Goal: Task Accomplishment & Management: Manage account settings

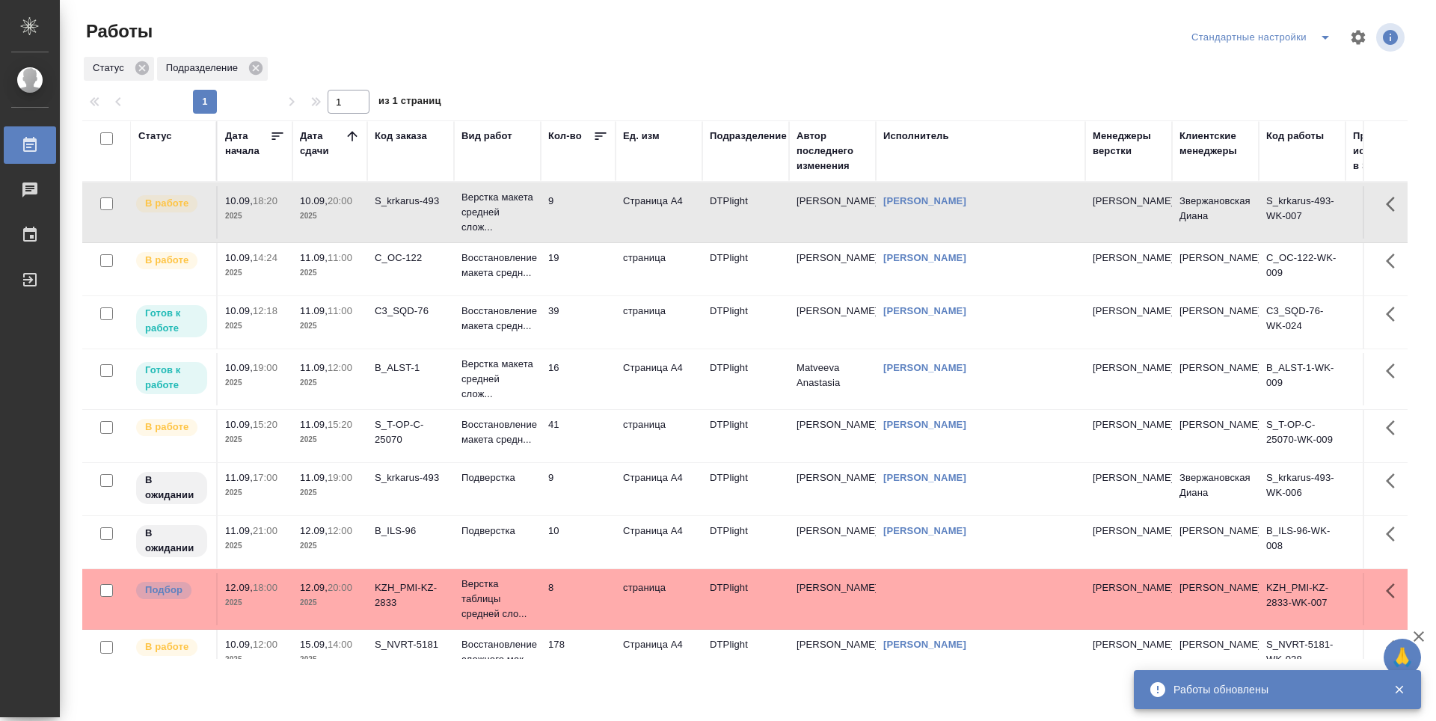
click at [580, 328] on td "39" at bounding box center [578, 322] width 75 height 52
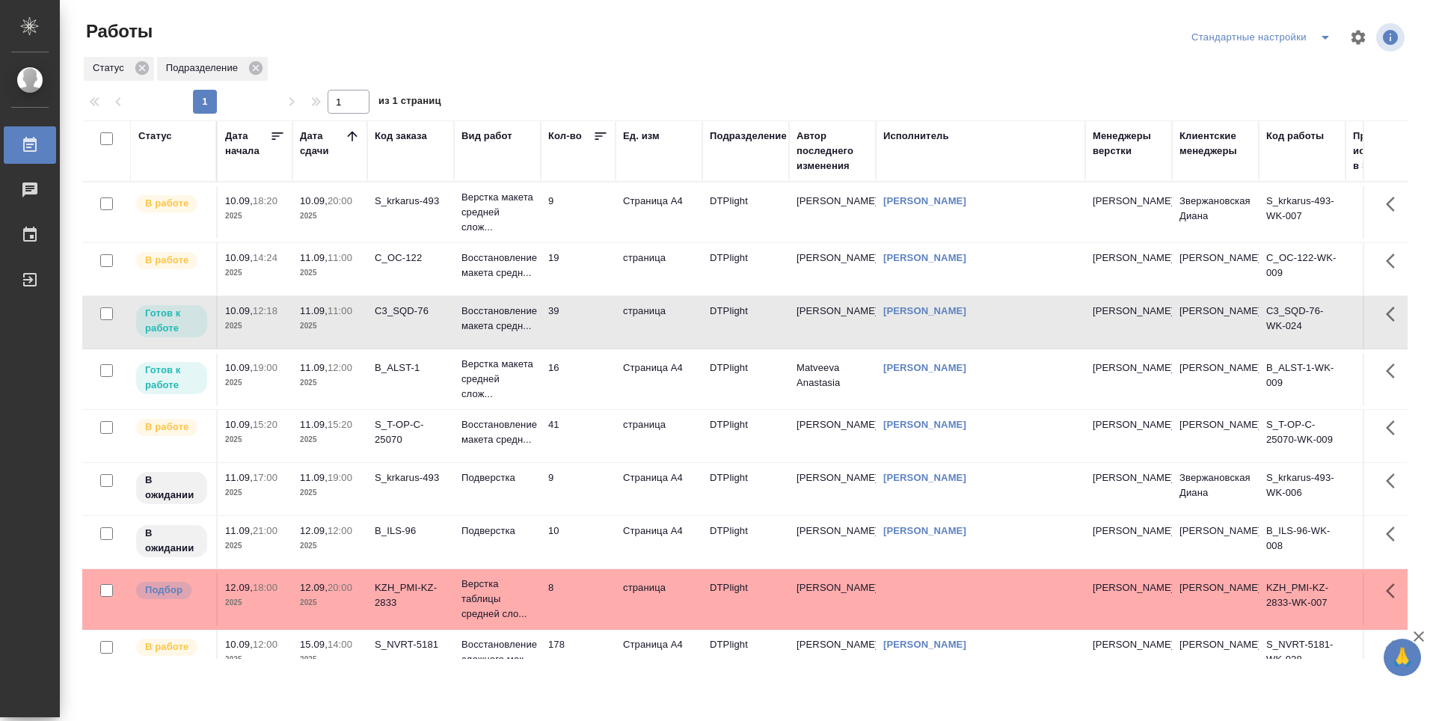
click at [588, 387] on td "16" at bounding box center [578, 379] width 75 height 52
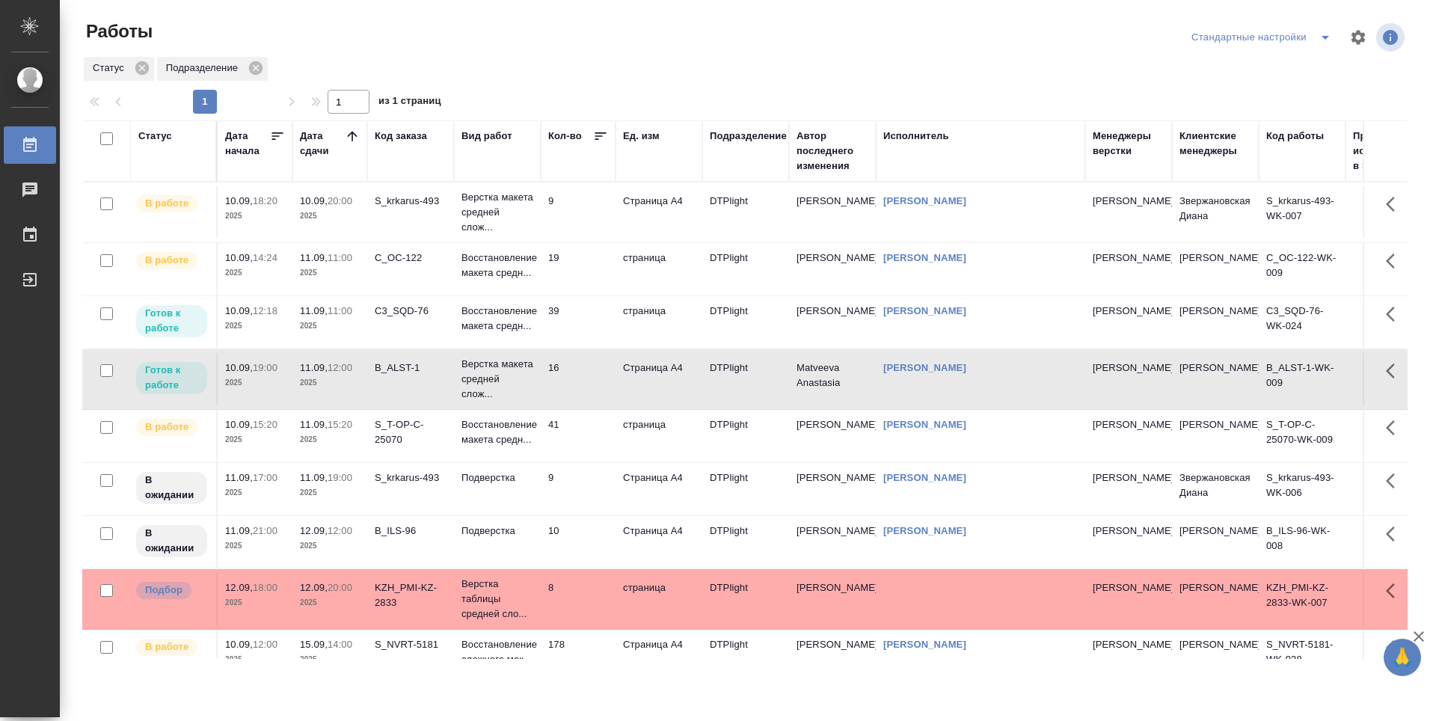
click at [588, 387] on td "16" at bounding box center [578, 379] width 75 height 52
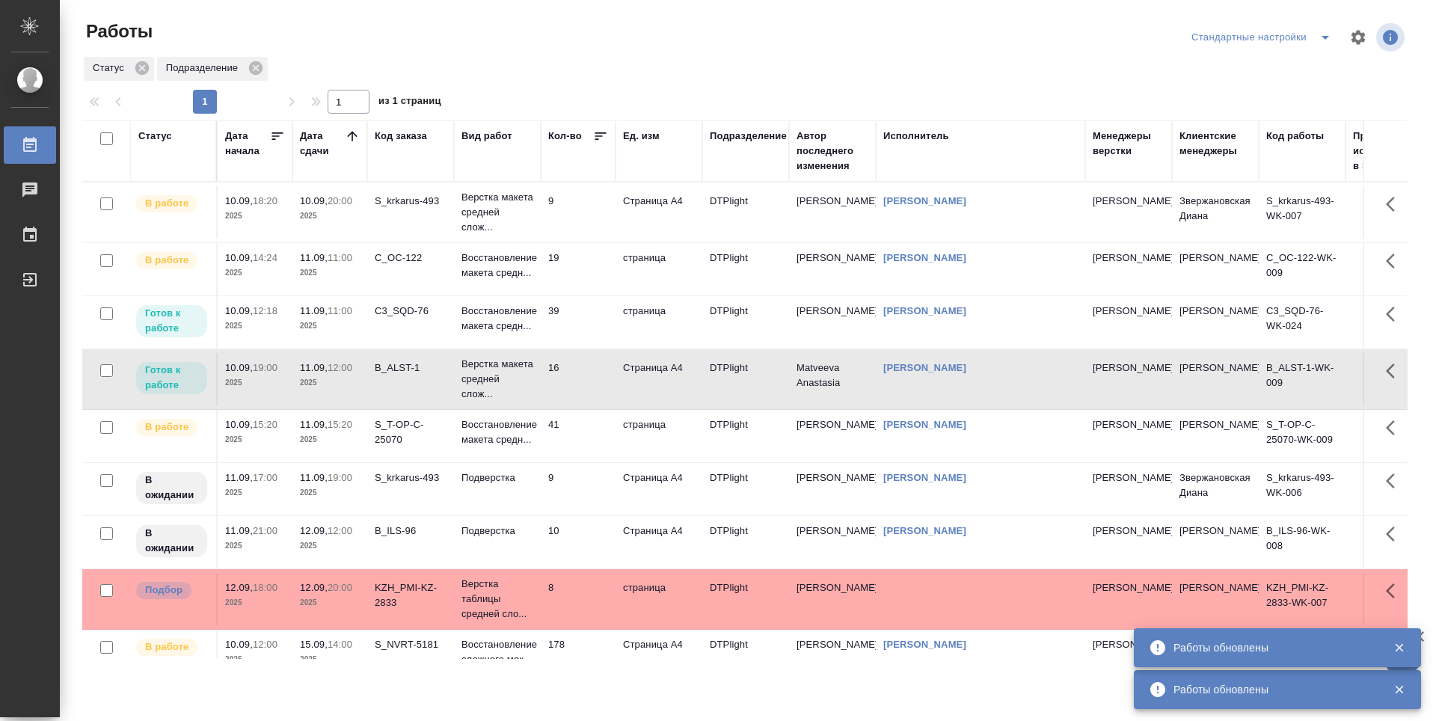
click at [580, 202] on td "9" at bounding box center [578, 212] width 75 height 52
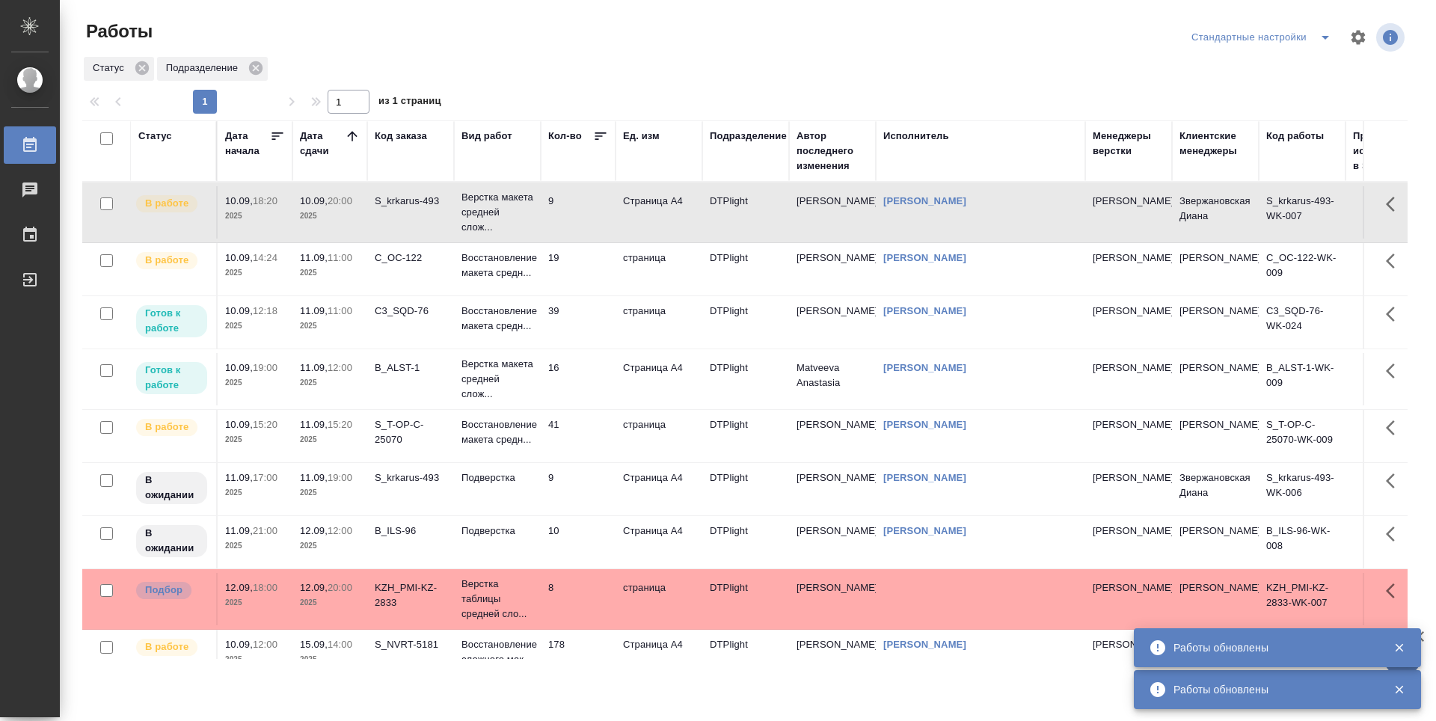
click at [580, 202] on td "9" at bounding box center [578, 212] width 75 height 52
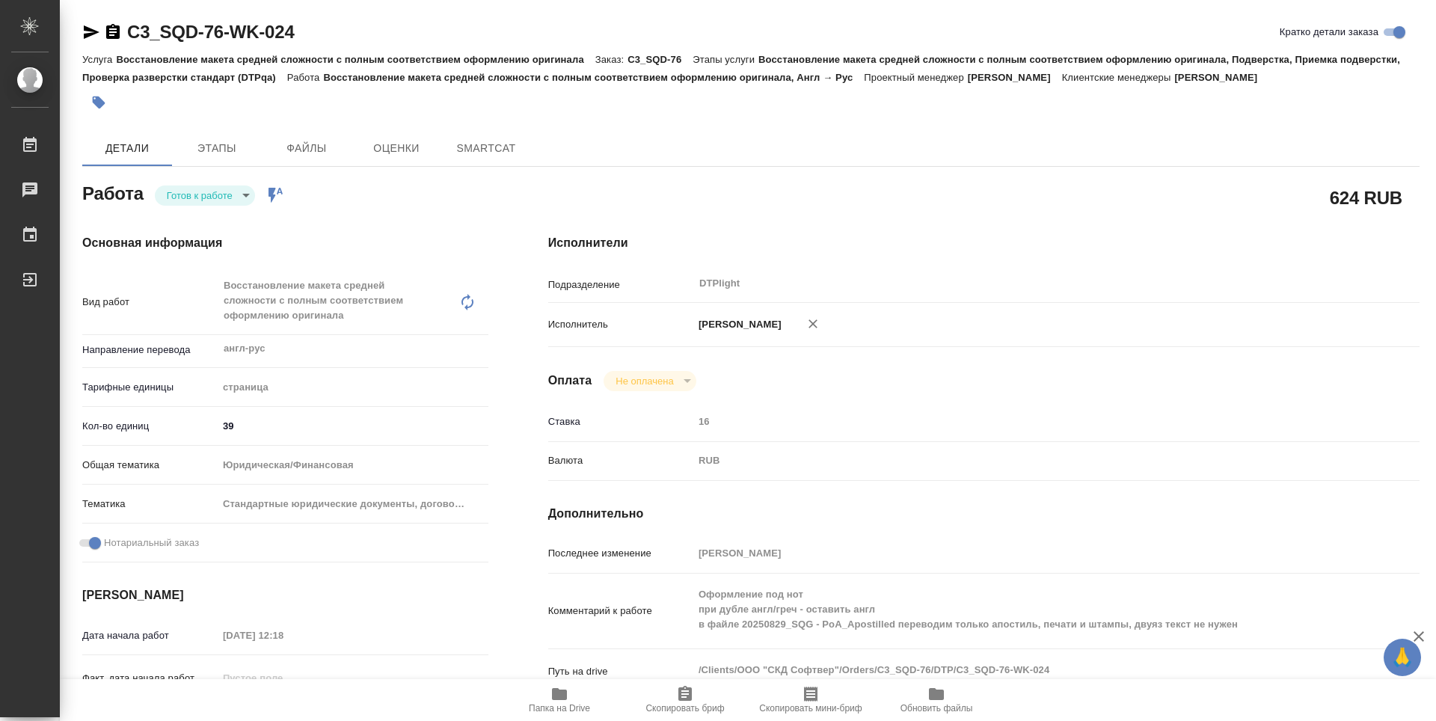
type textarea "x"
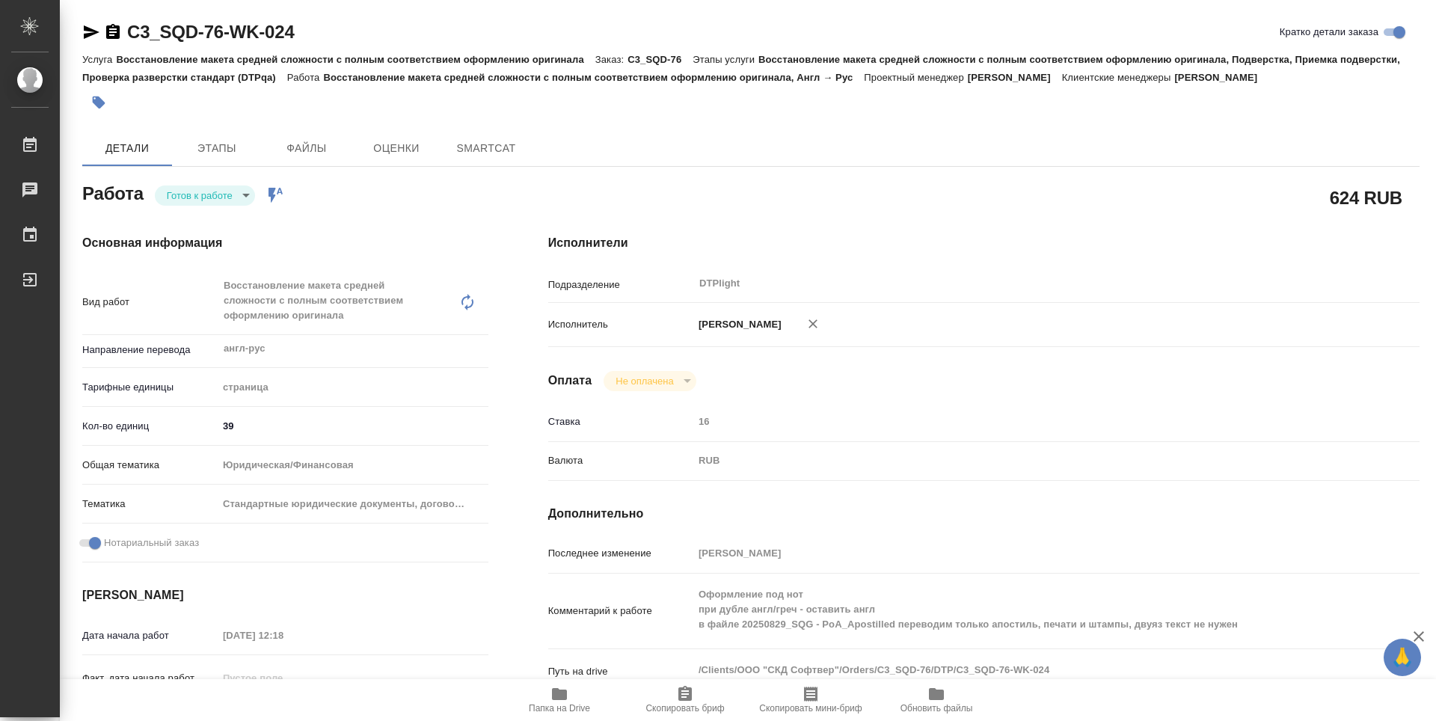
type textarea "x"
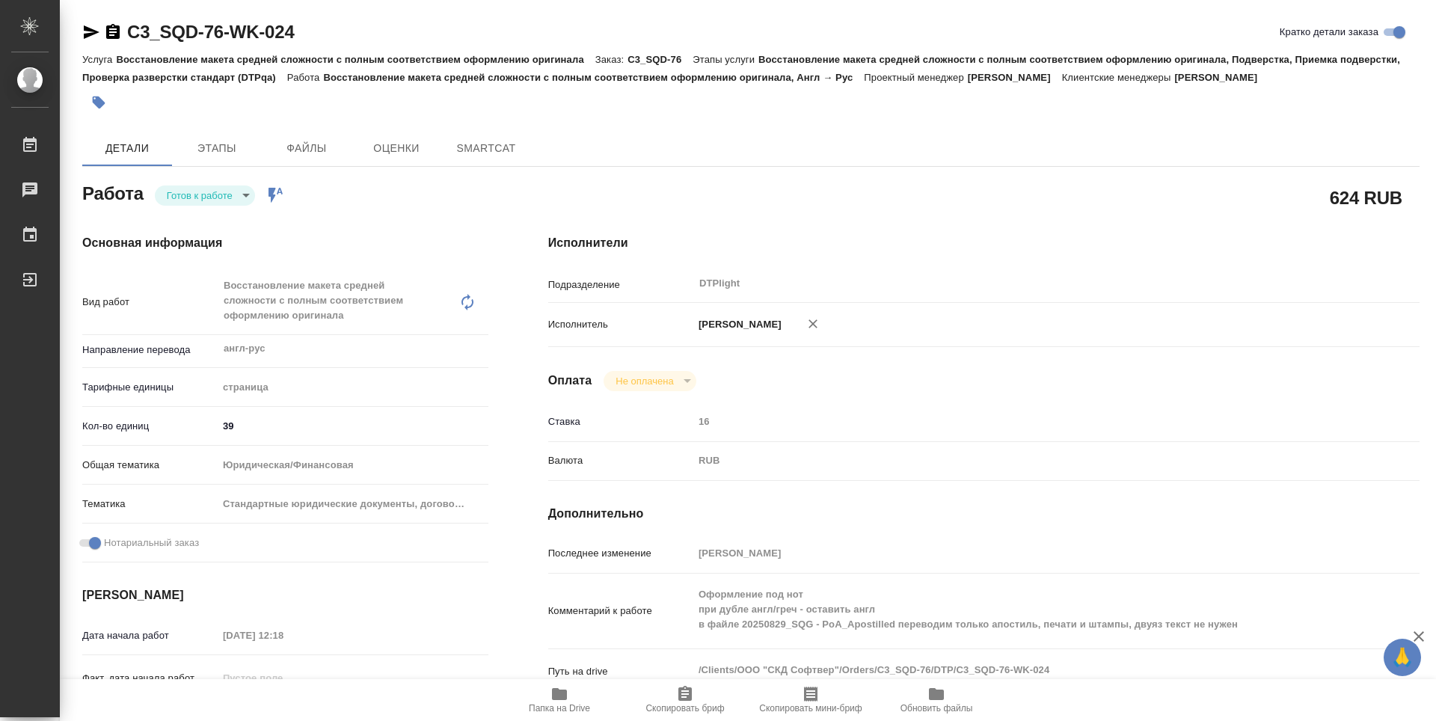
type textarea "x"
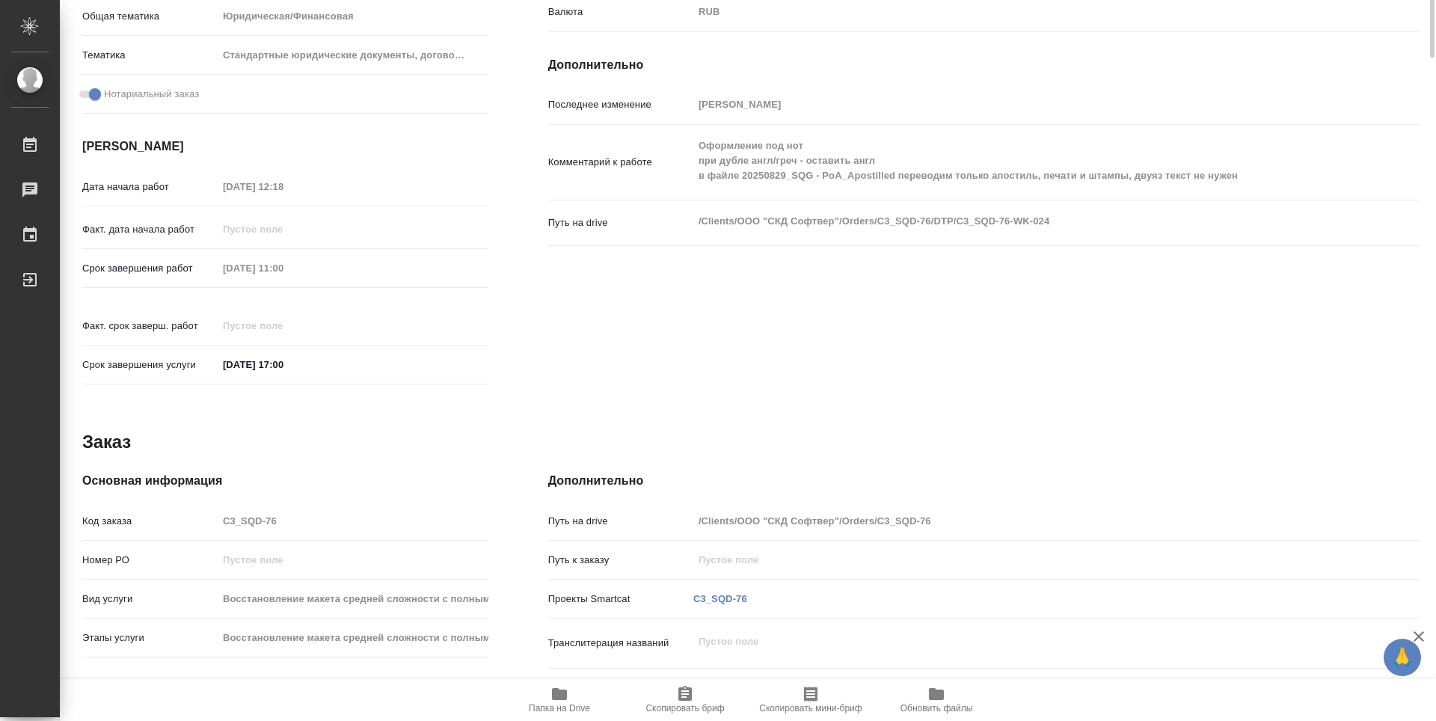
type textarea "x"
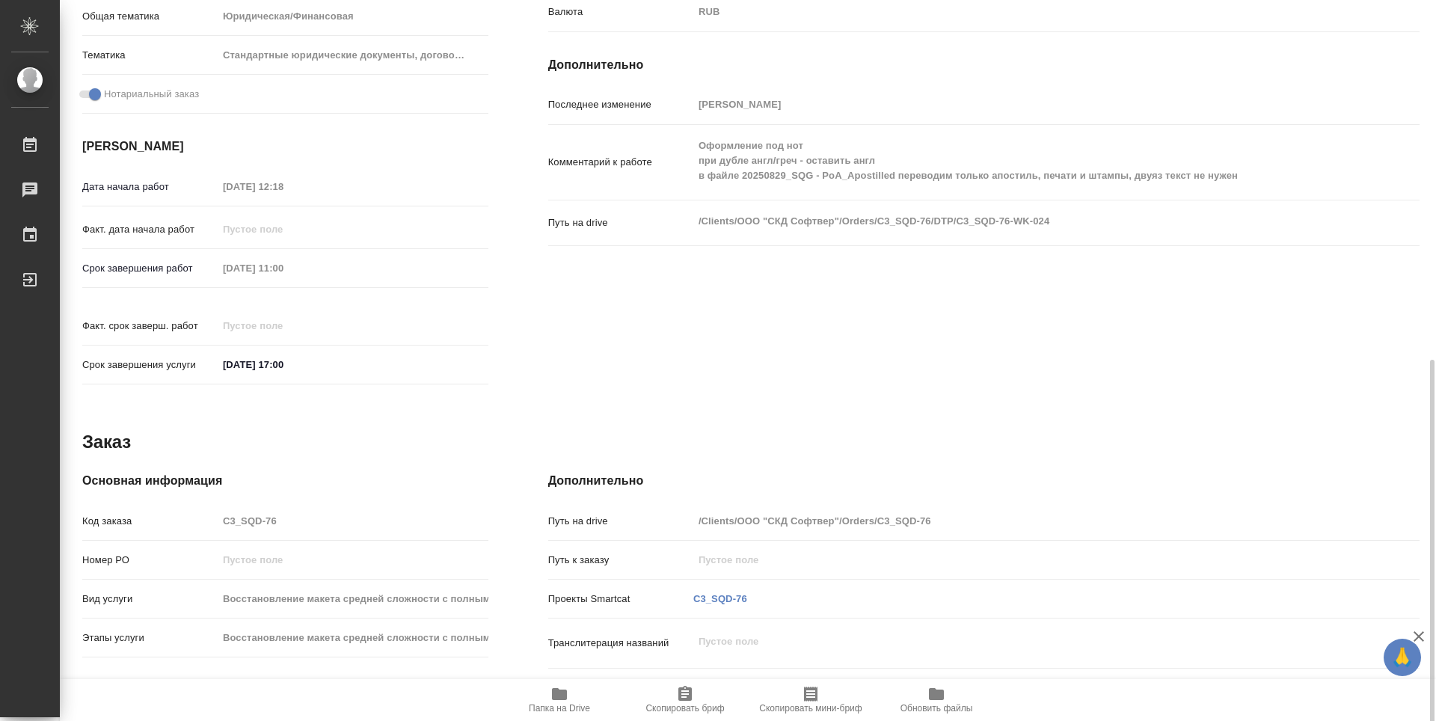
scroll to position [523, 0]
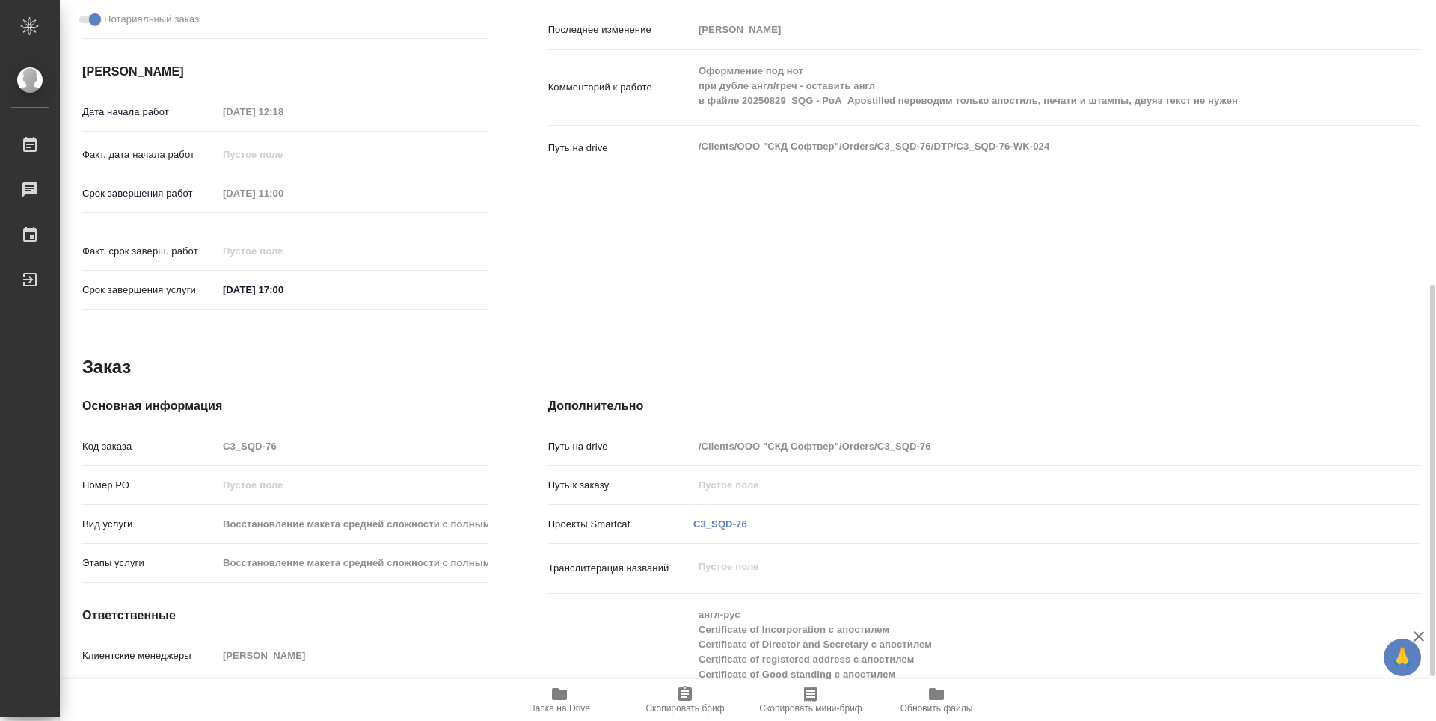
type textarea "x"
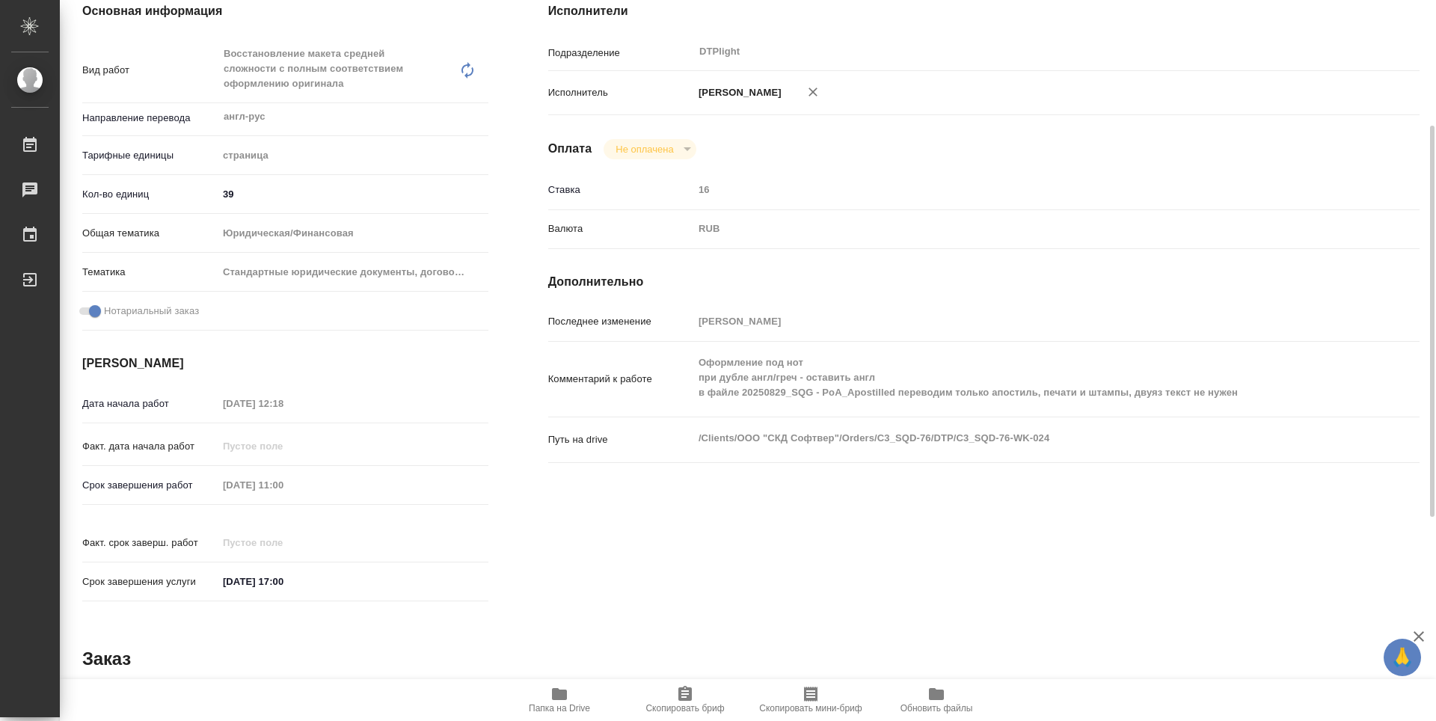
scroll to position [157, 0]
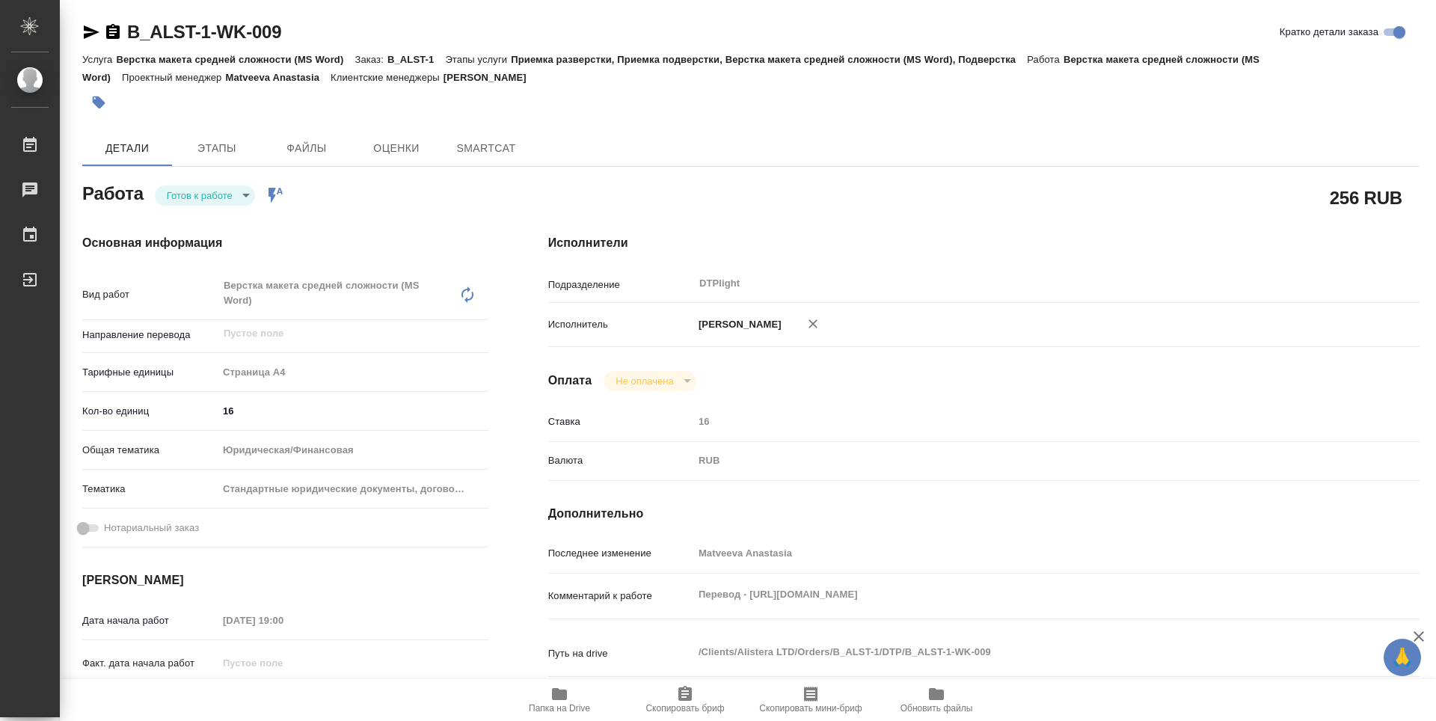
type textarea "x"
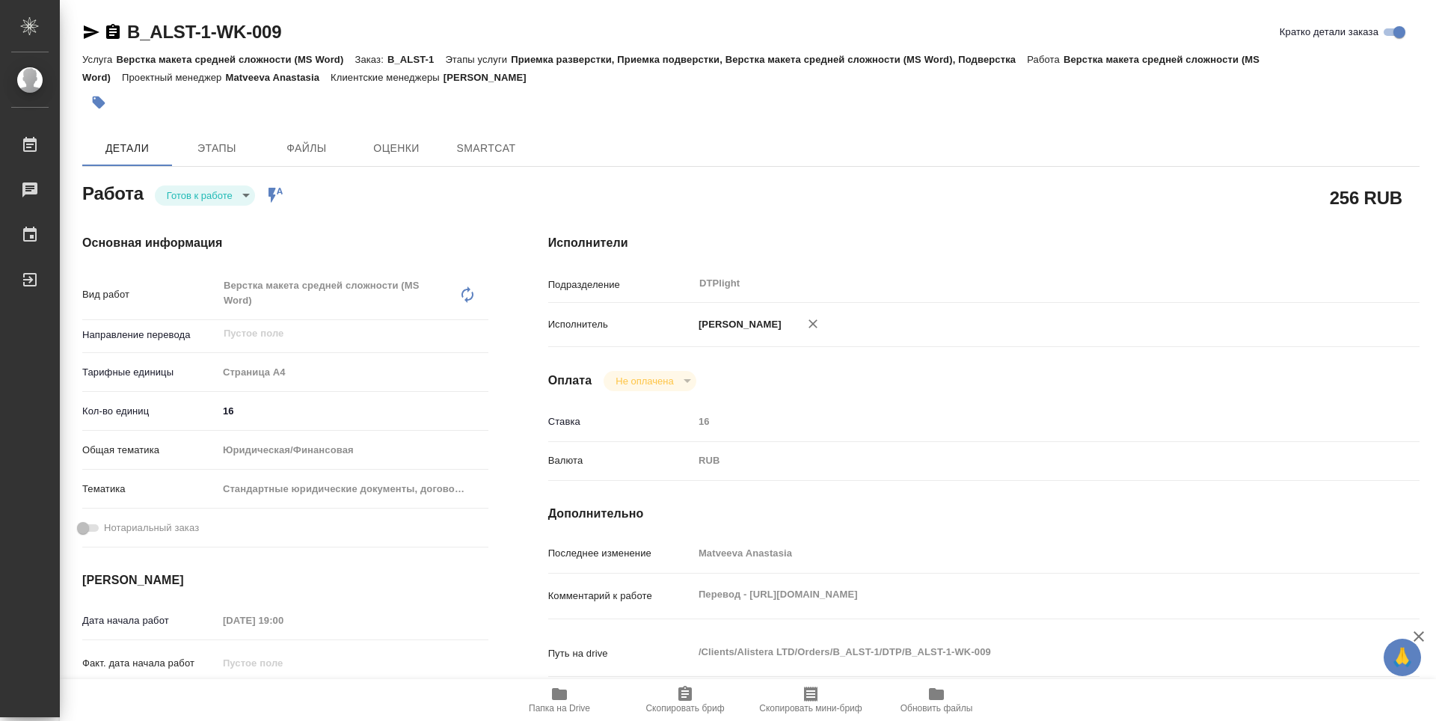
type textarea "x"
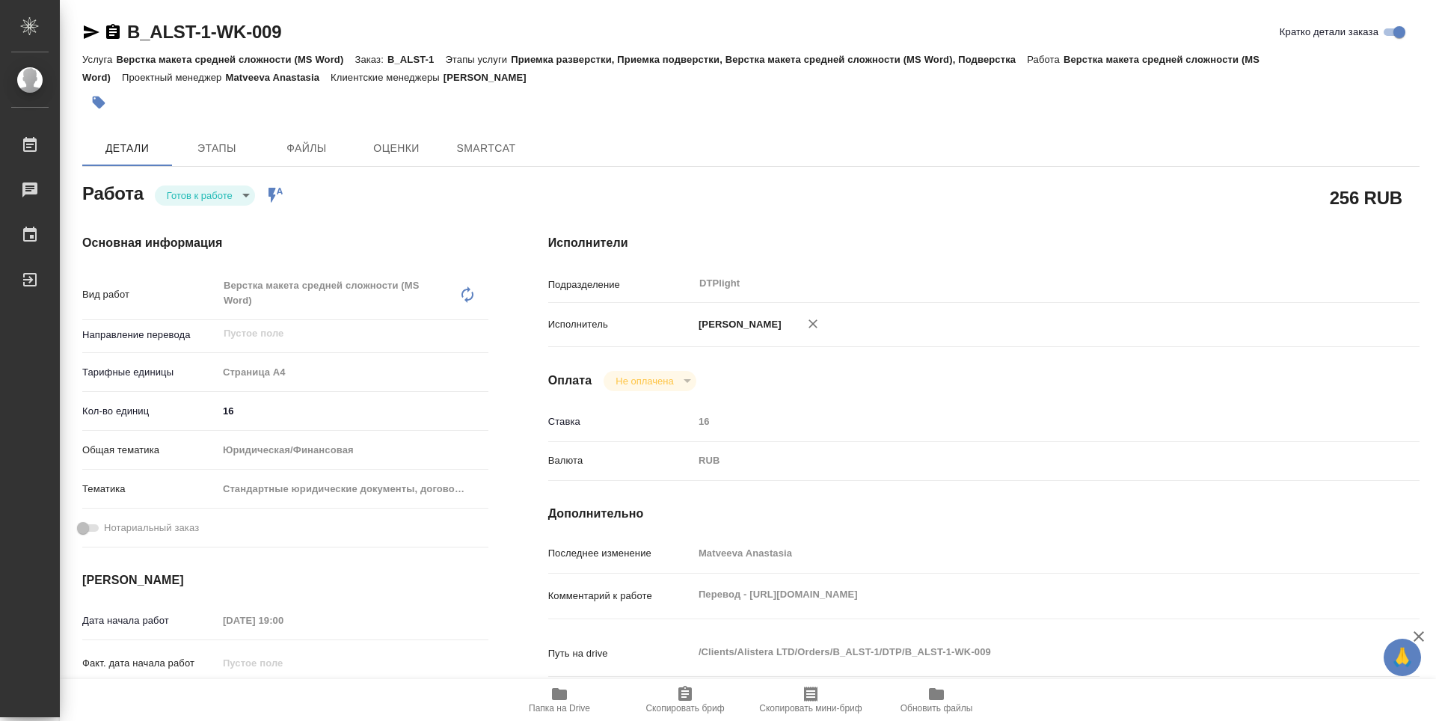
type textarea "x"
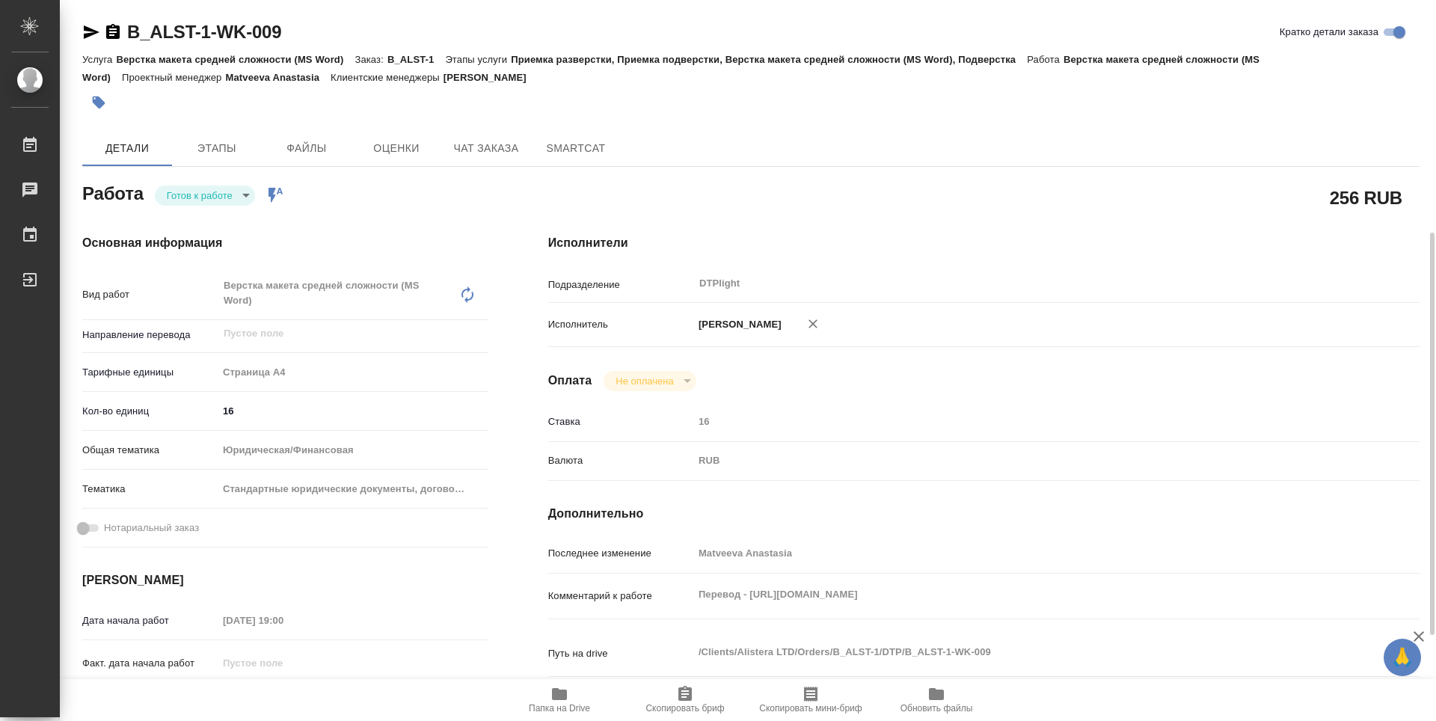
scroll to position [224, 0]
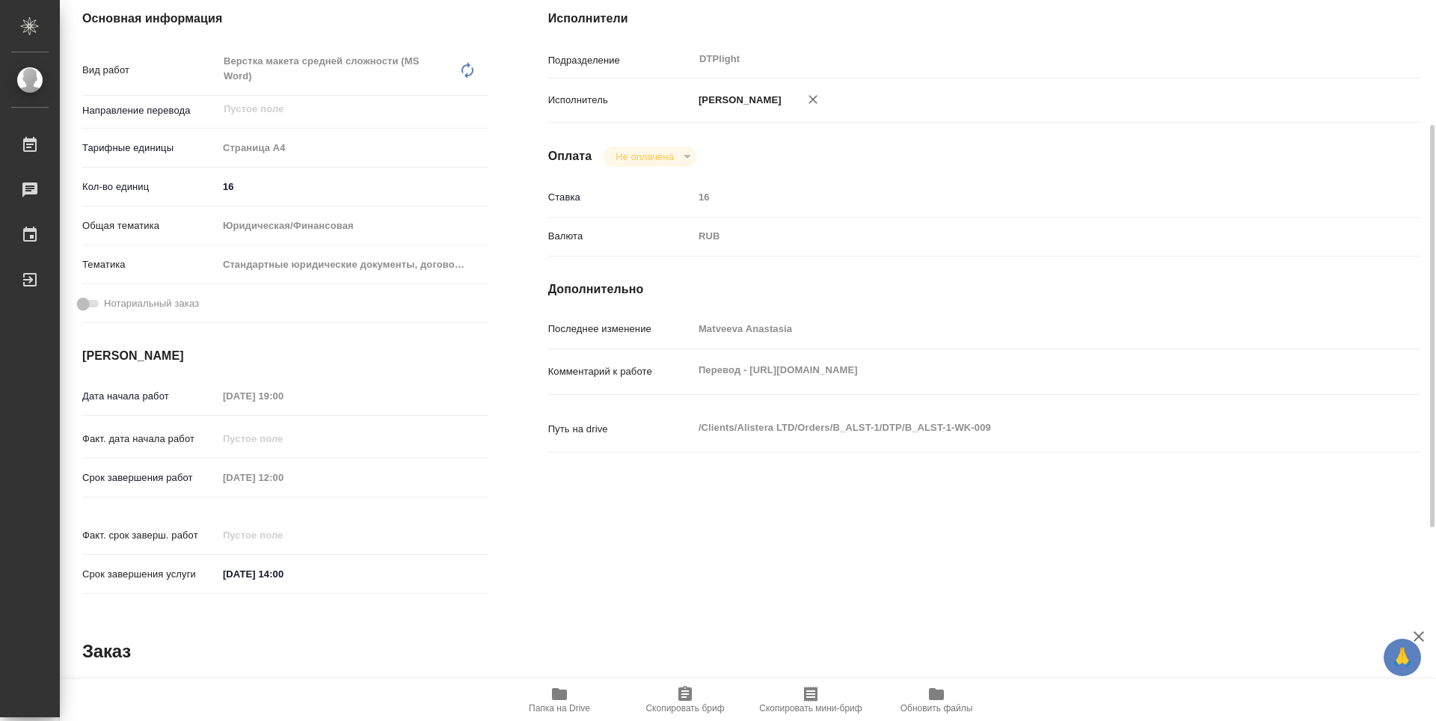
type textarea "x"
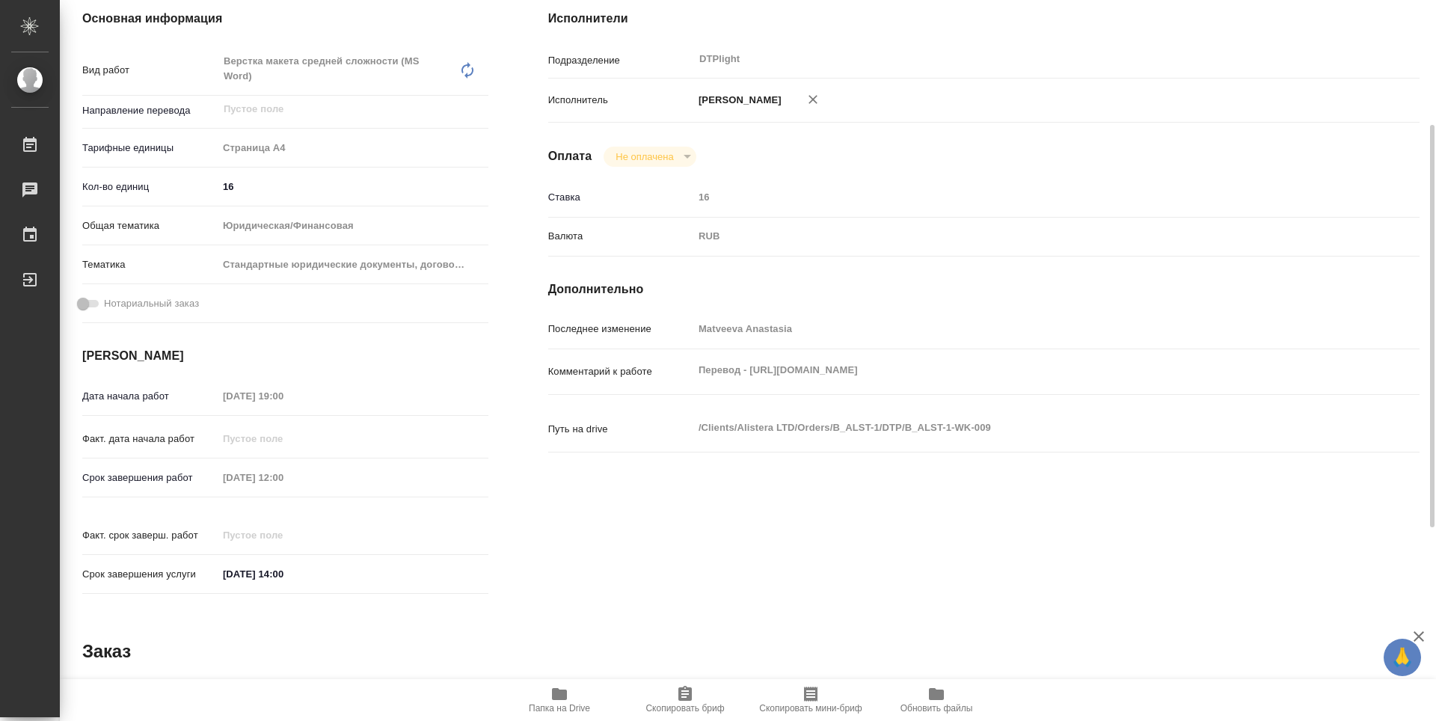
type textarea "x"
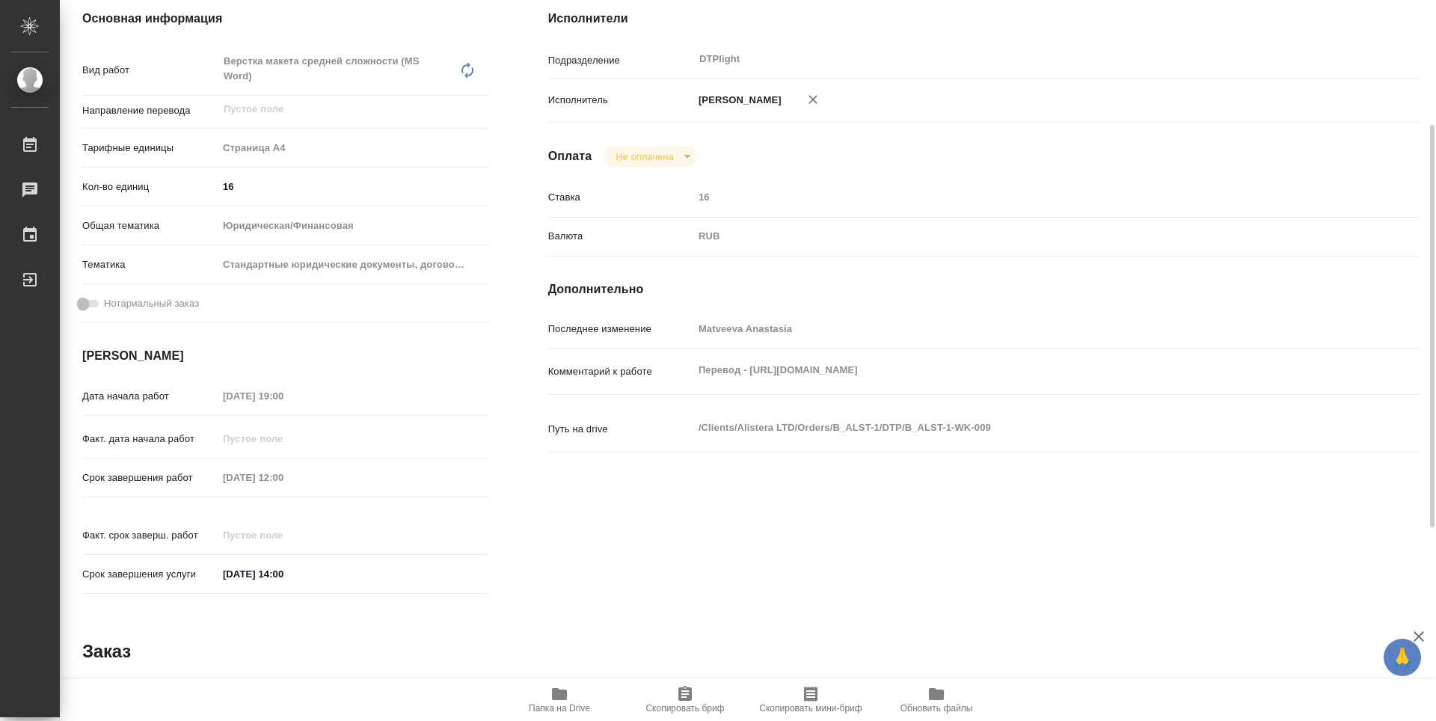
scroll to position [75, 0]
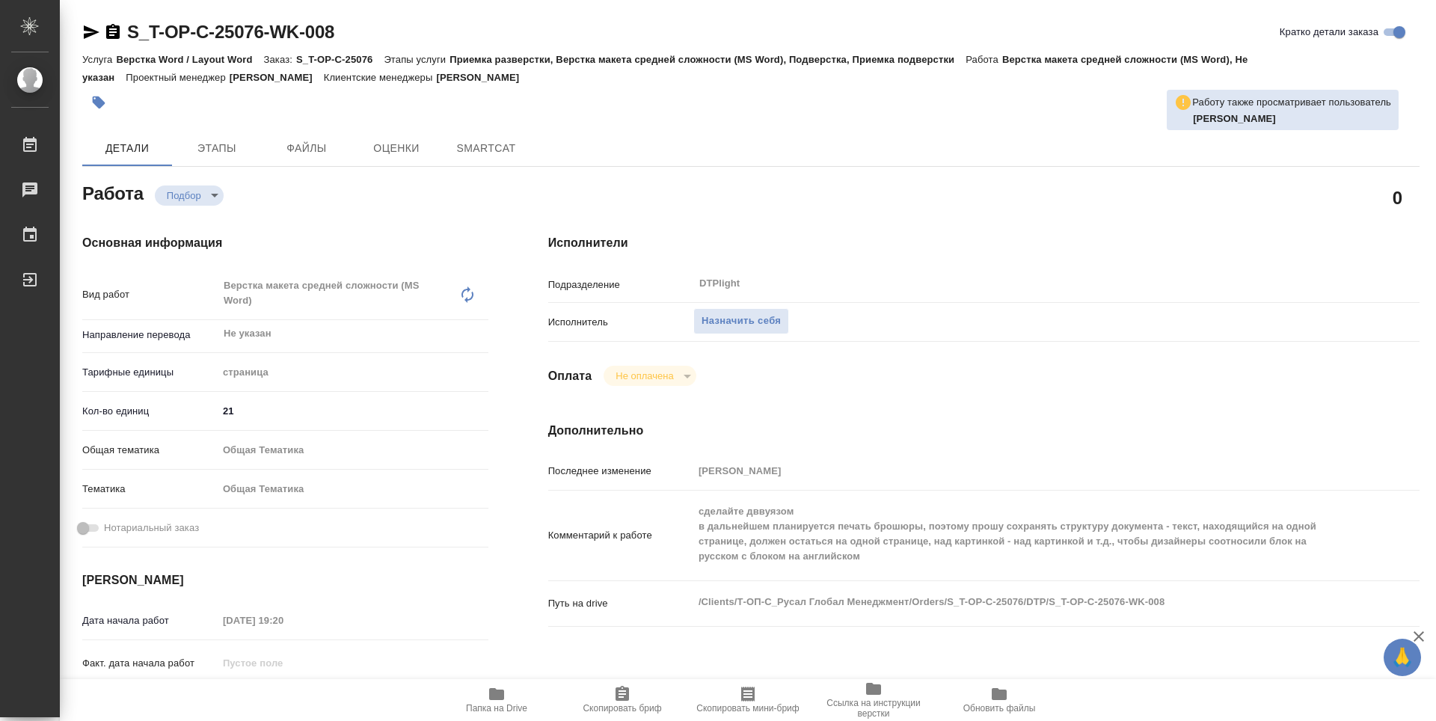
type textarea "x"
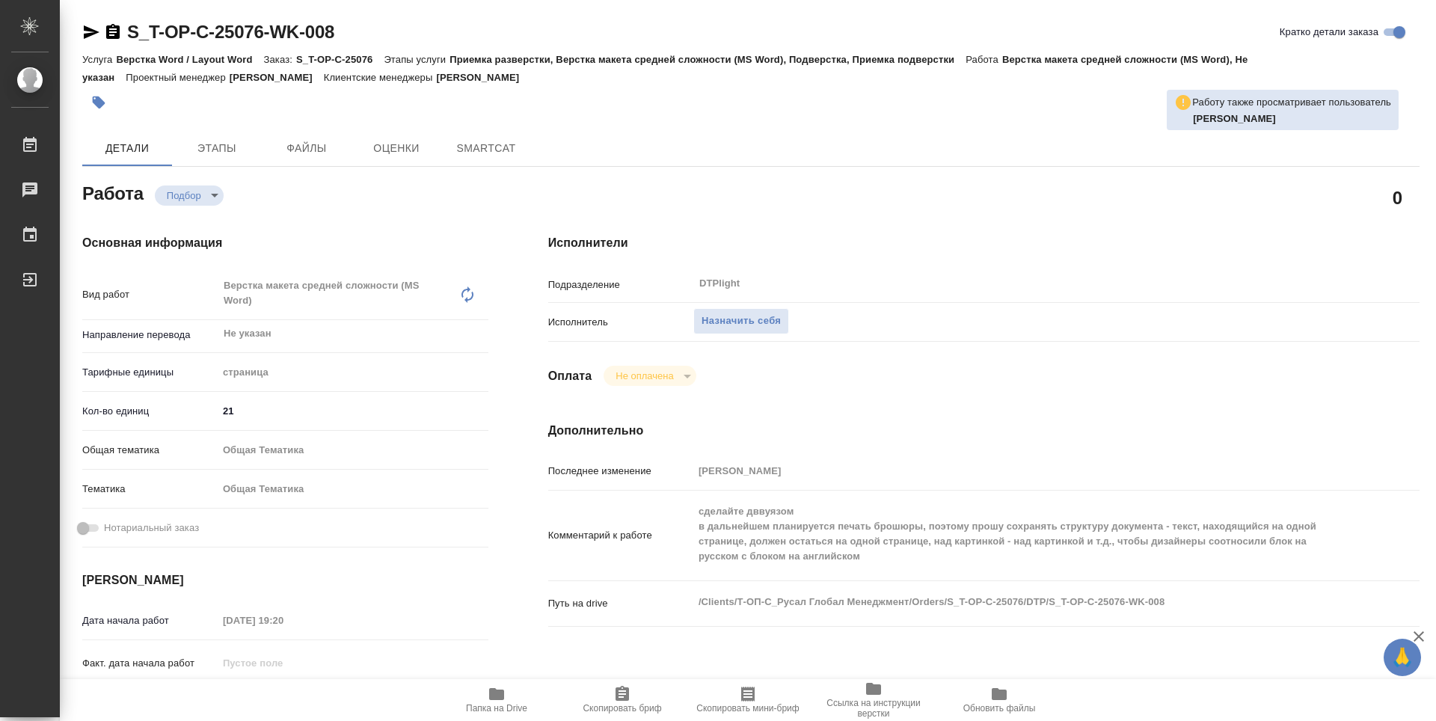
type textarea "x"
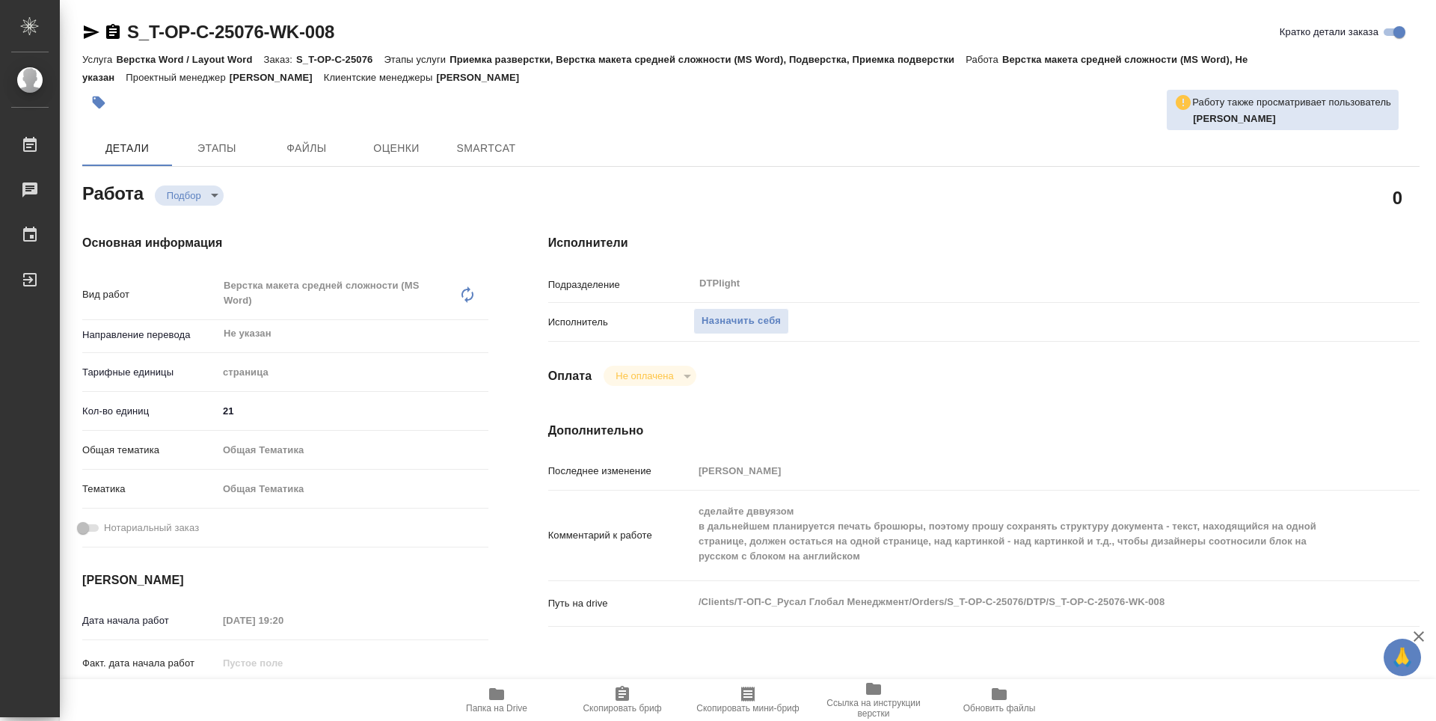
type textarea "x"
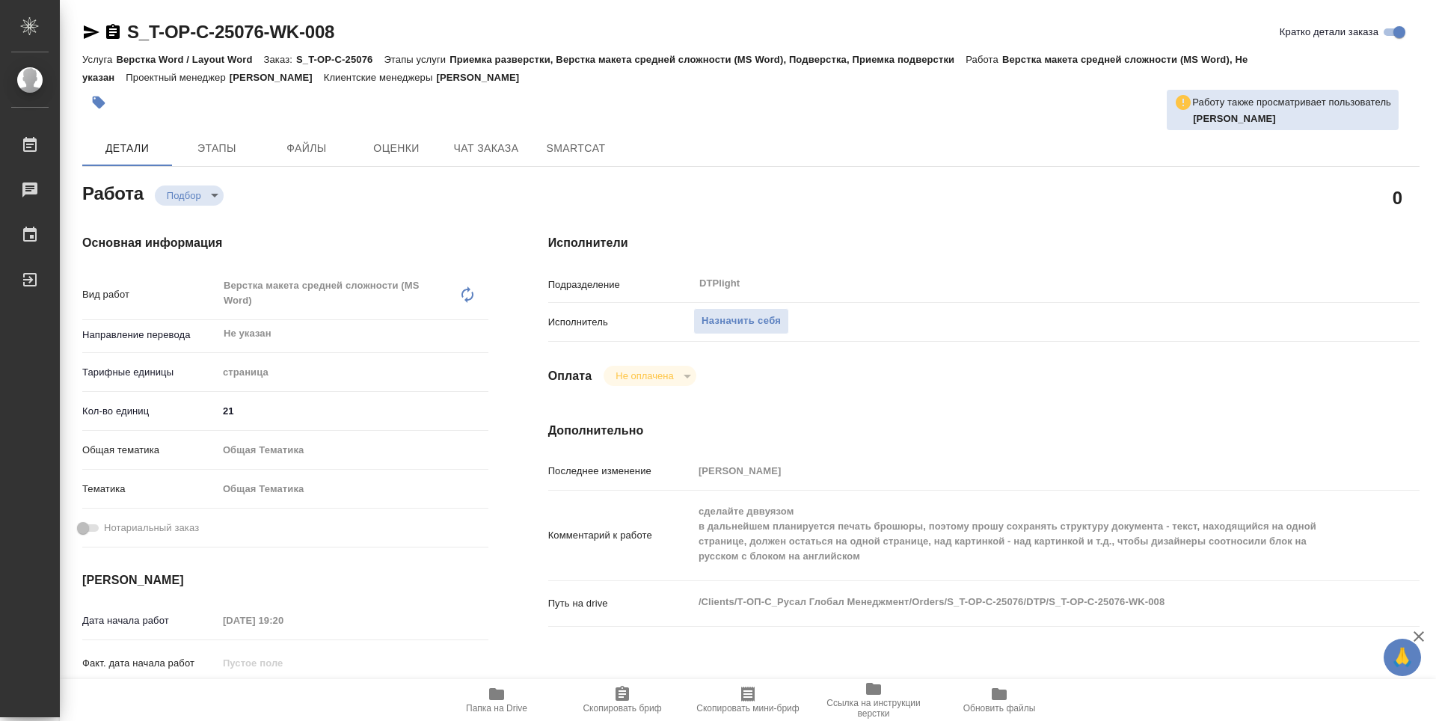
type textarea "x"
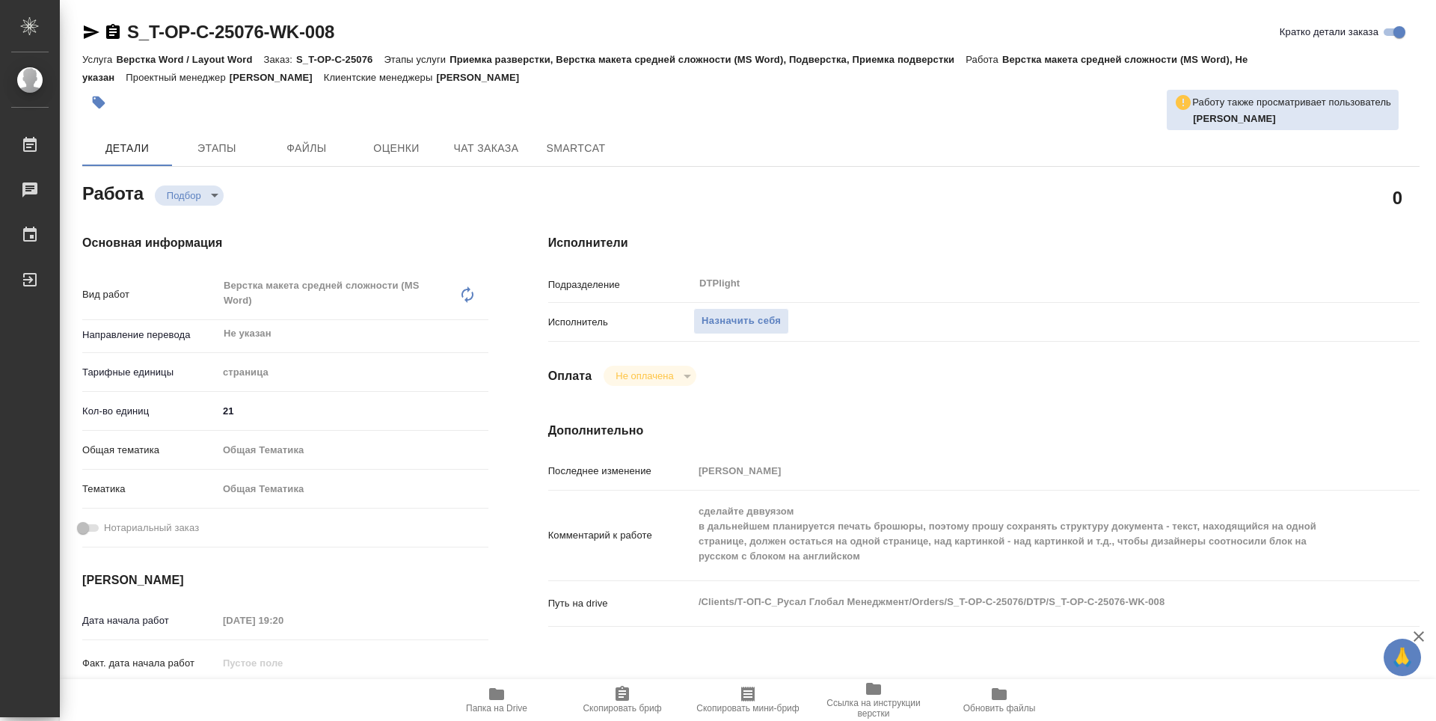
type textarea "x"
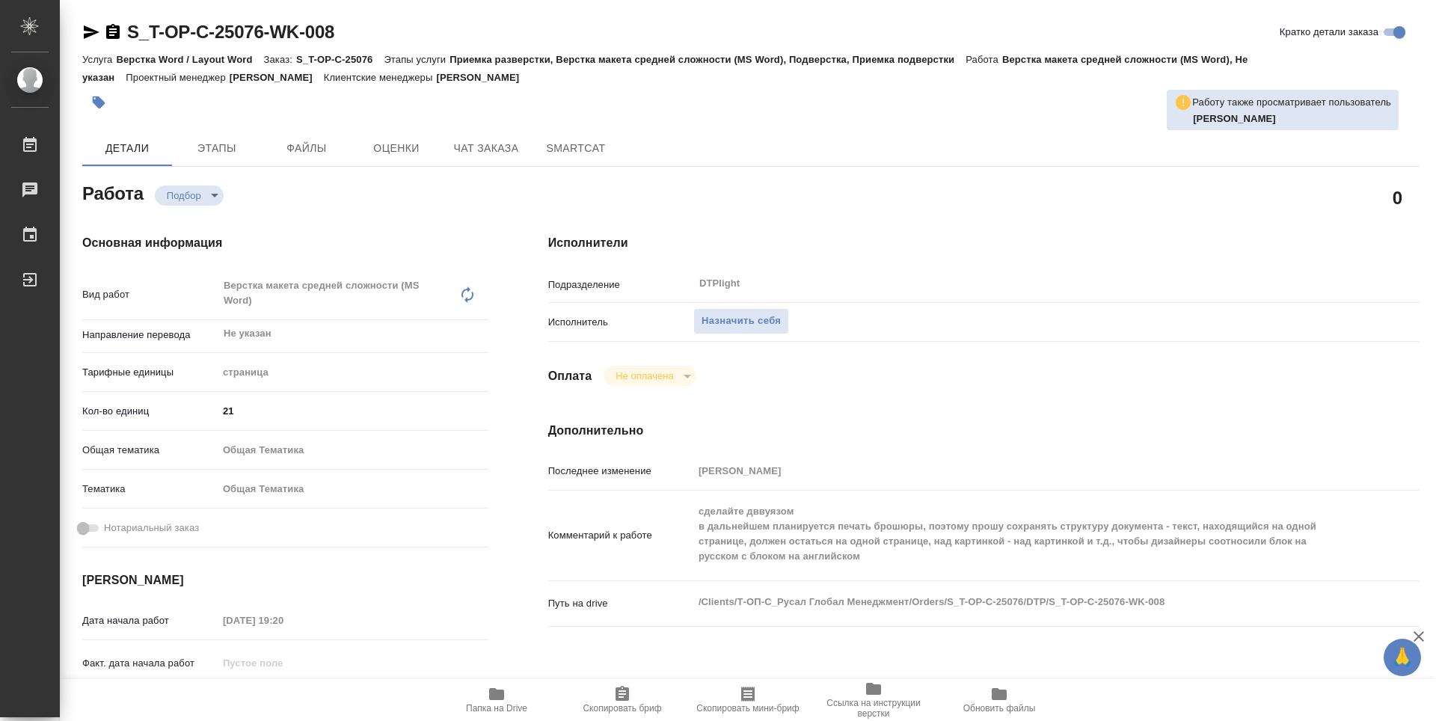
click at [500, 697] on icon "button" at bounding box center [496, 694] width 15 height 12
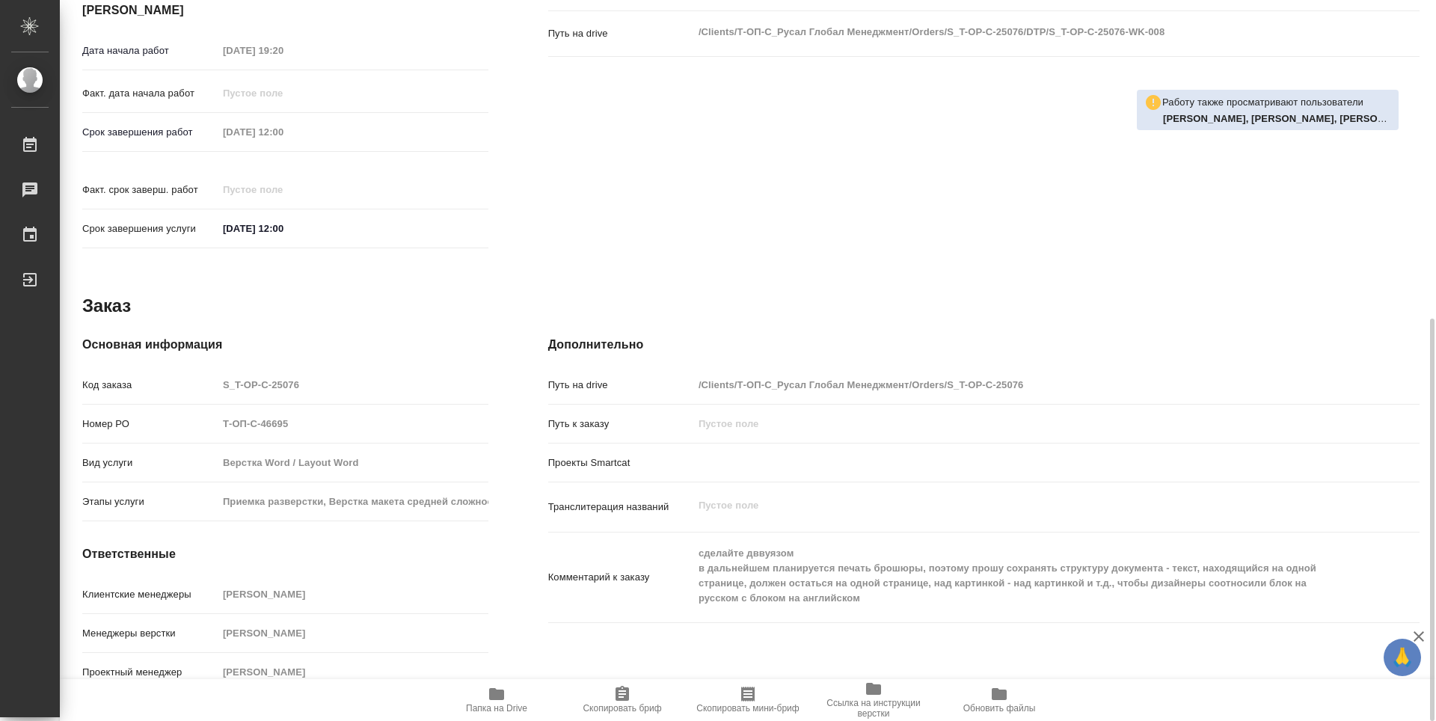
scroll to position [121, 0]
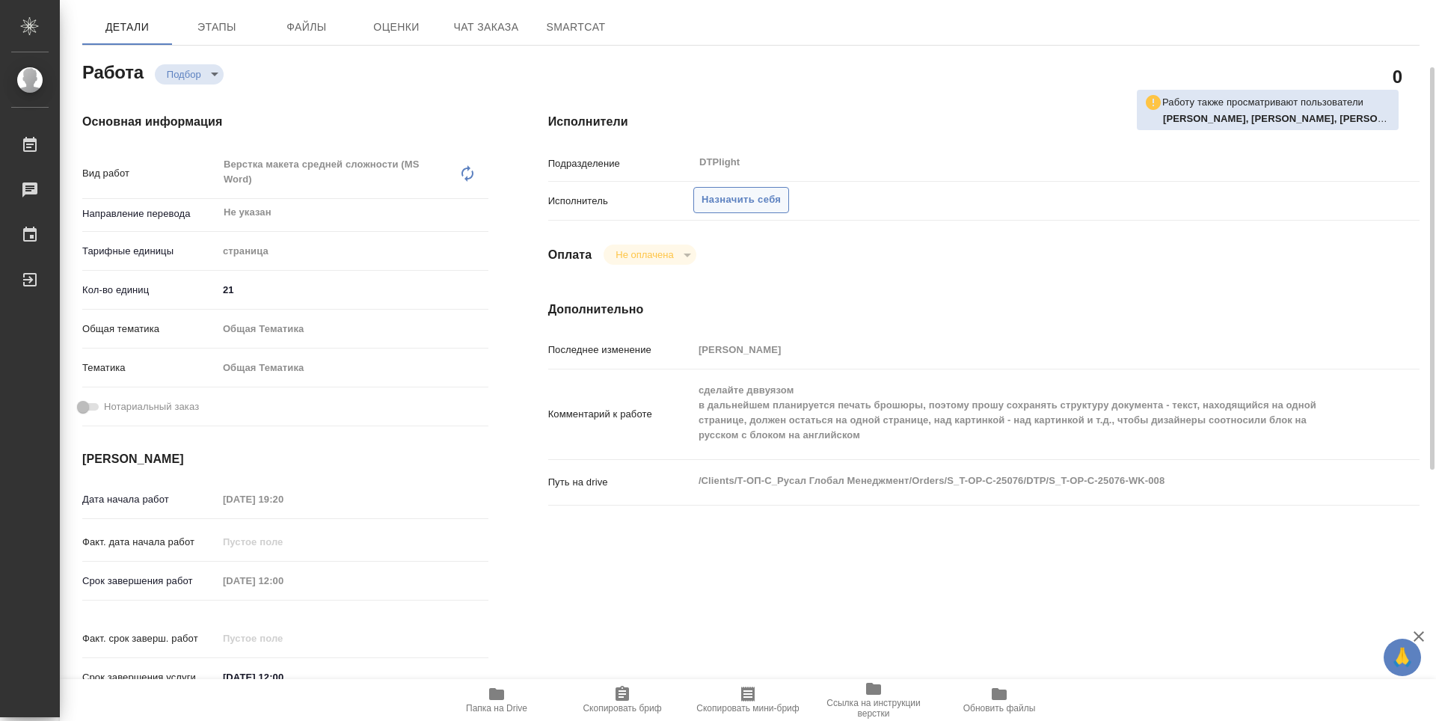
click at [725, 206] on span "Назначить себя" at bounding box center [740, 199] width 79 height 17
type textarea "x"
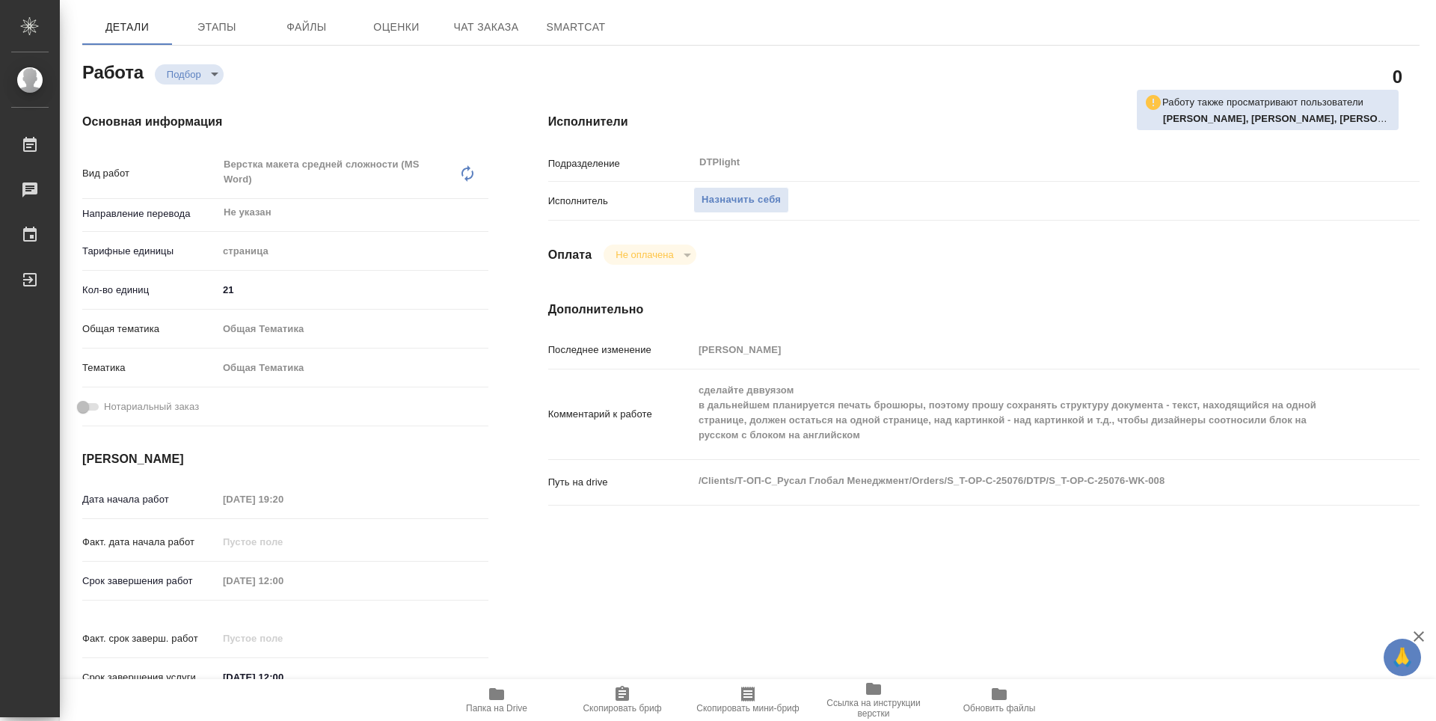
type textarea "x"
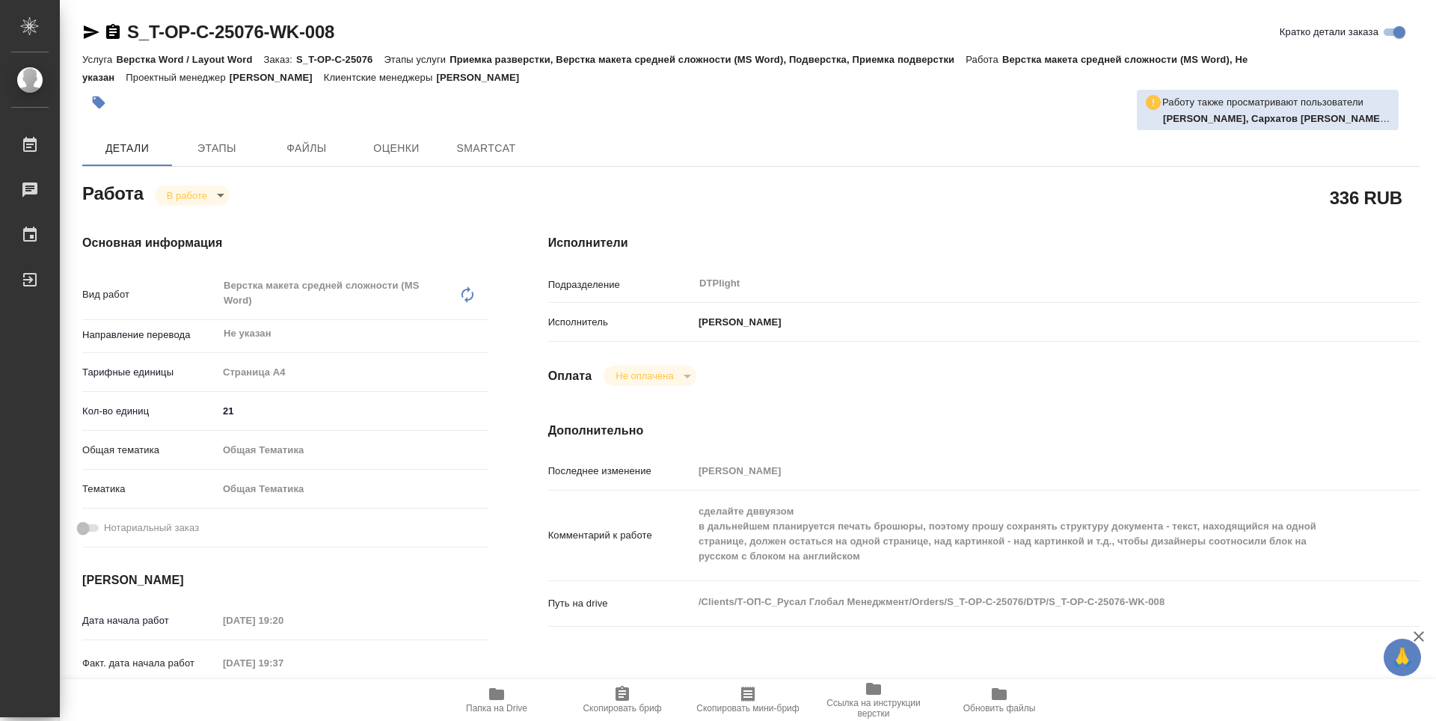
type textarea "x"
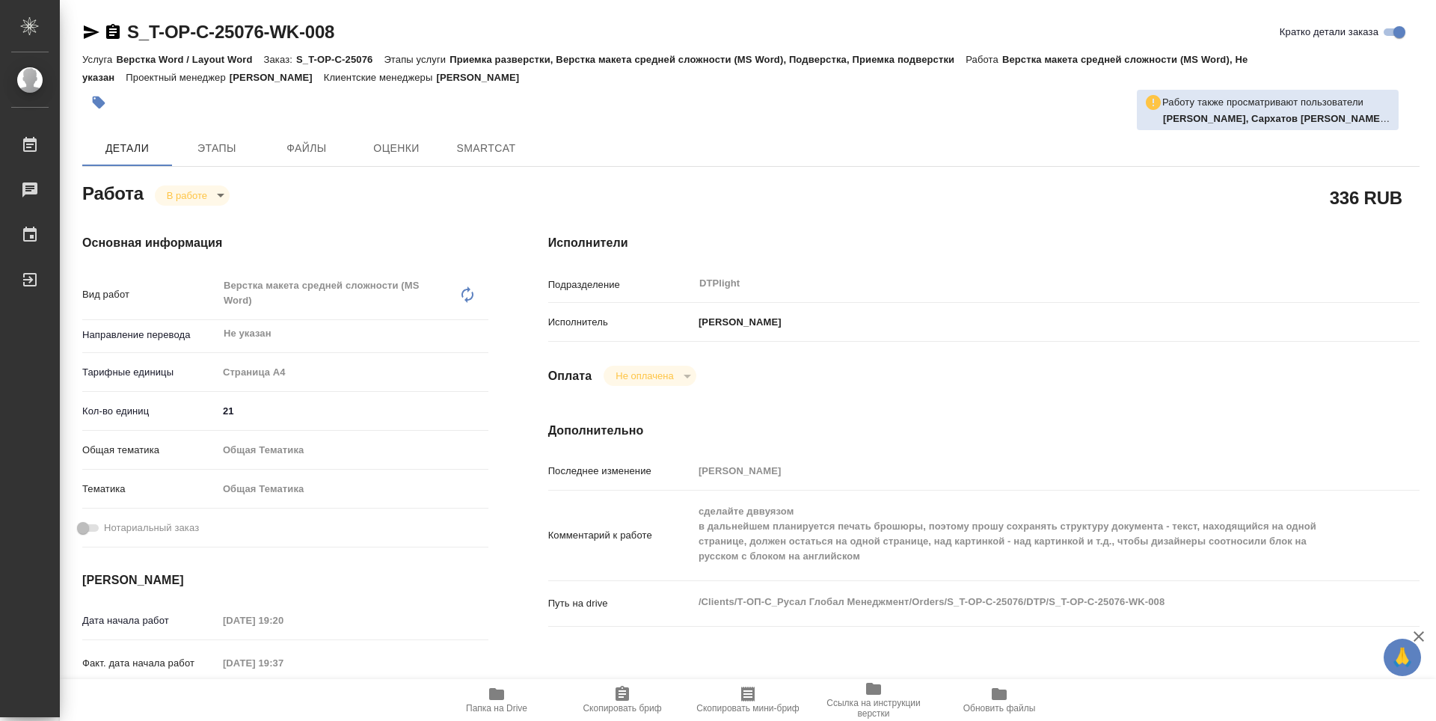
type textarea "x"
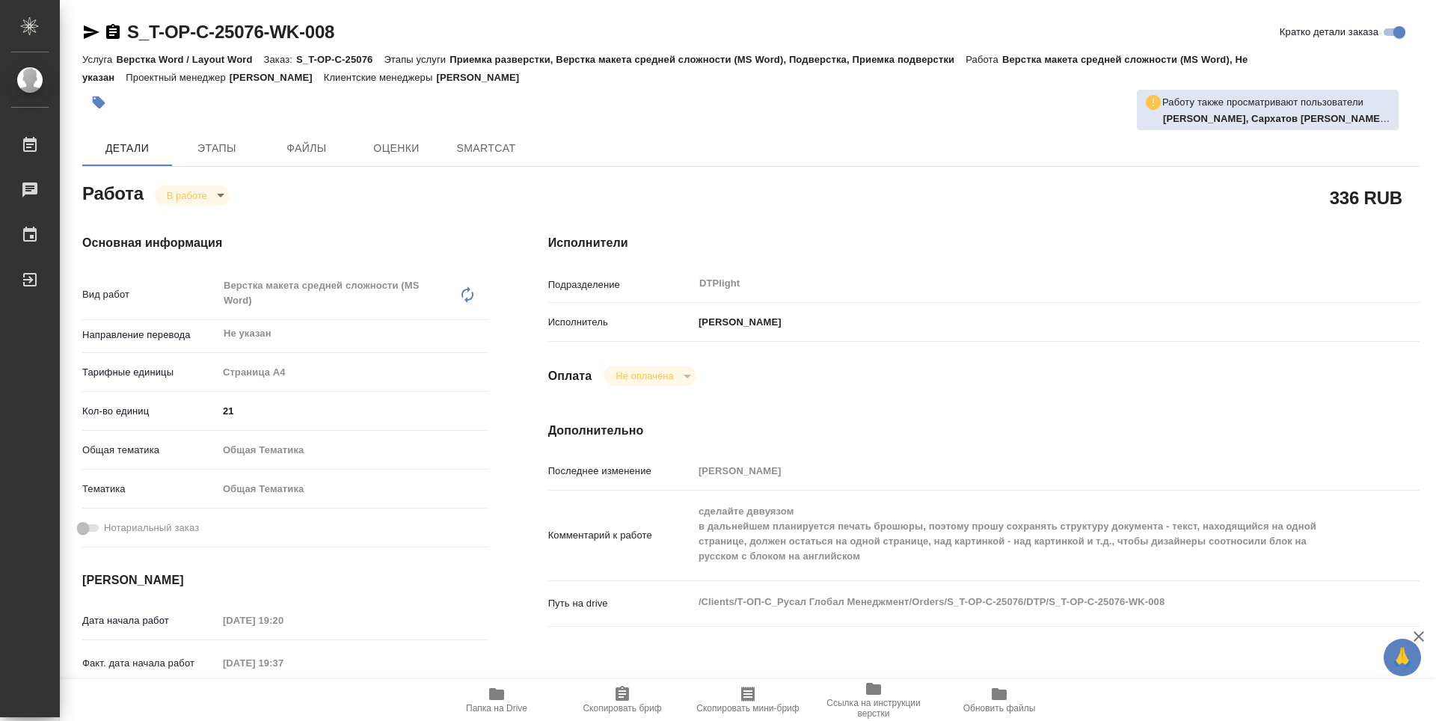
type textarea "x"
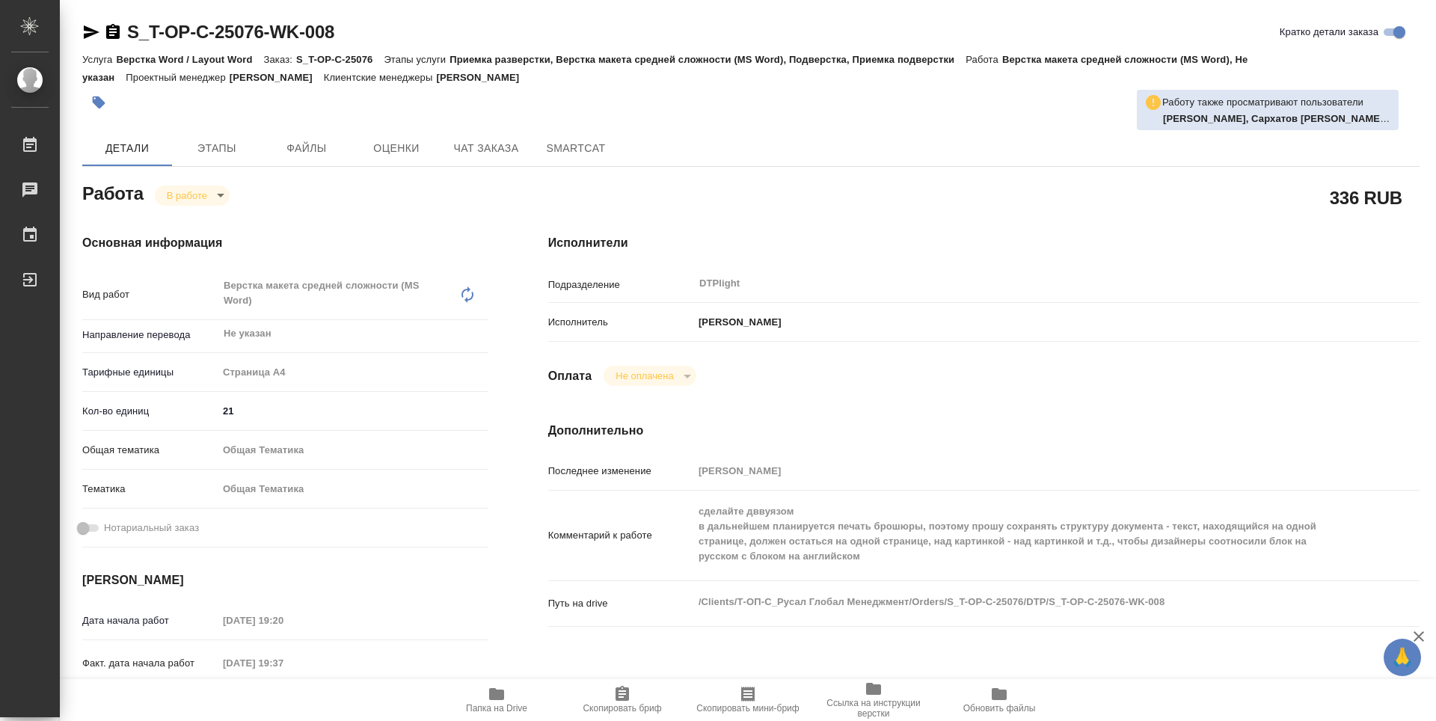
type textarea "x"
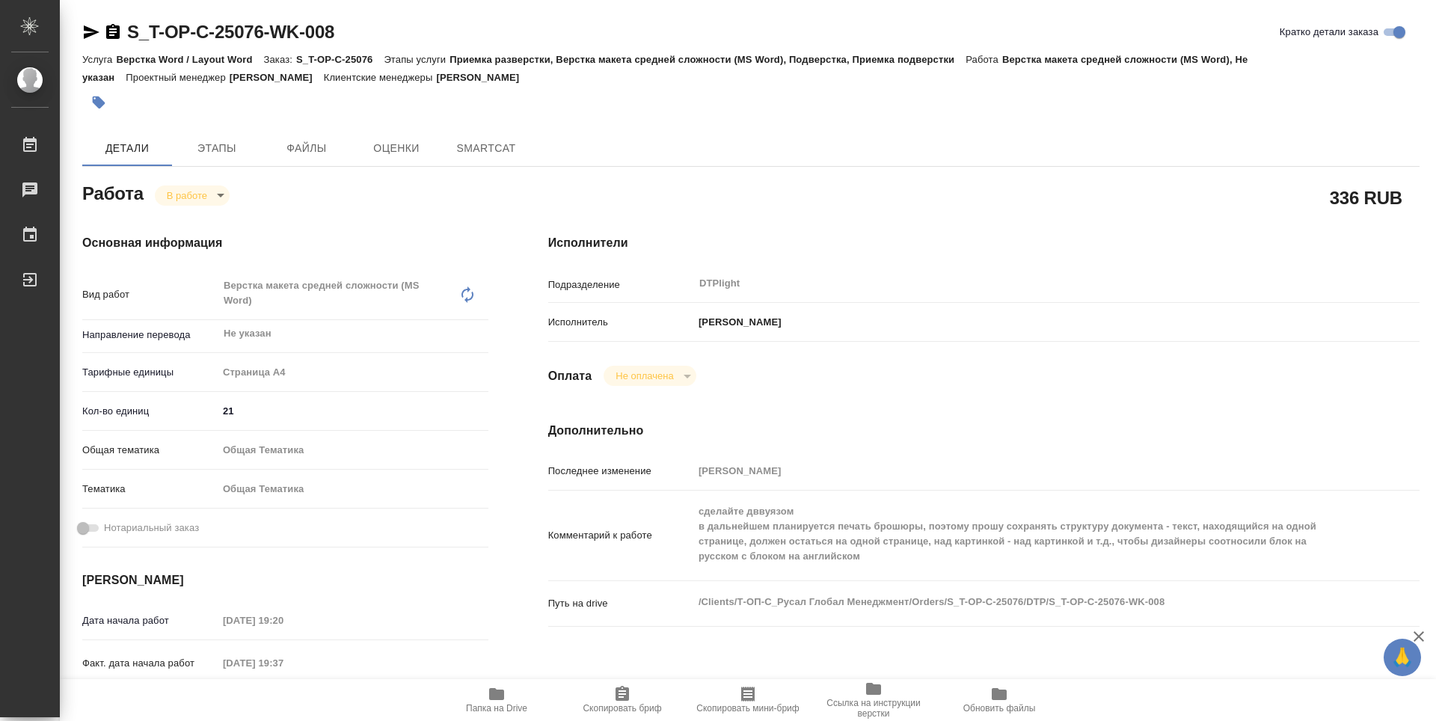
type textarea "x"
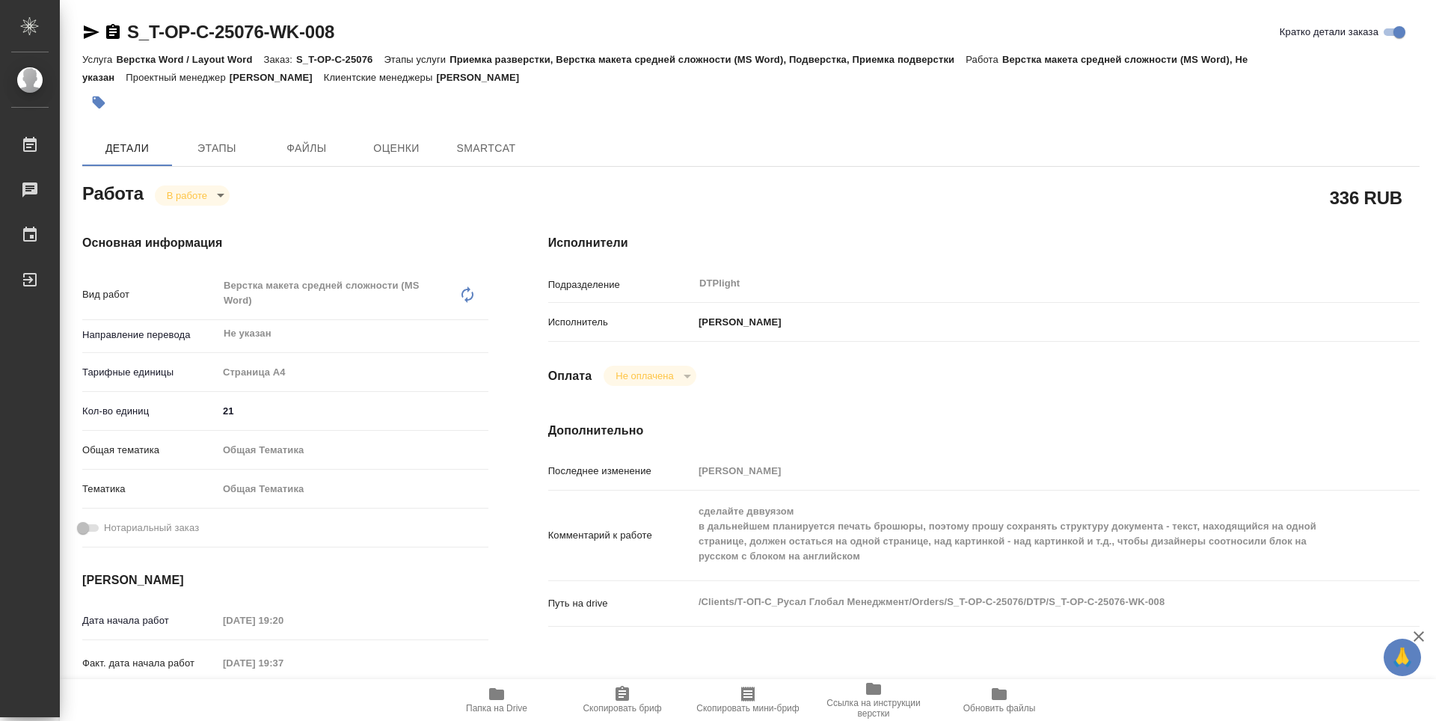
type textarea "x"
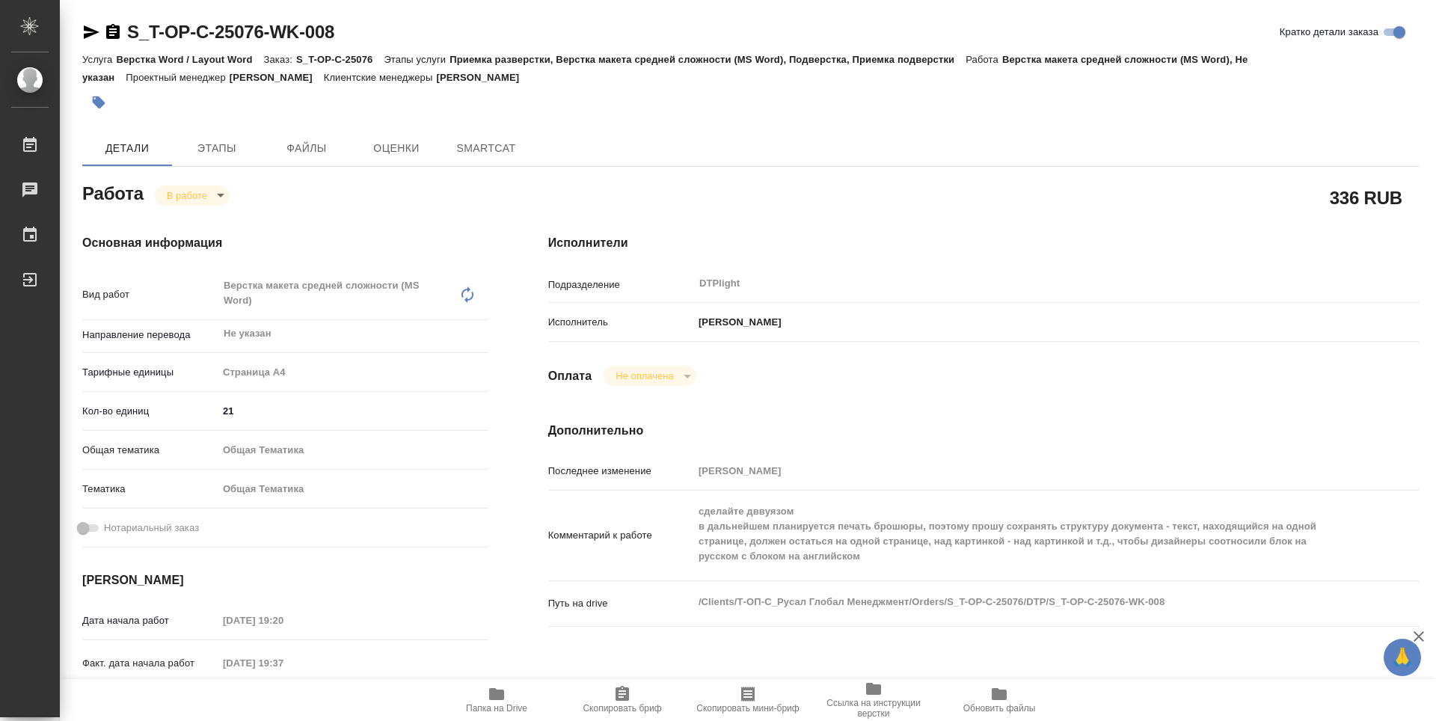
type textarea "x"
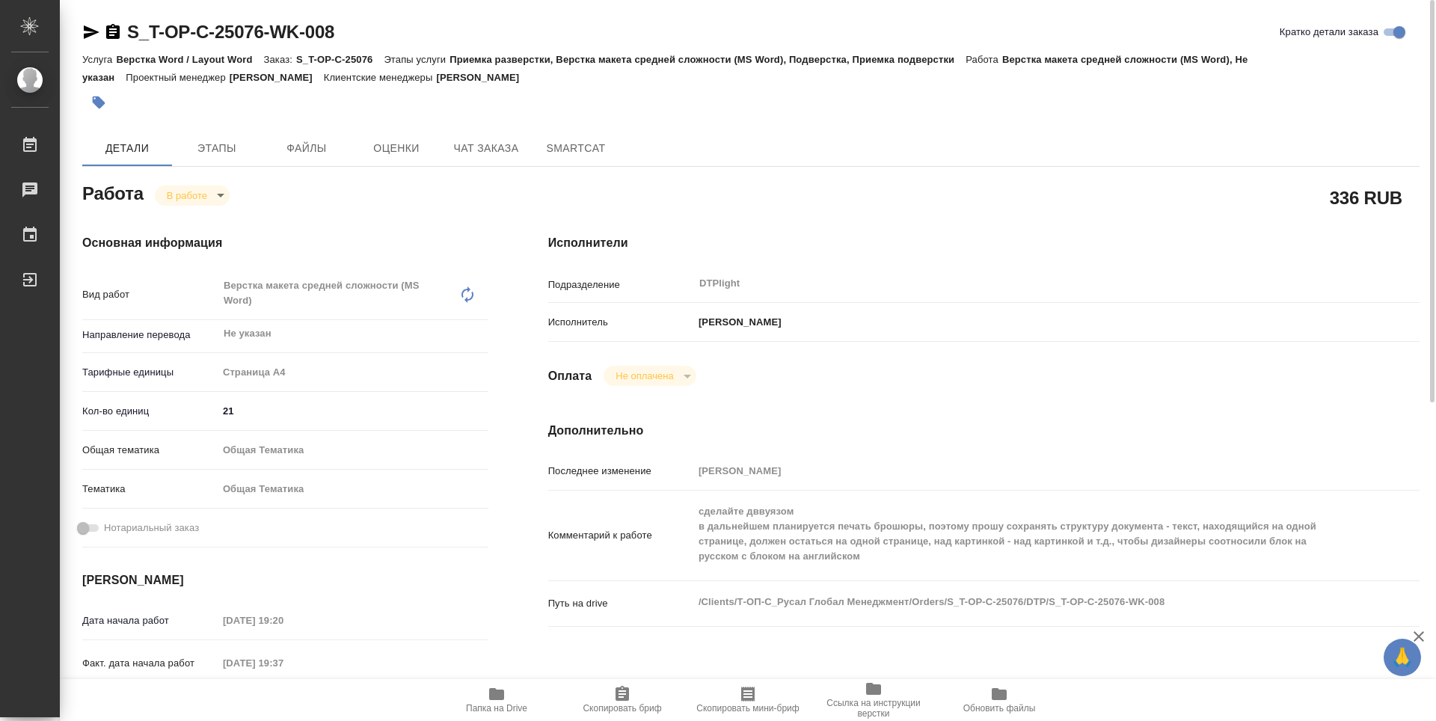
type textarea "x"
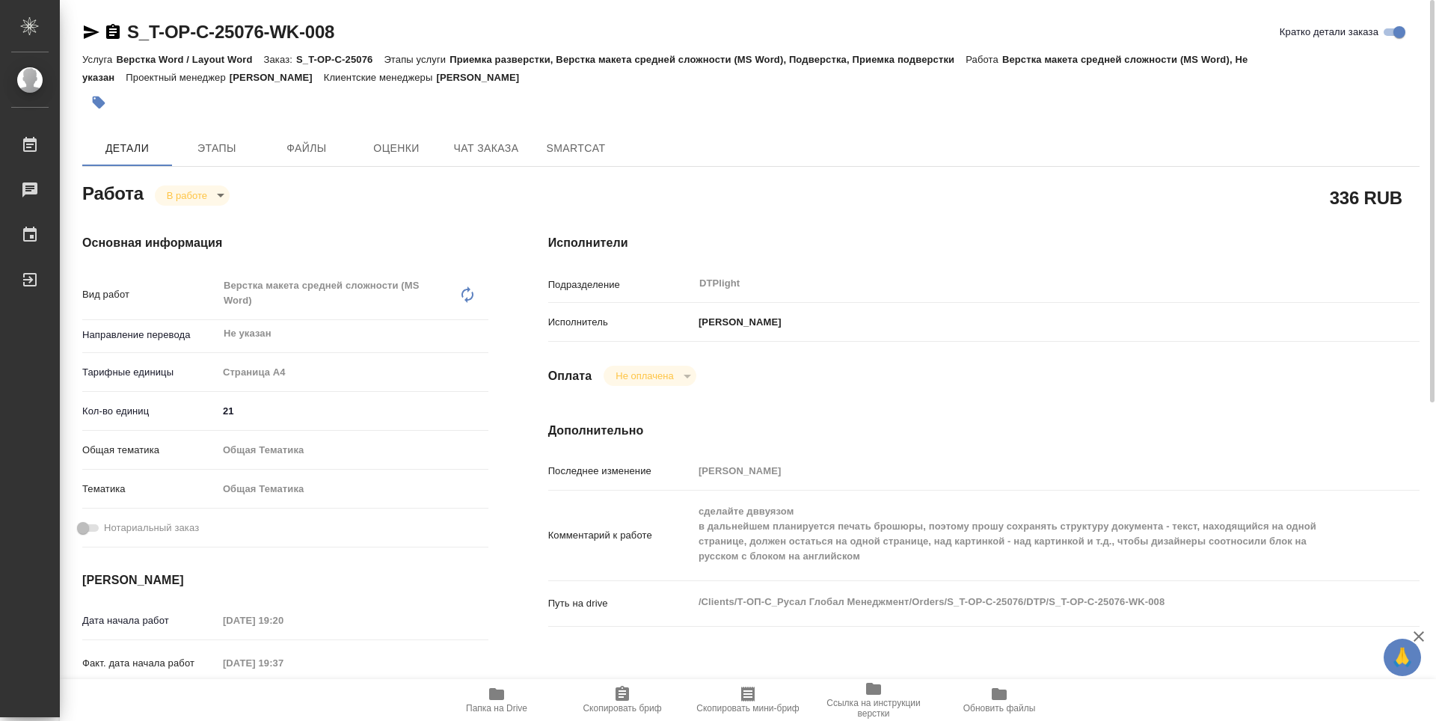
type textarea "x"
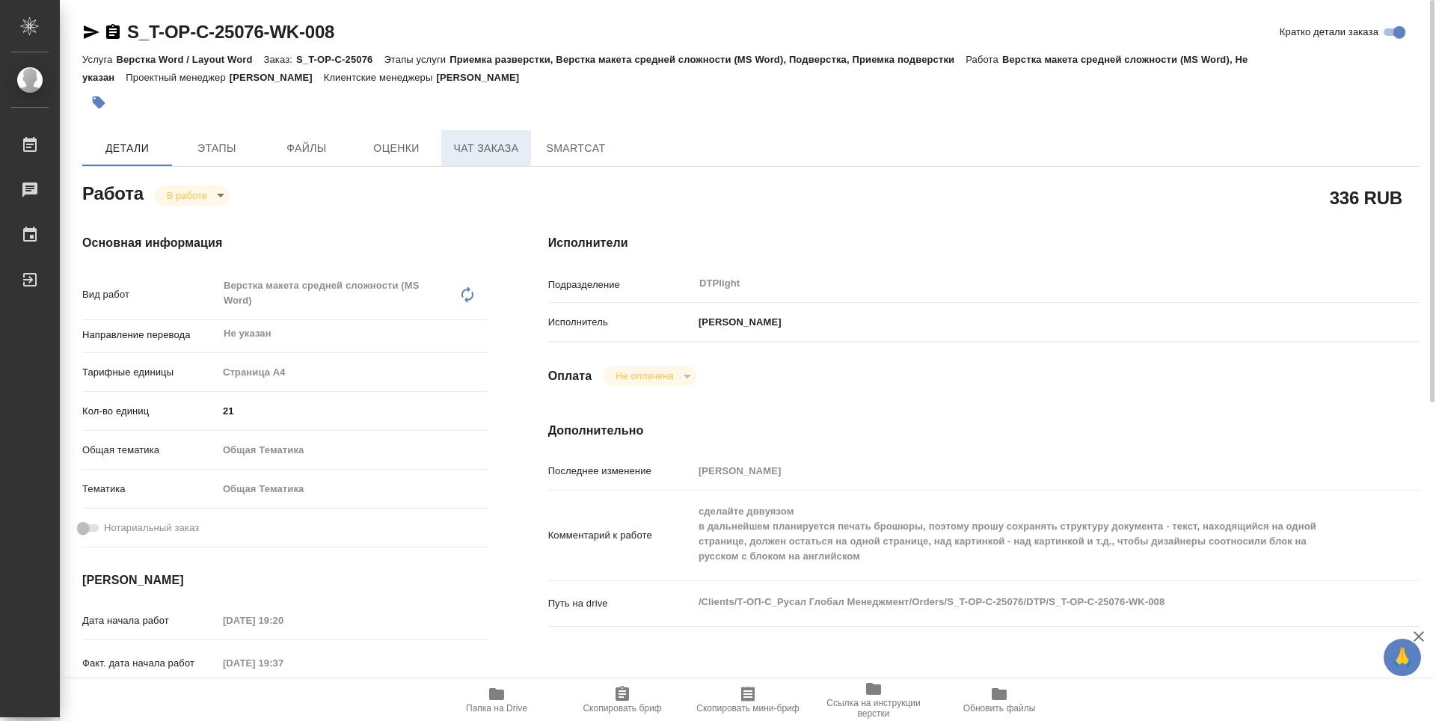
click at [452, 153] on span "Чат заказа" at bounding box center [486, 148] width 72 height 19
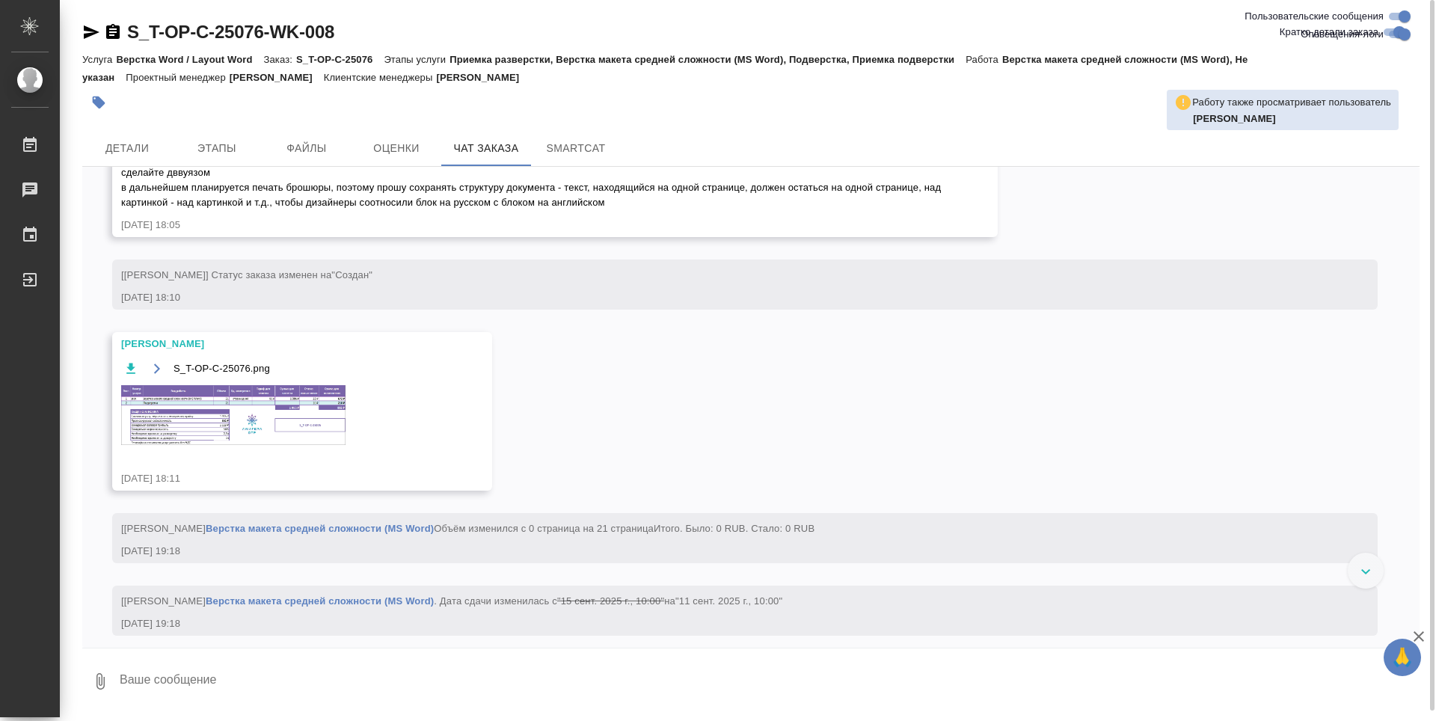
scroll to position [1417, 0]
click at [269, 431] on img at bounding box center [233, 414] width 224 height 60
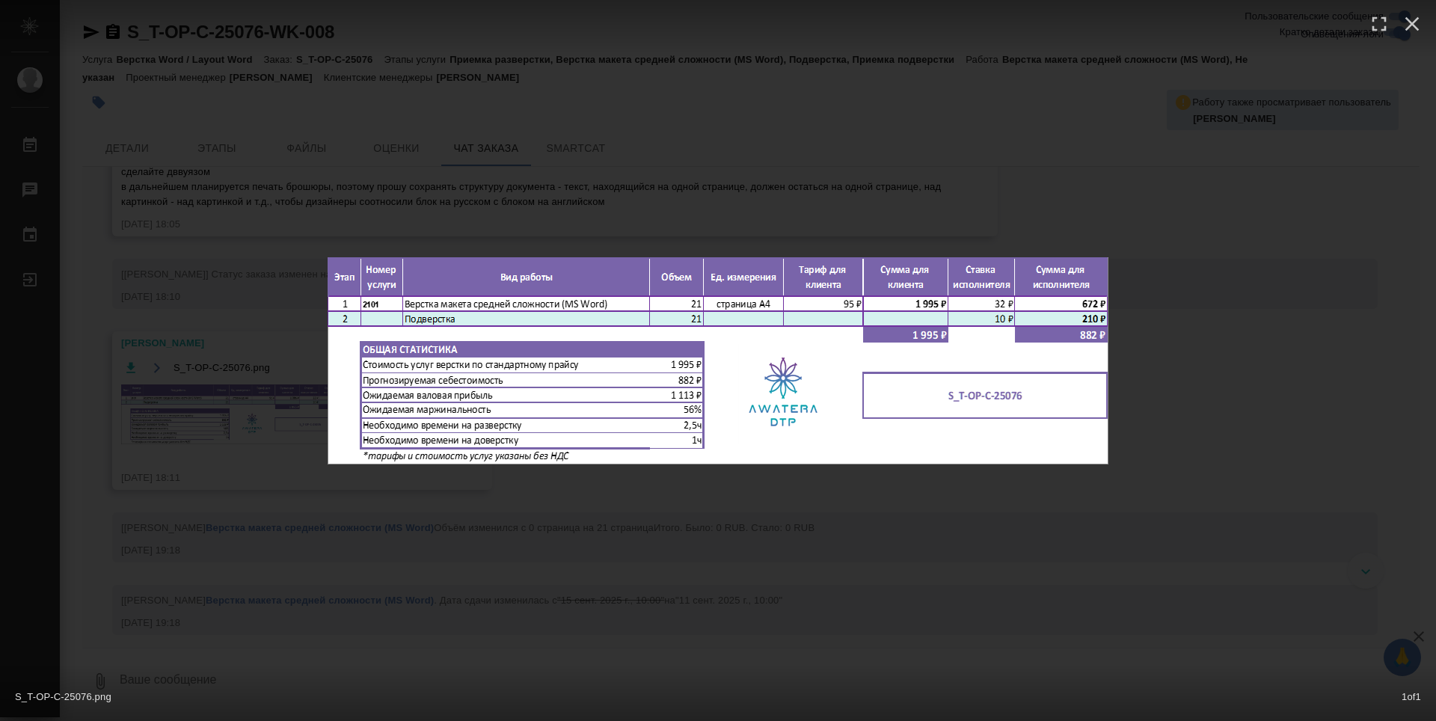
click at [592, 494] on div "S_T-OP-C-25076.png 1 of 1" at bounding box center [718, 360] width 1436 height 721
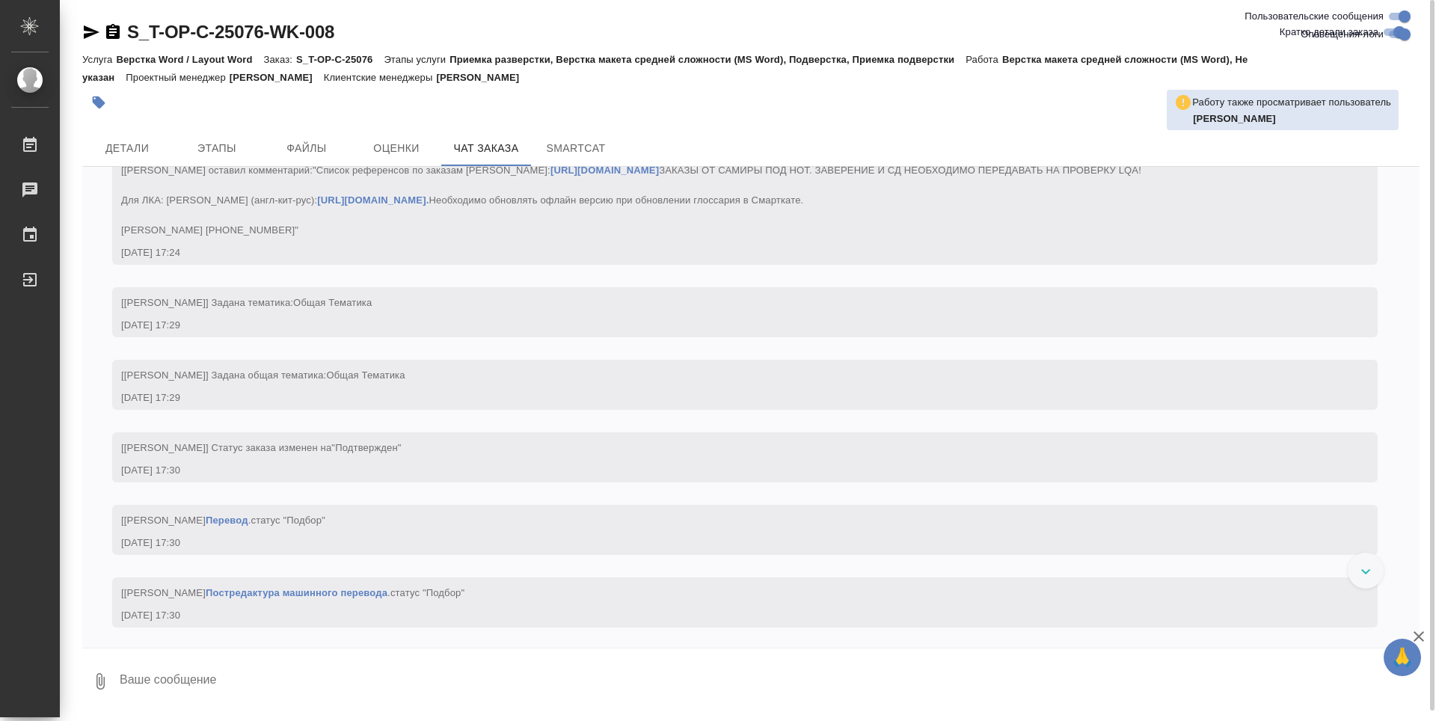
scroll to position [0, 0]
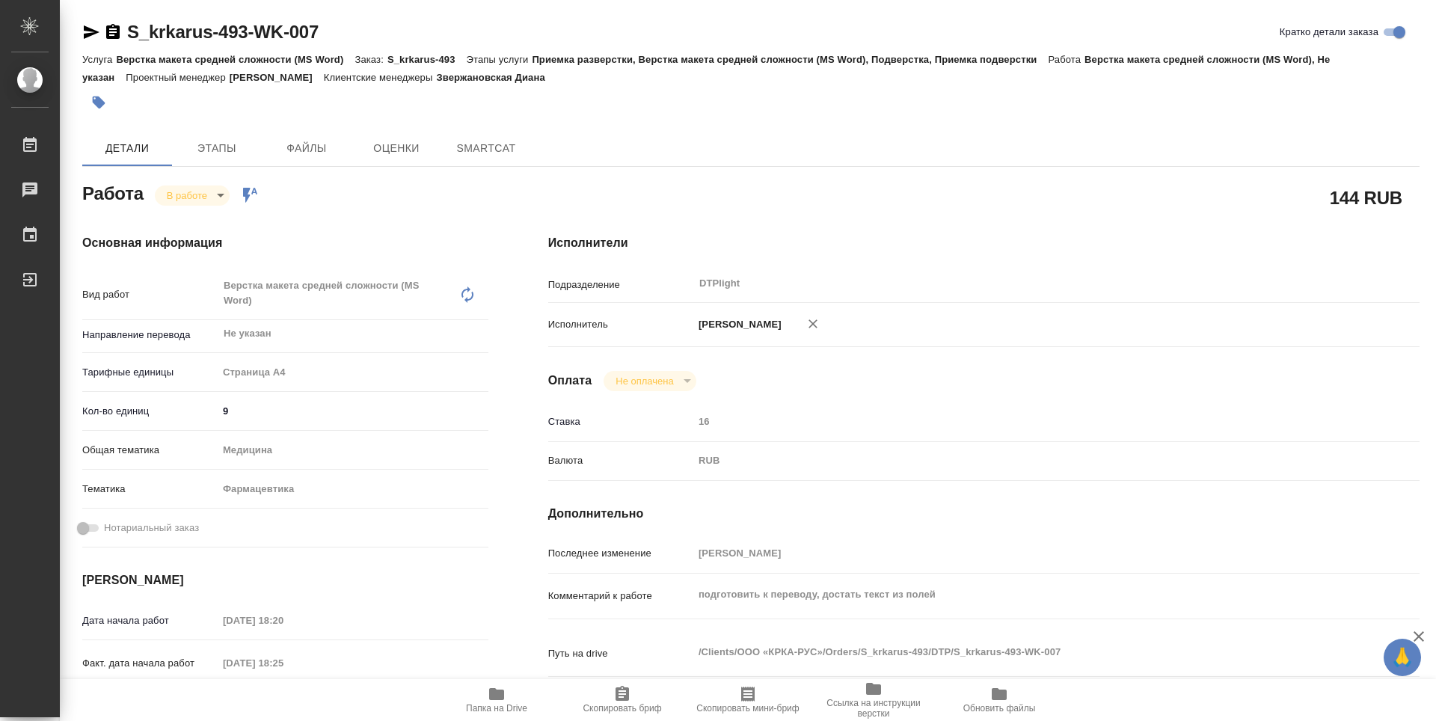
type textarea "x"
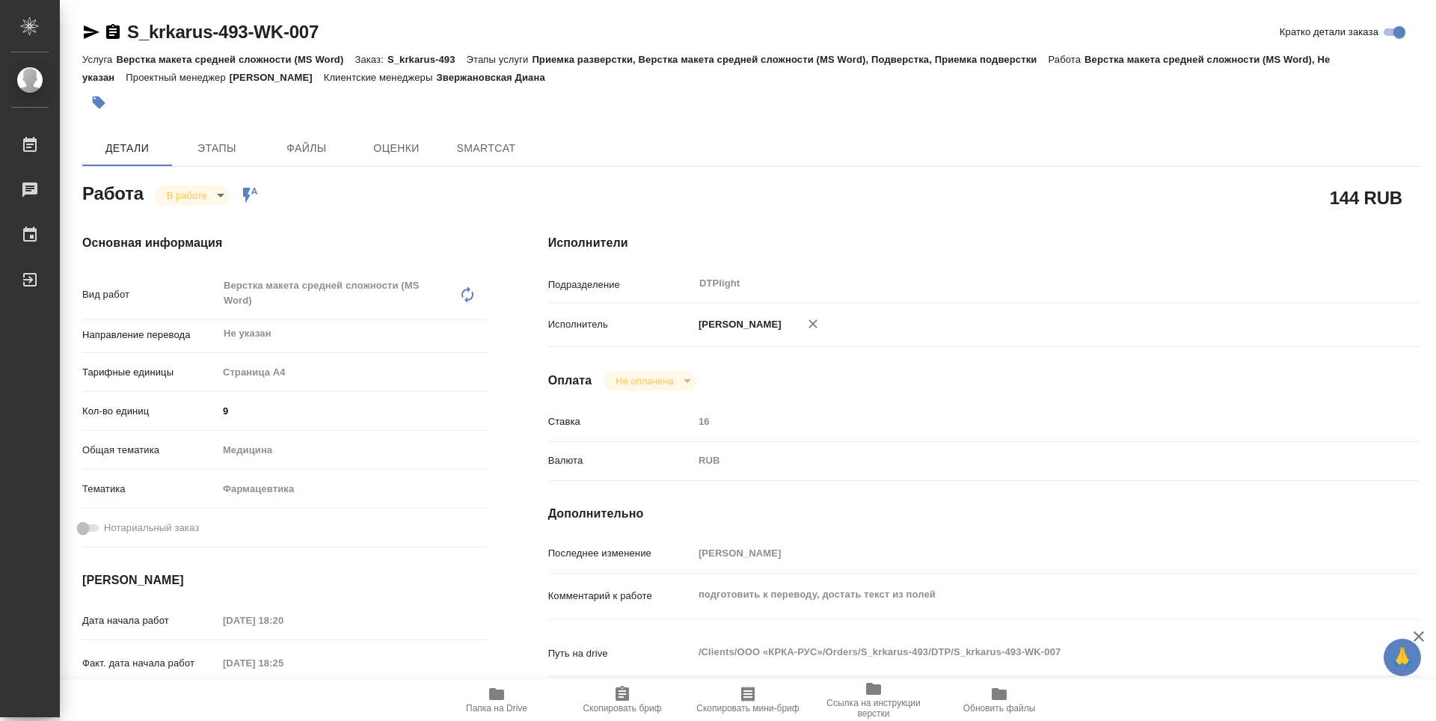
type textarea "x"
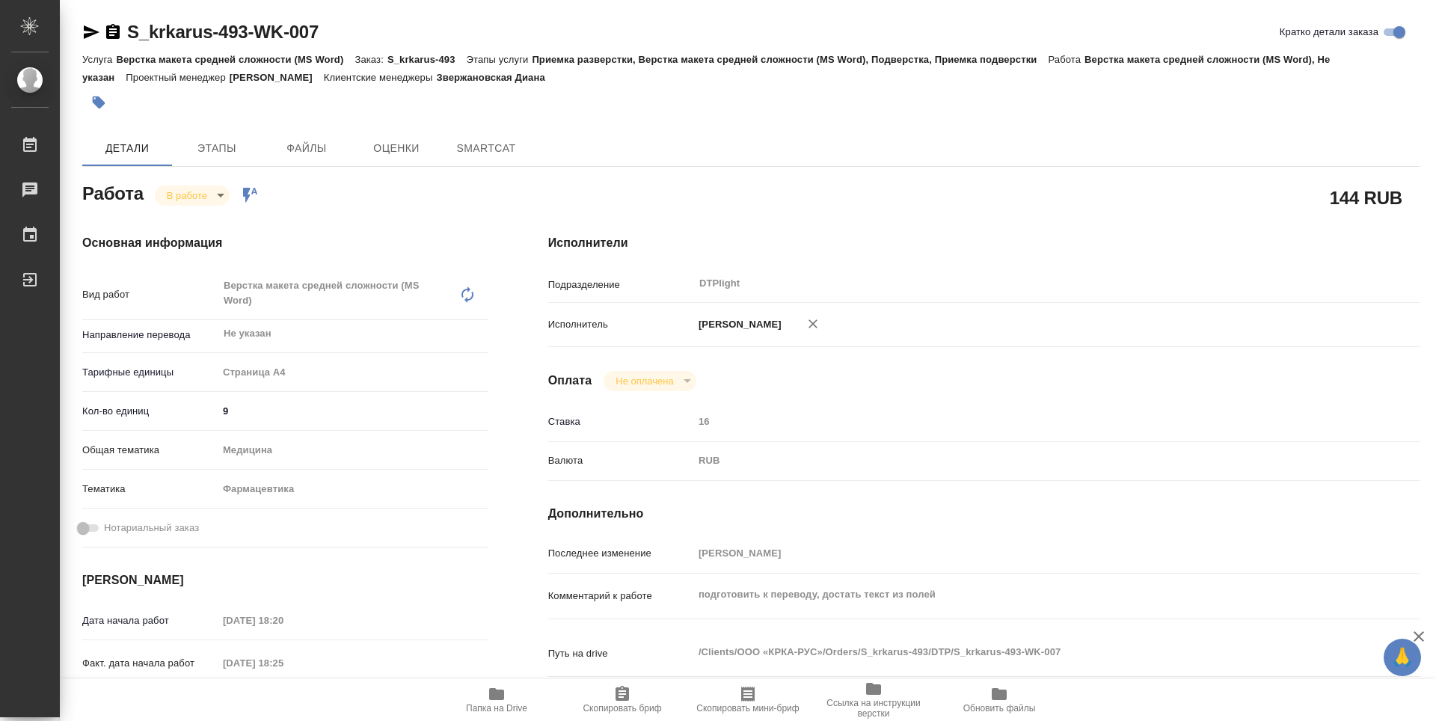
type textarea "x"
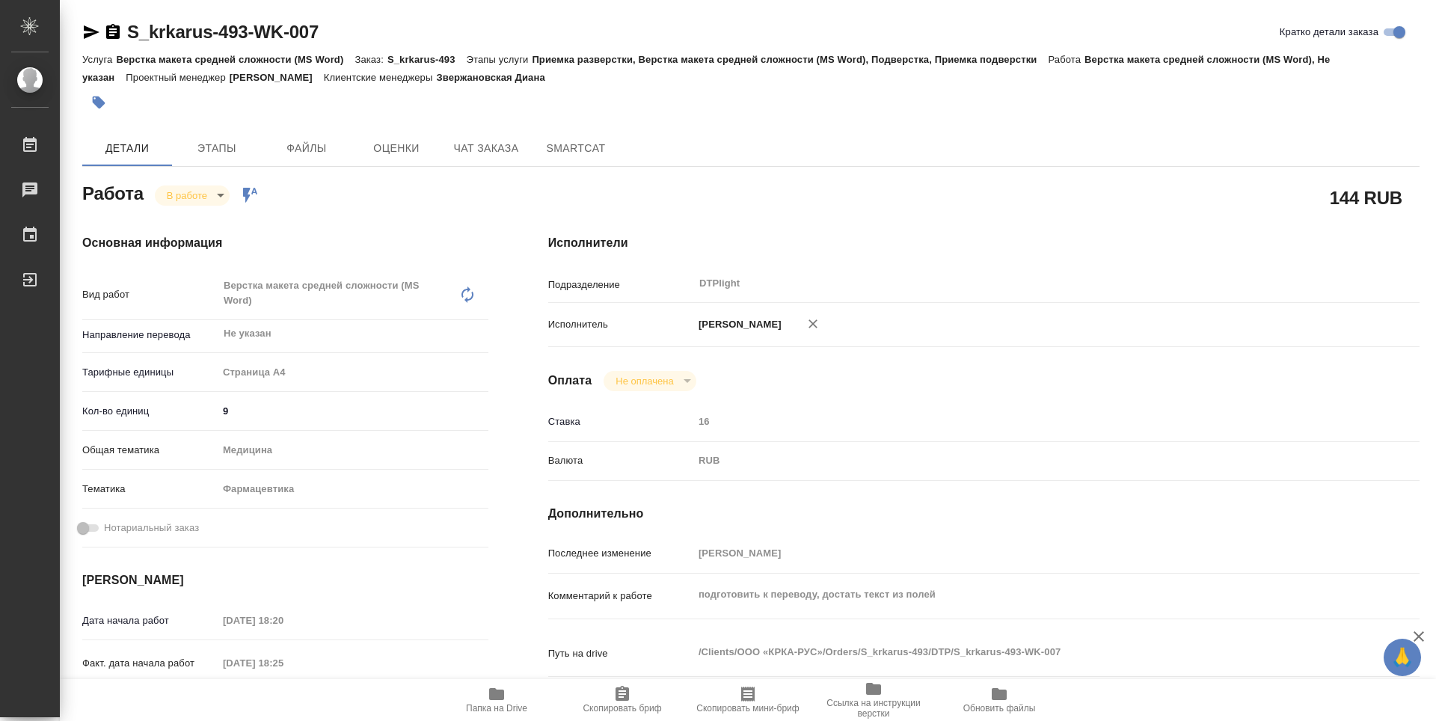
type textarea "x"
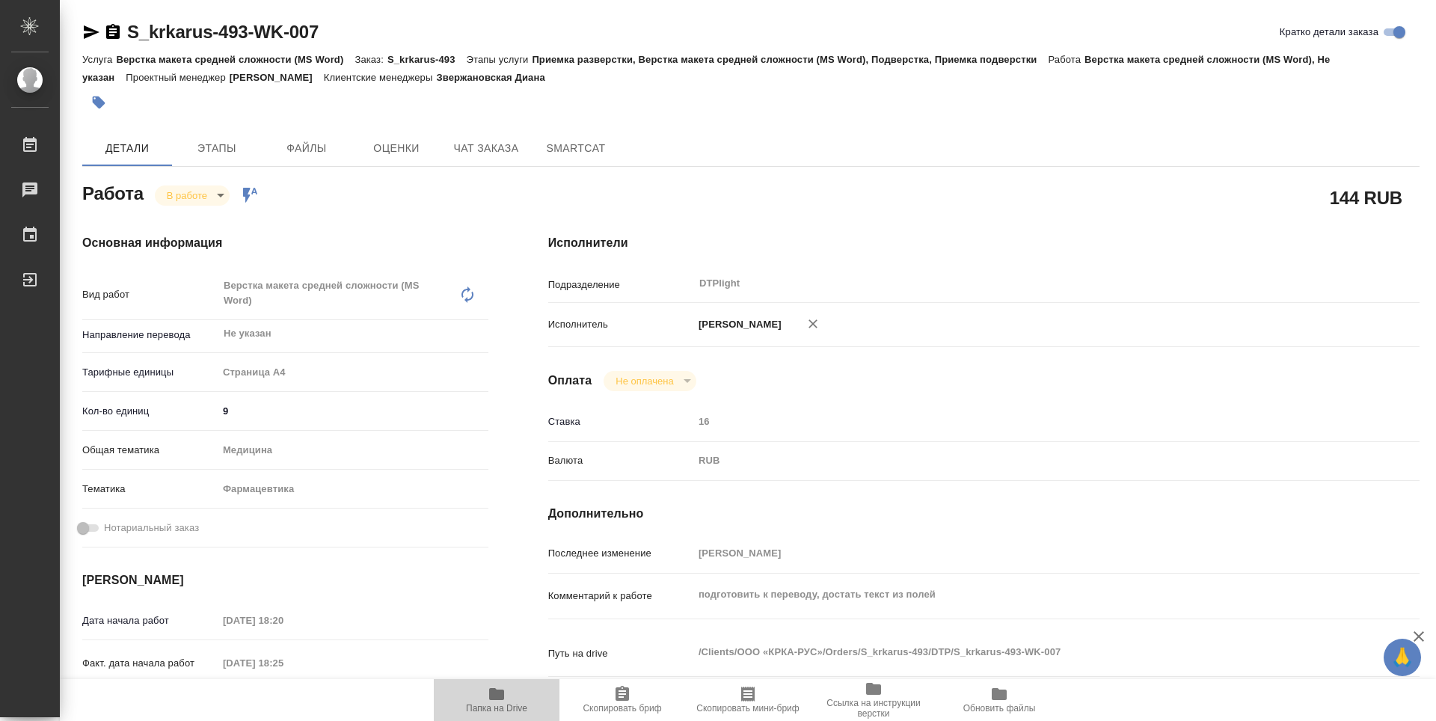
click at [502, 695] on icon "button" at bounding box center [496, 694] width 15 height 12
type textarea "x"
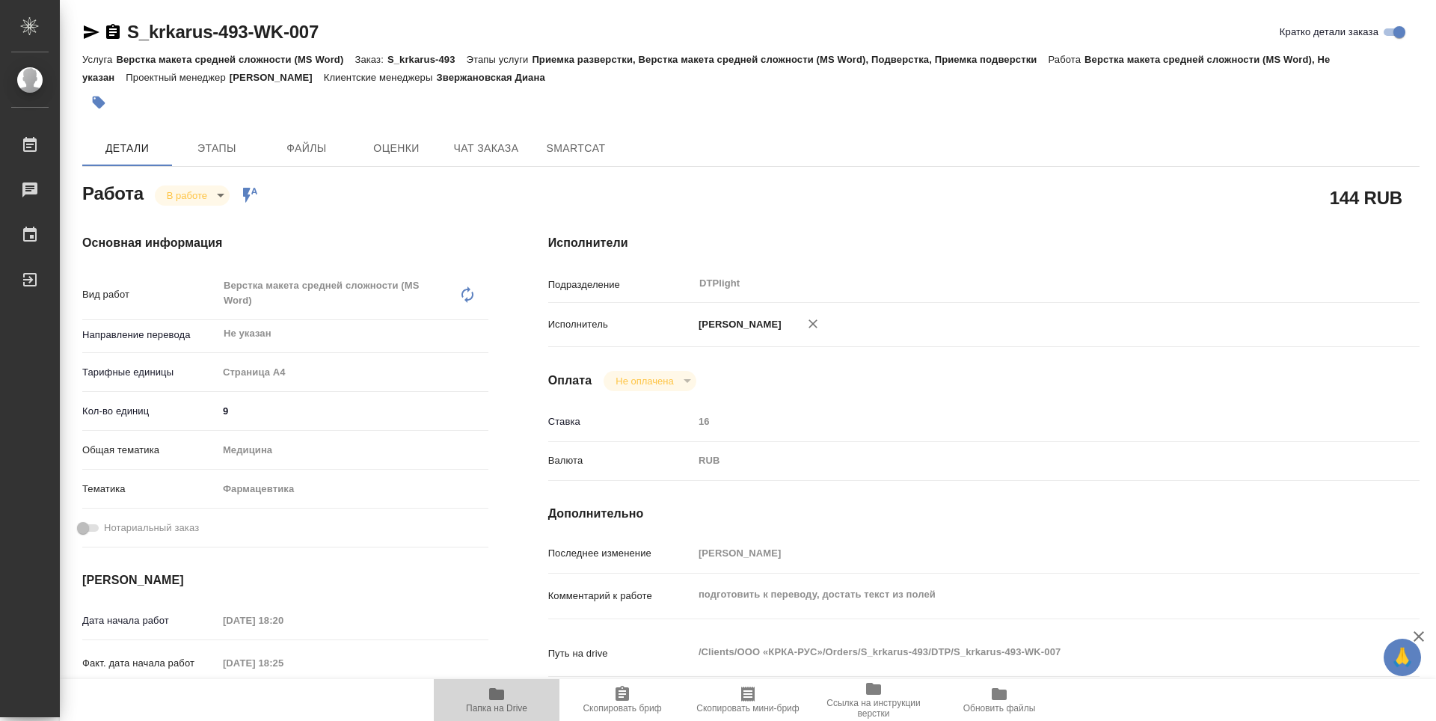
type textarea "x"
click at [209, 202] on body "🙏 .cls-1 fill:#fff; AWATERA Guselnikov Roman Работы 0 Чаты График Выйти S_krkar…" at bounding box center [718, 360] width 1436 height 721
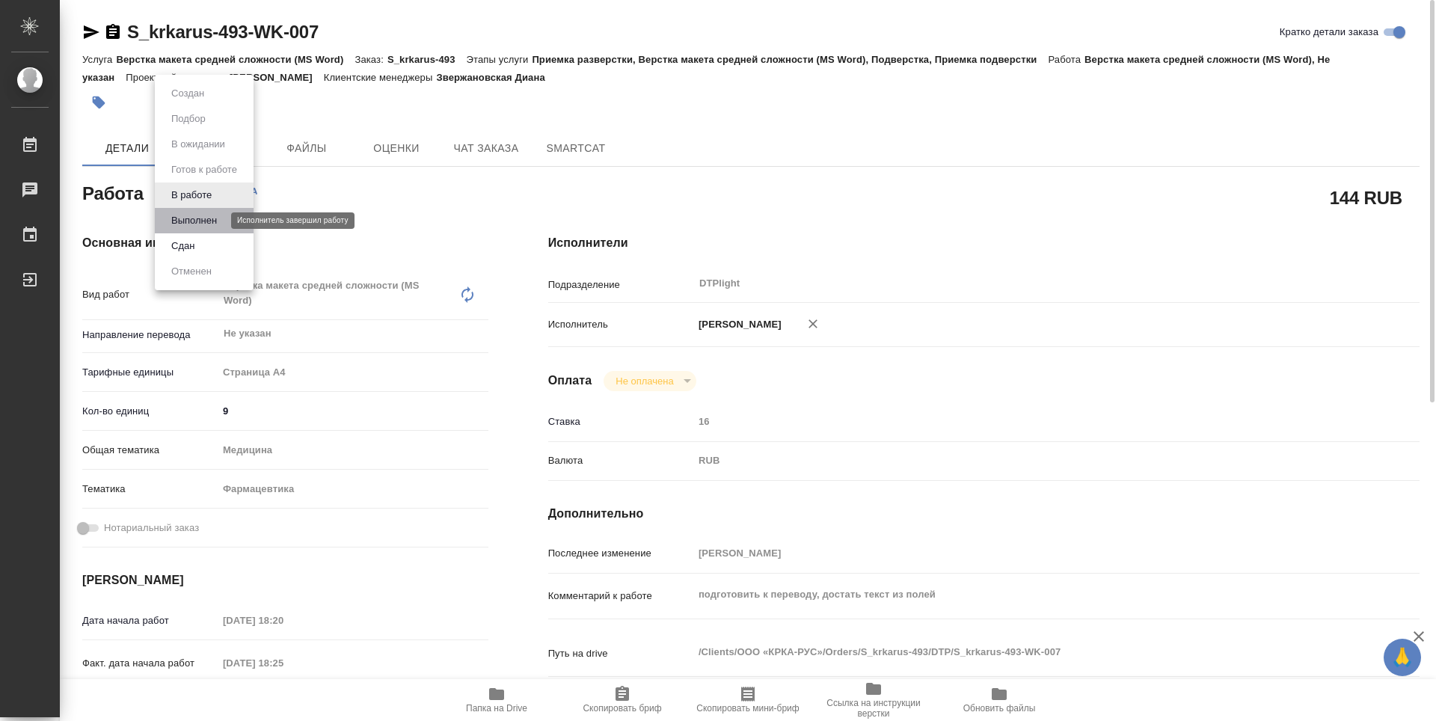
click at [209, 212] on button "Выполнен" at bounding box center [194, 220] width 55 height 16
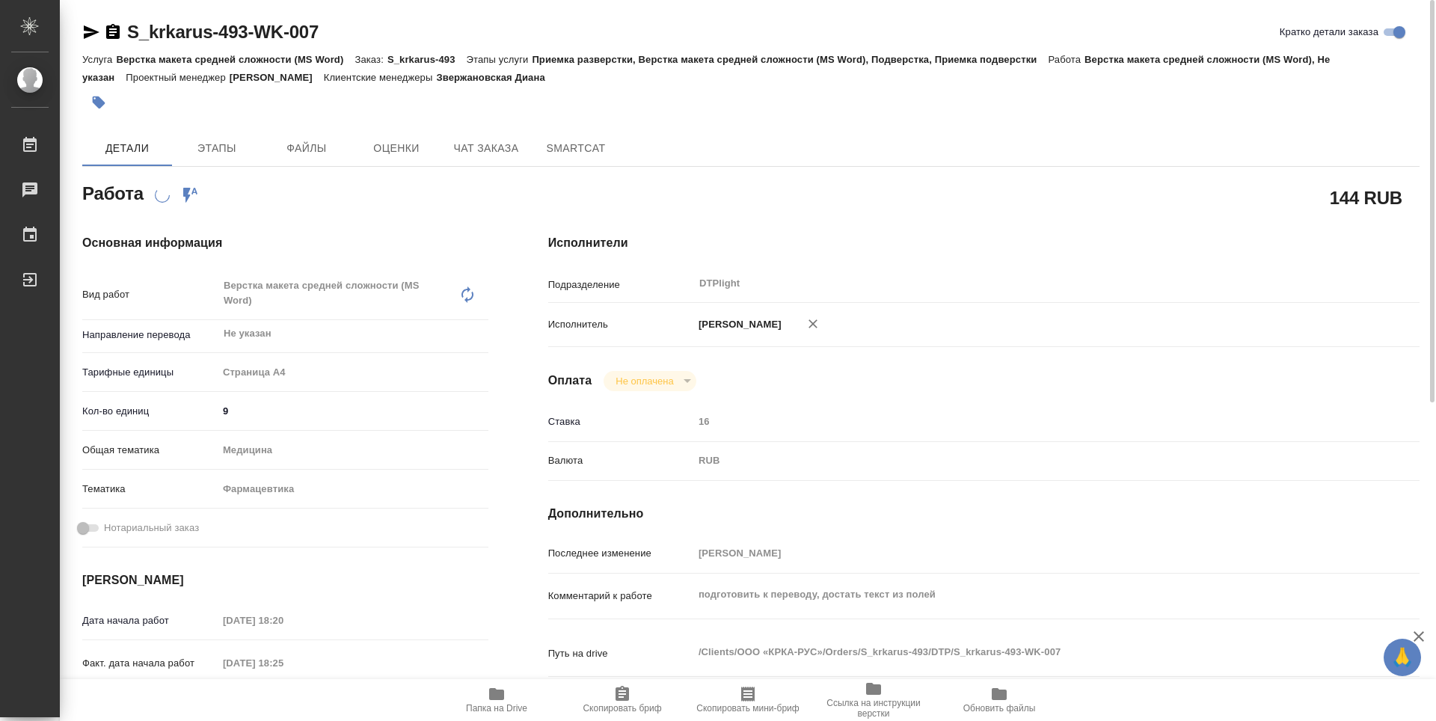
click at [115, 33] on icon "button" at bounding box center [112, 31] width 13 height 15
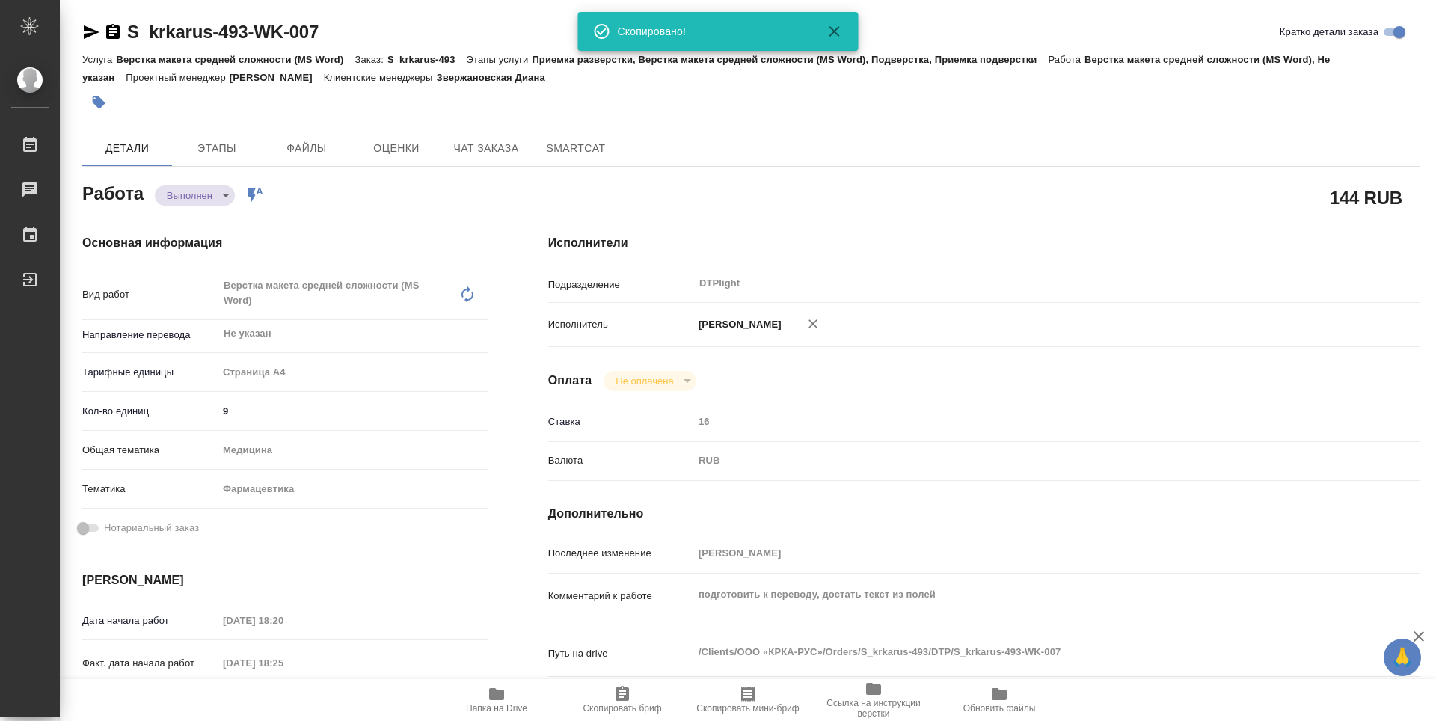
type textarea "x"
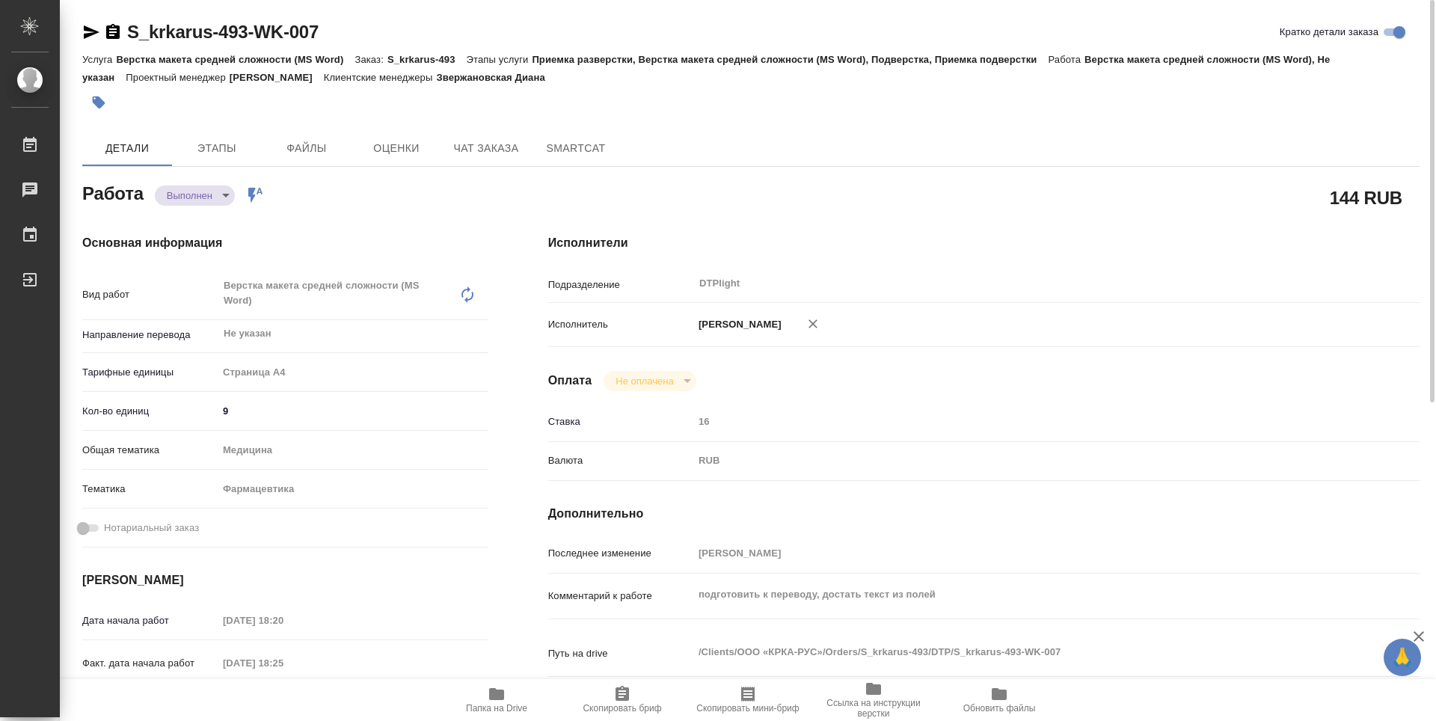
scroll to position [570, 0]
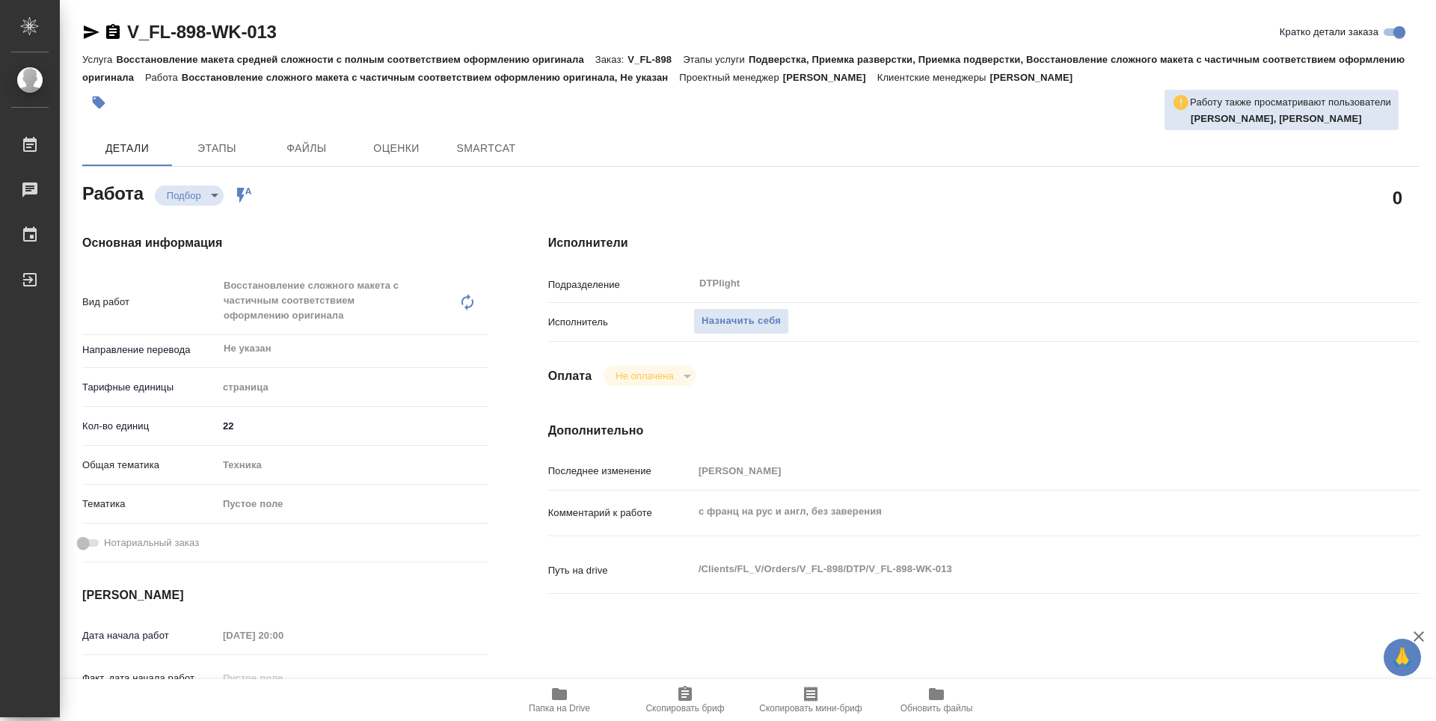
type textarea "x"
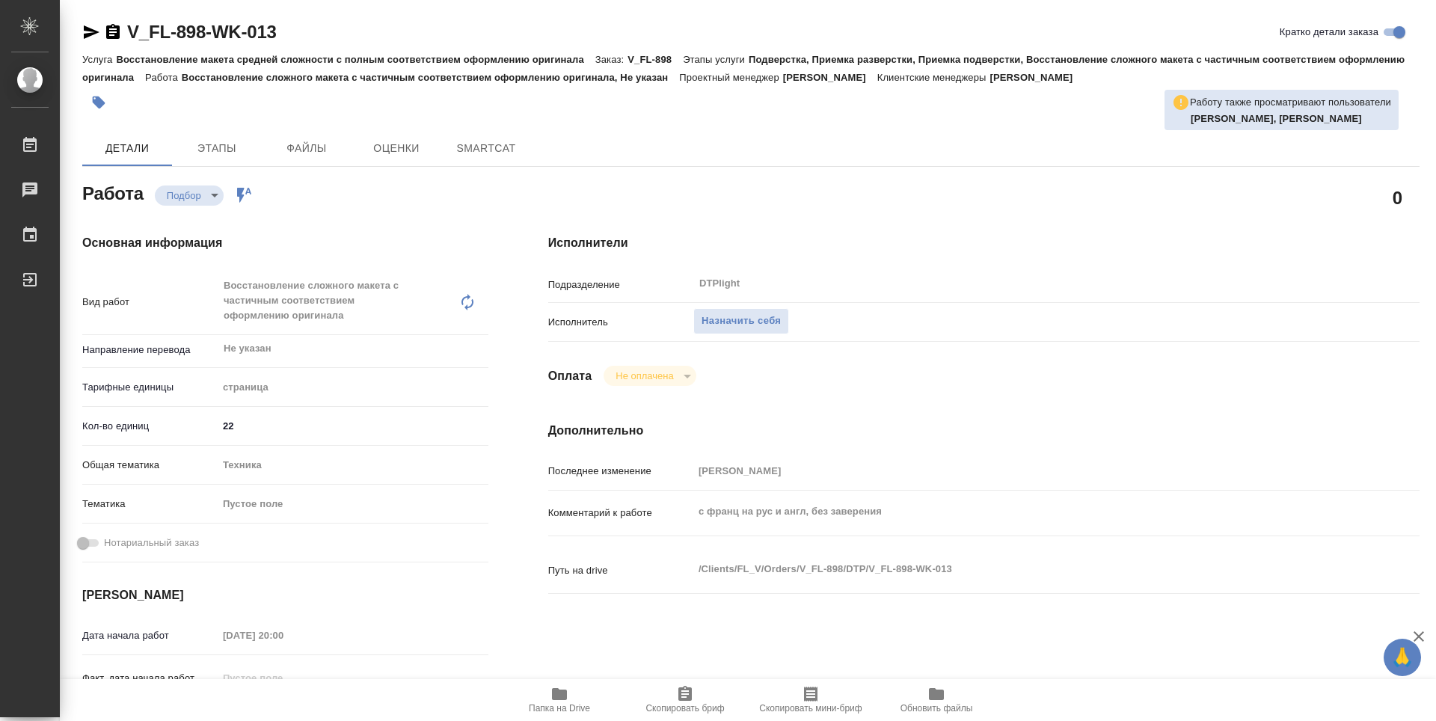
type textarea "x"
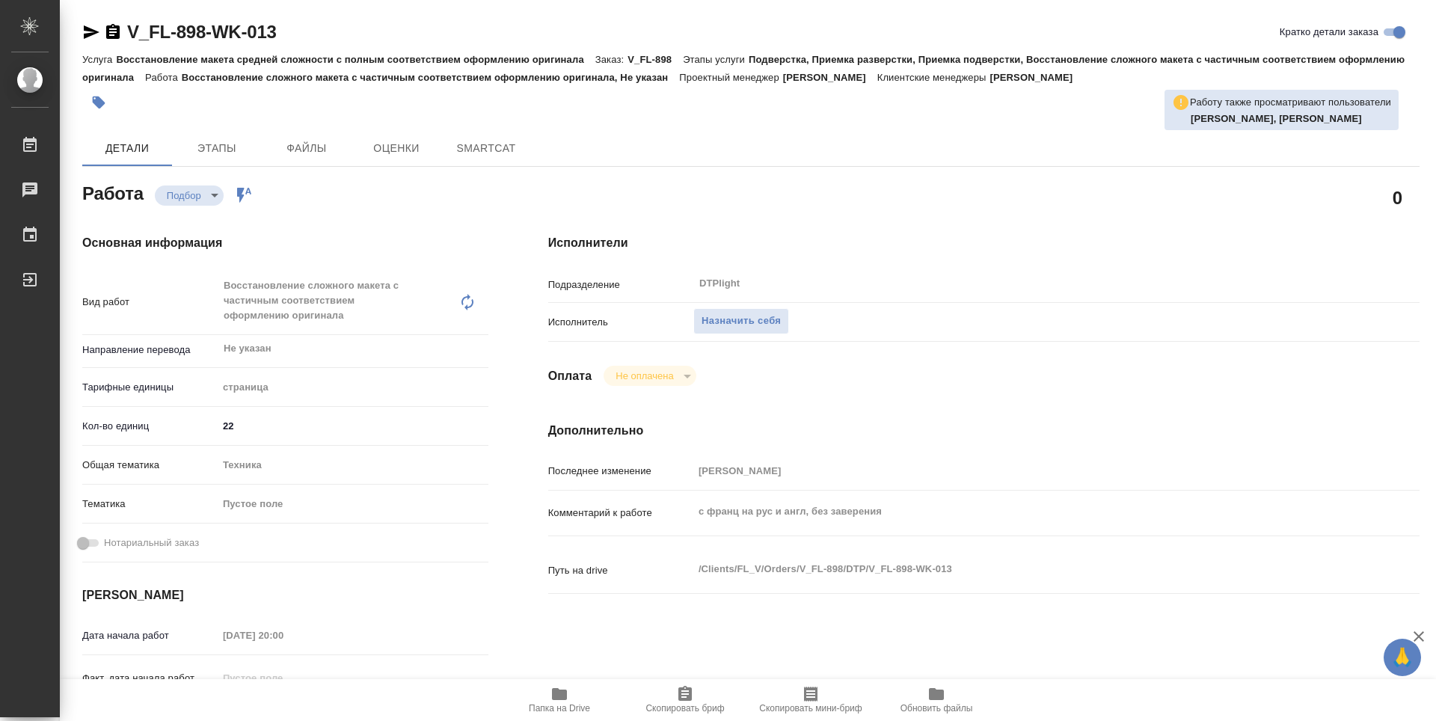
type textarea "x"
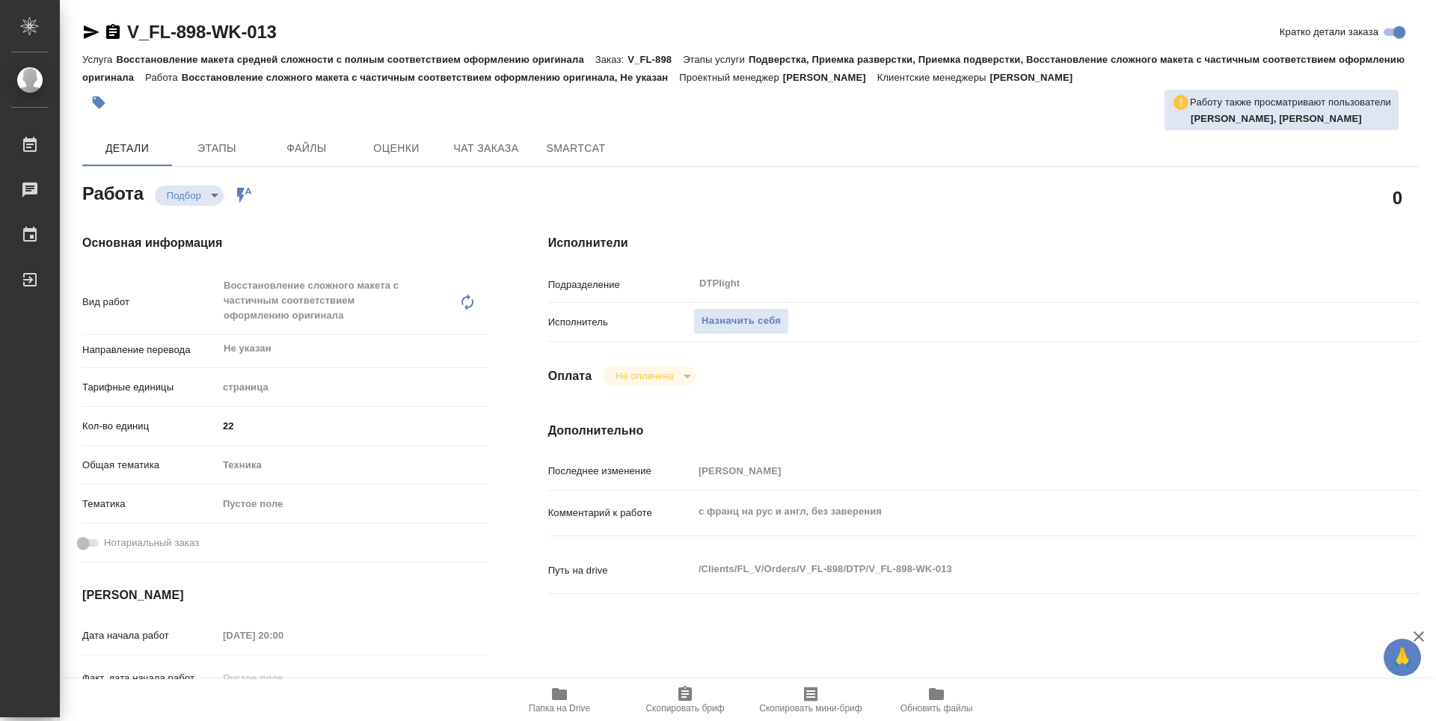
click at [569, 699] on span "Папка на Drive" at bounding box center [559, 699] width 108 height 28
type textarea "x"
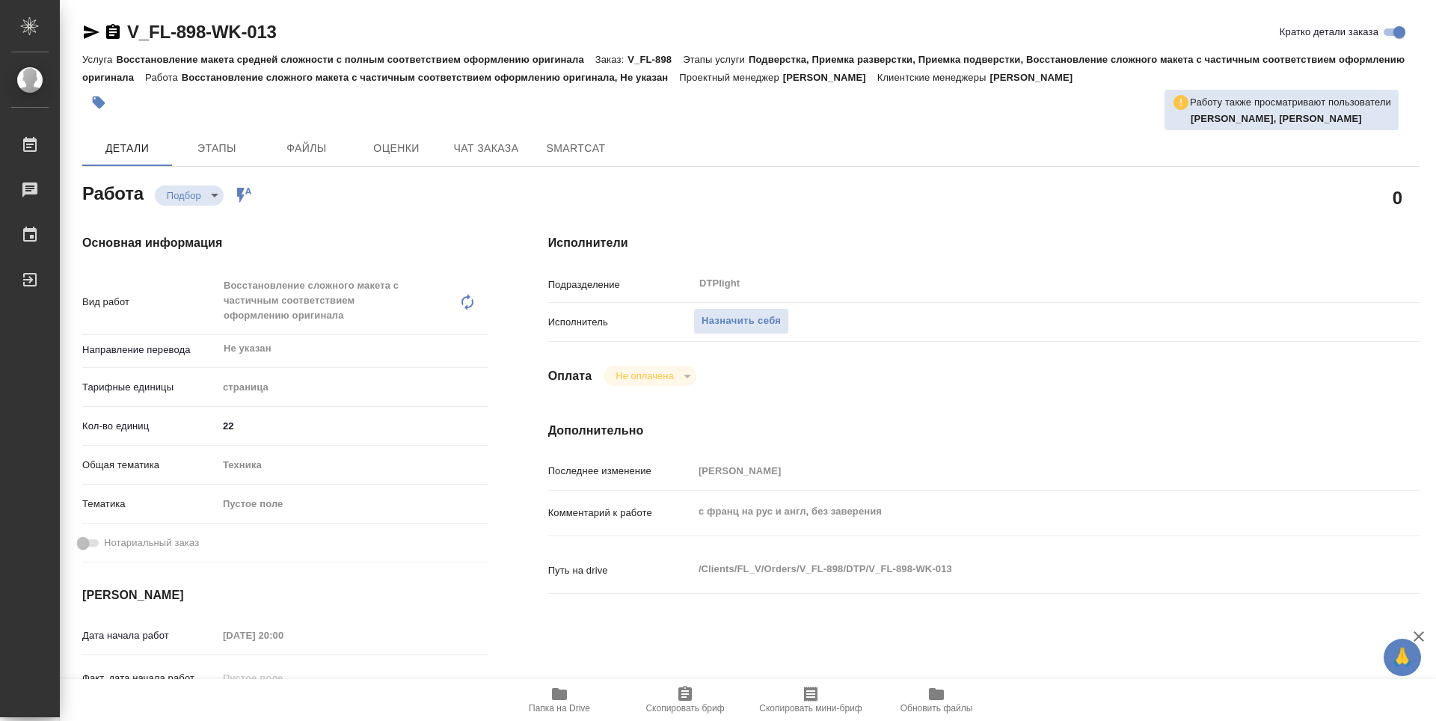
type textarea "x"
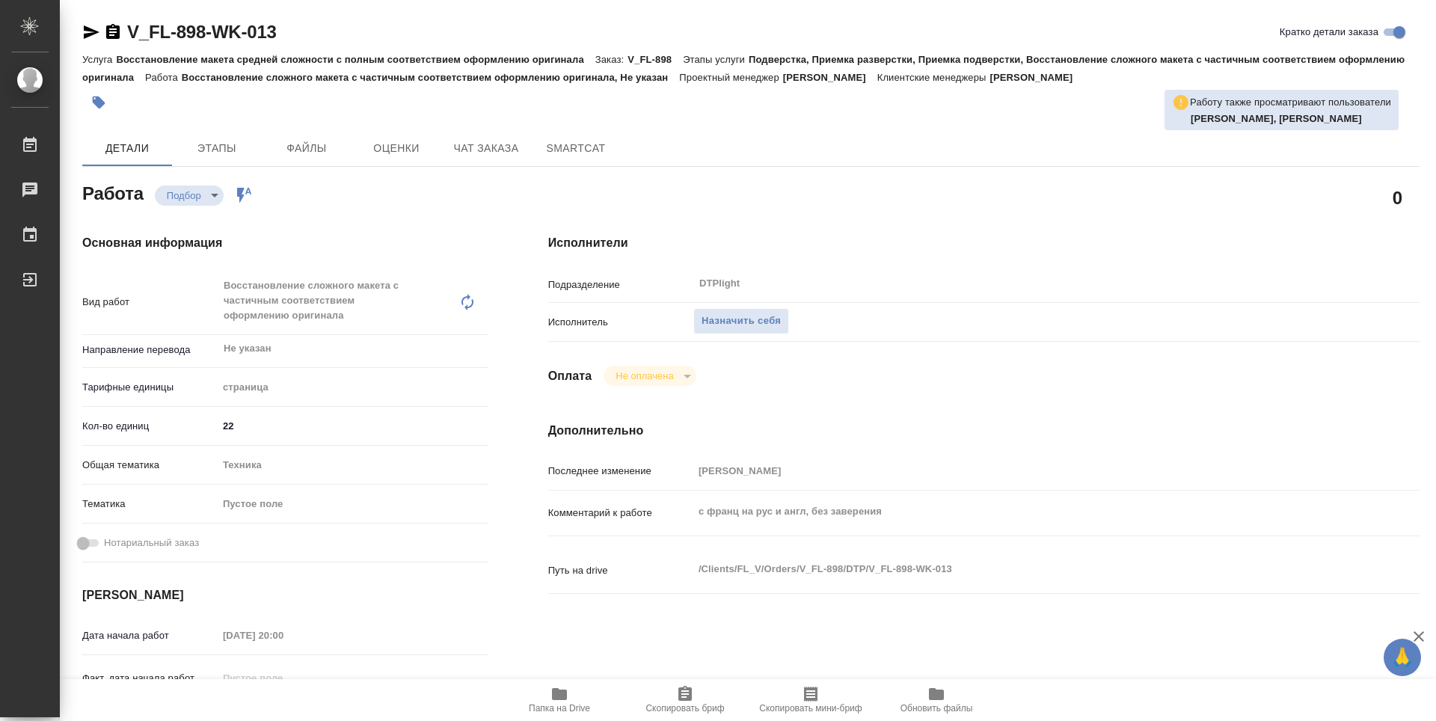
type textarea "x"
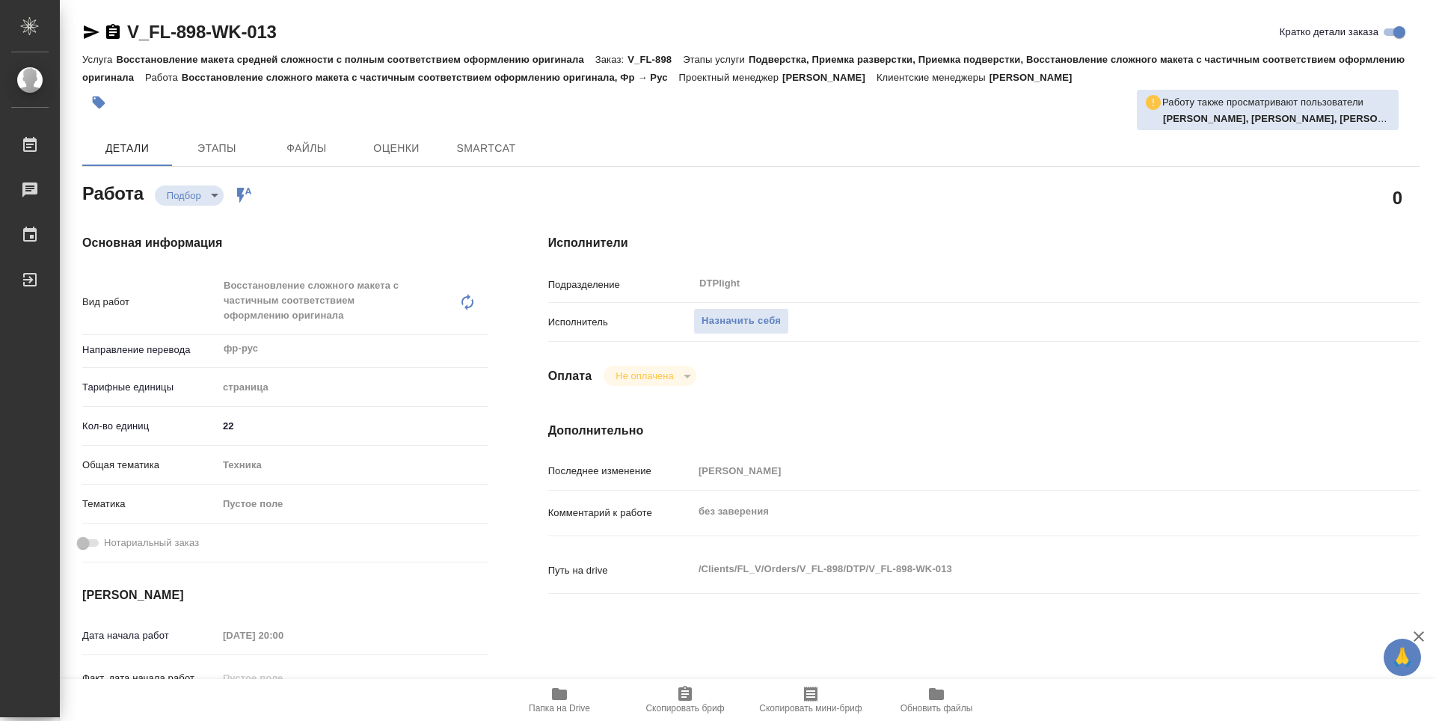
type textarea "x"
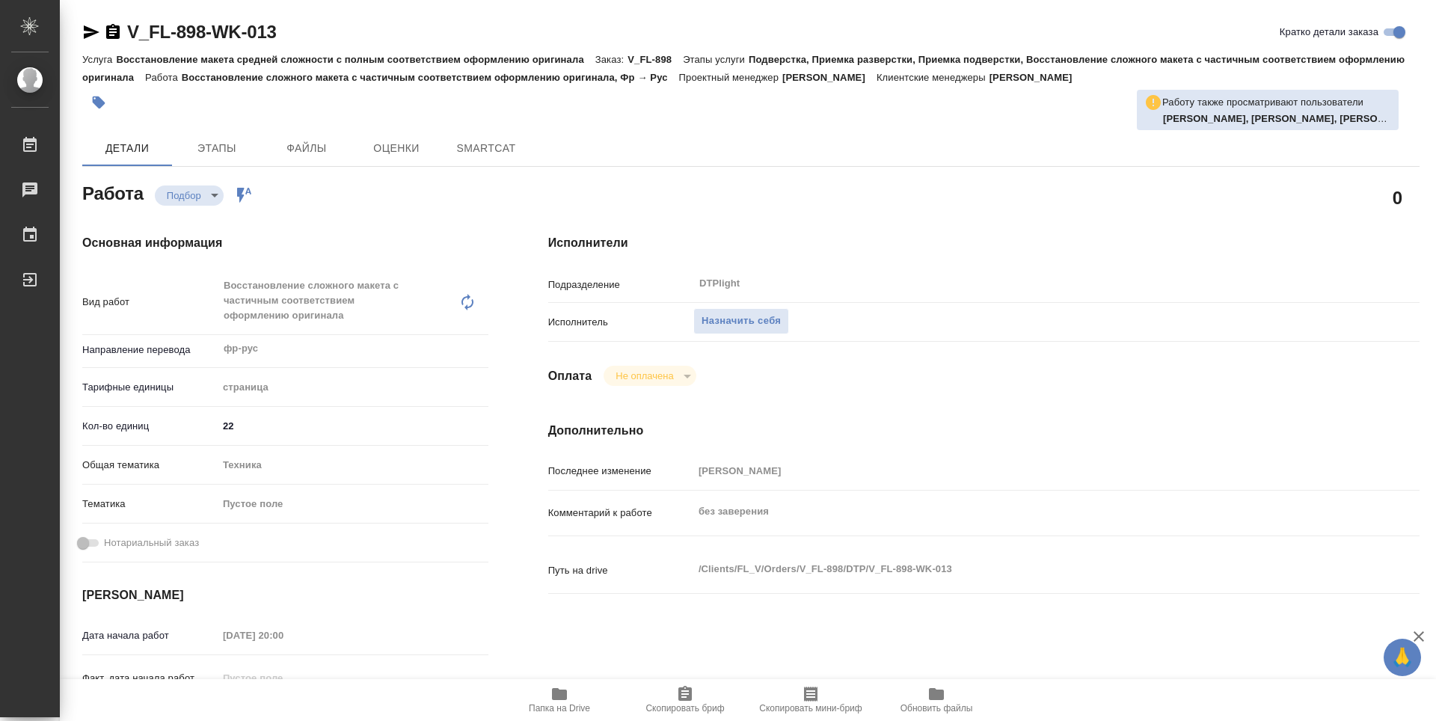
type textarea "x"
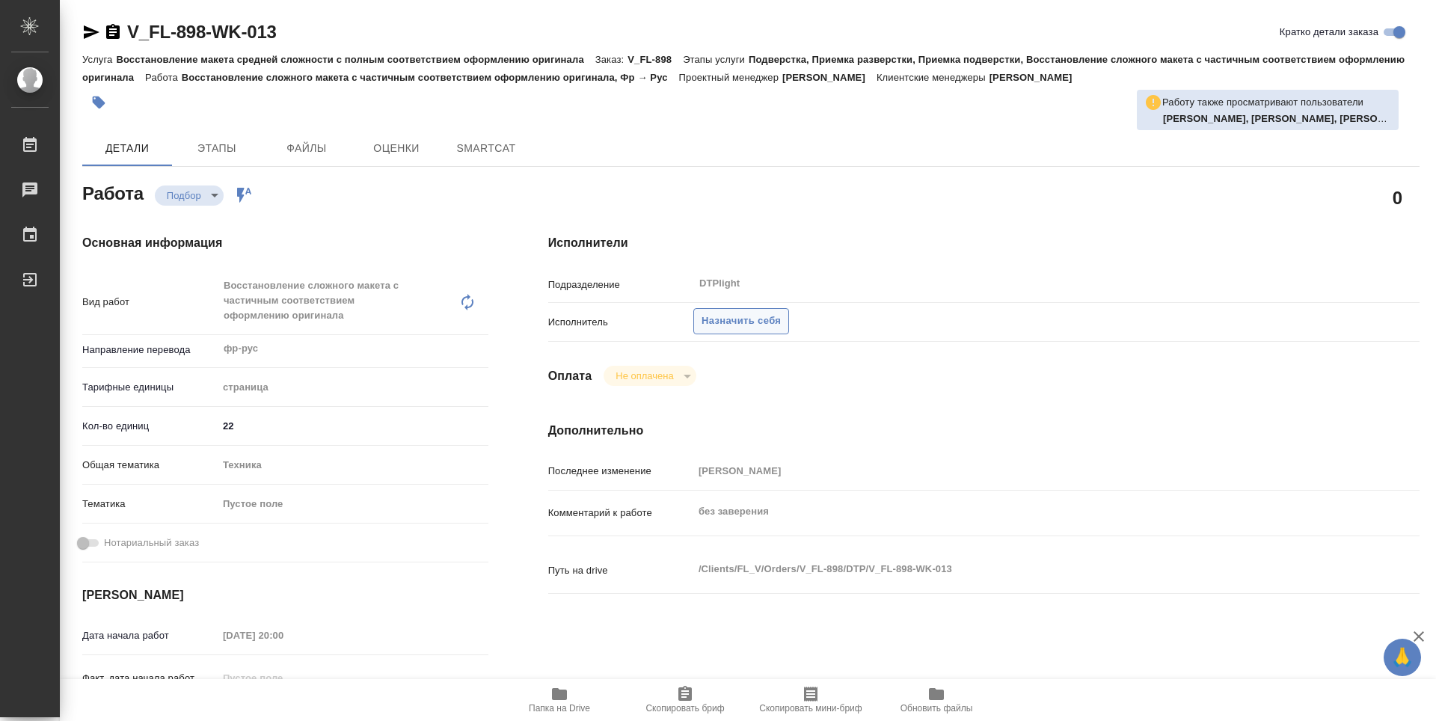
type textarea "x"
click at [777, 320] on span "Назначить себя" at bounding box center [740, 321] width 79 height 17
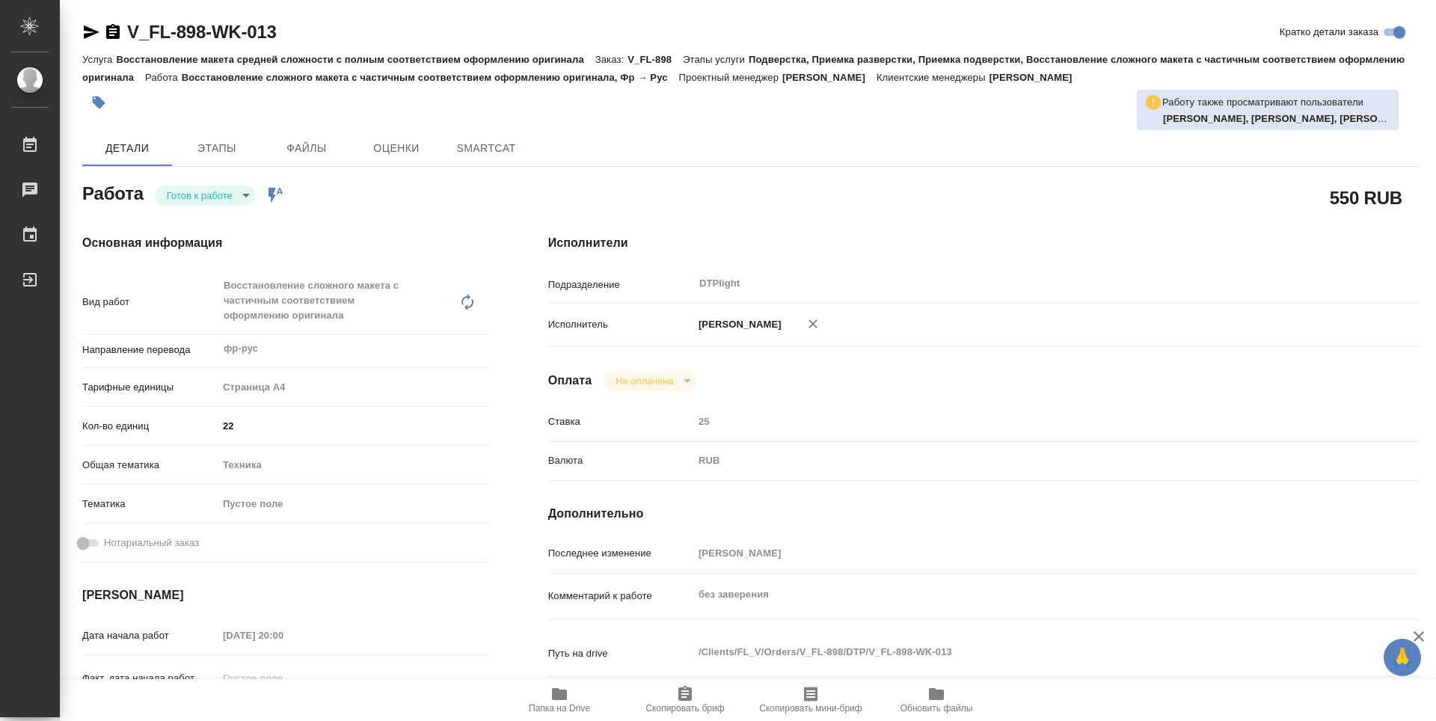
type textarea "x"
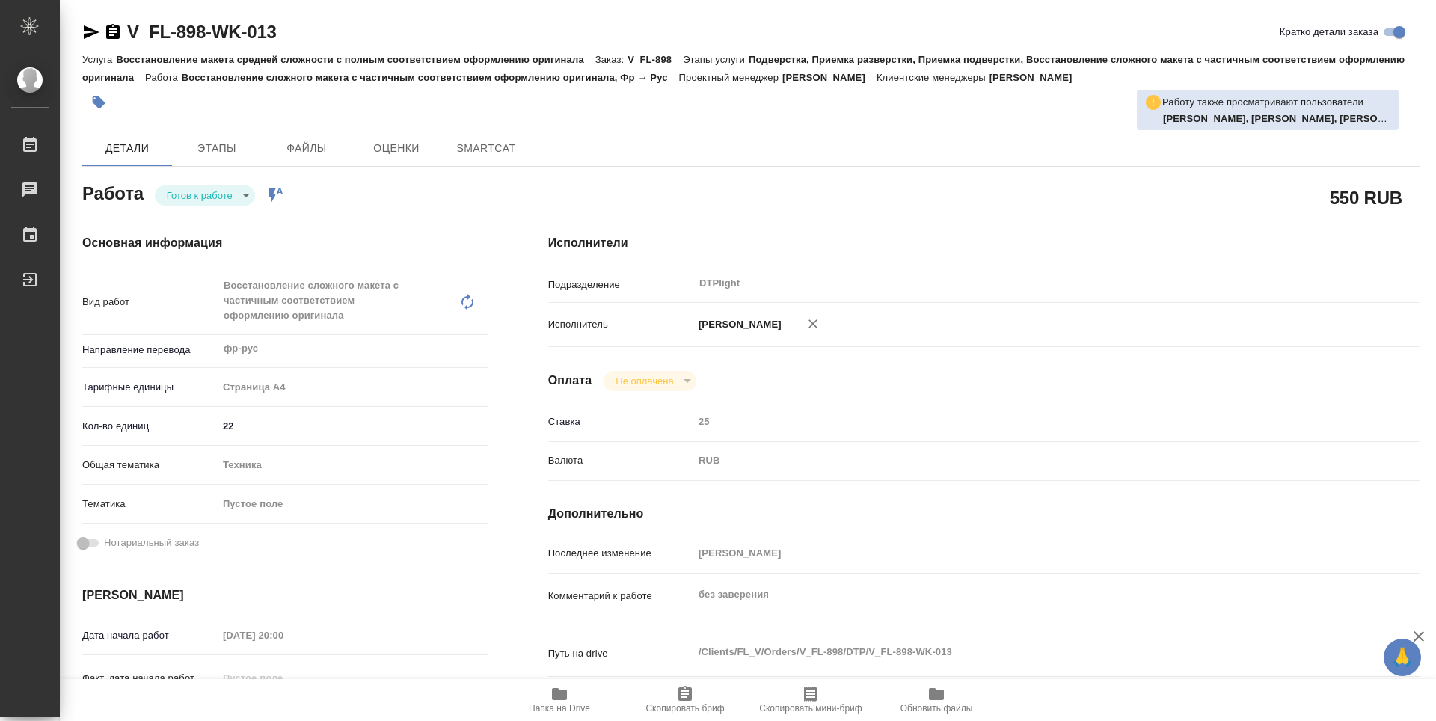
type textarea "x"
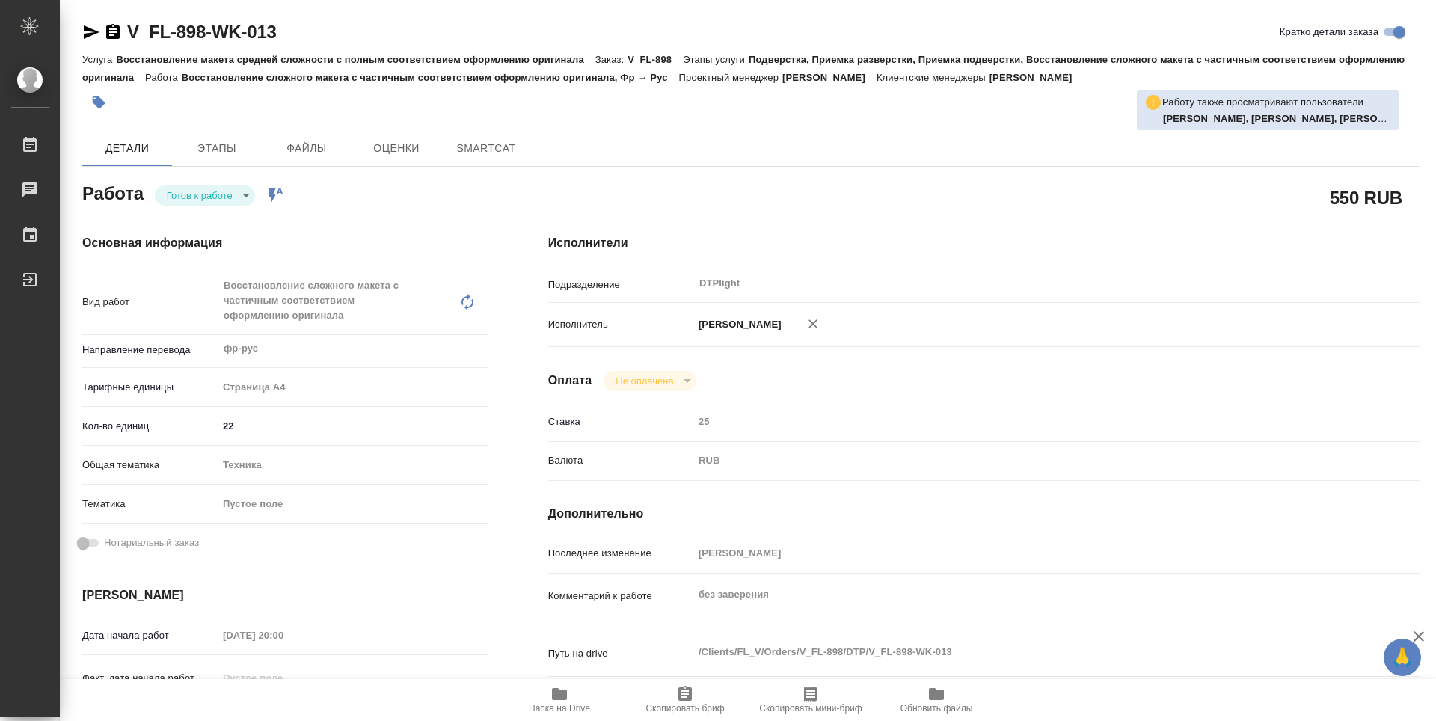
type textarea "x"
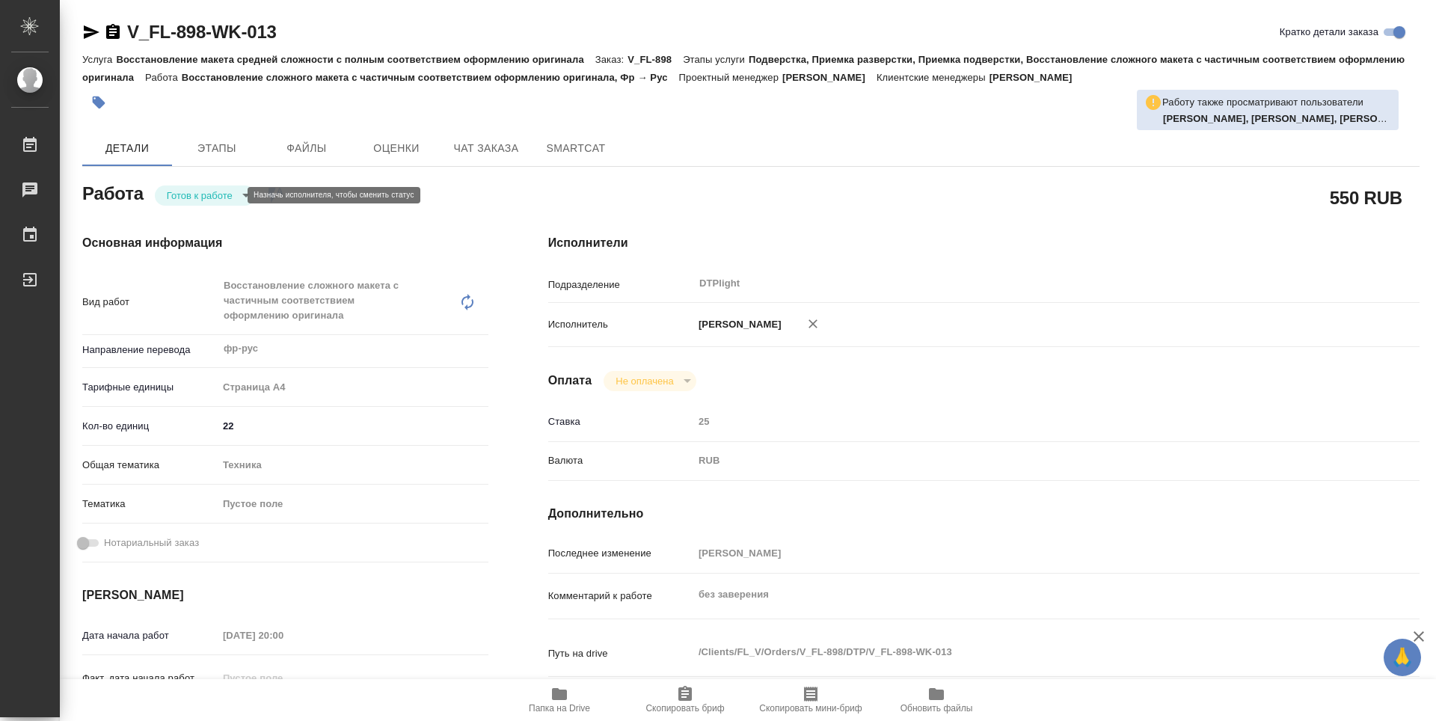
type textarea "x"
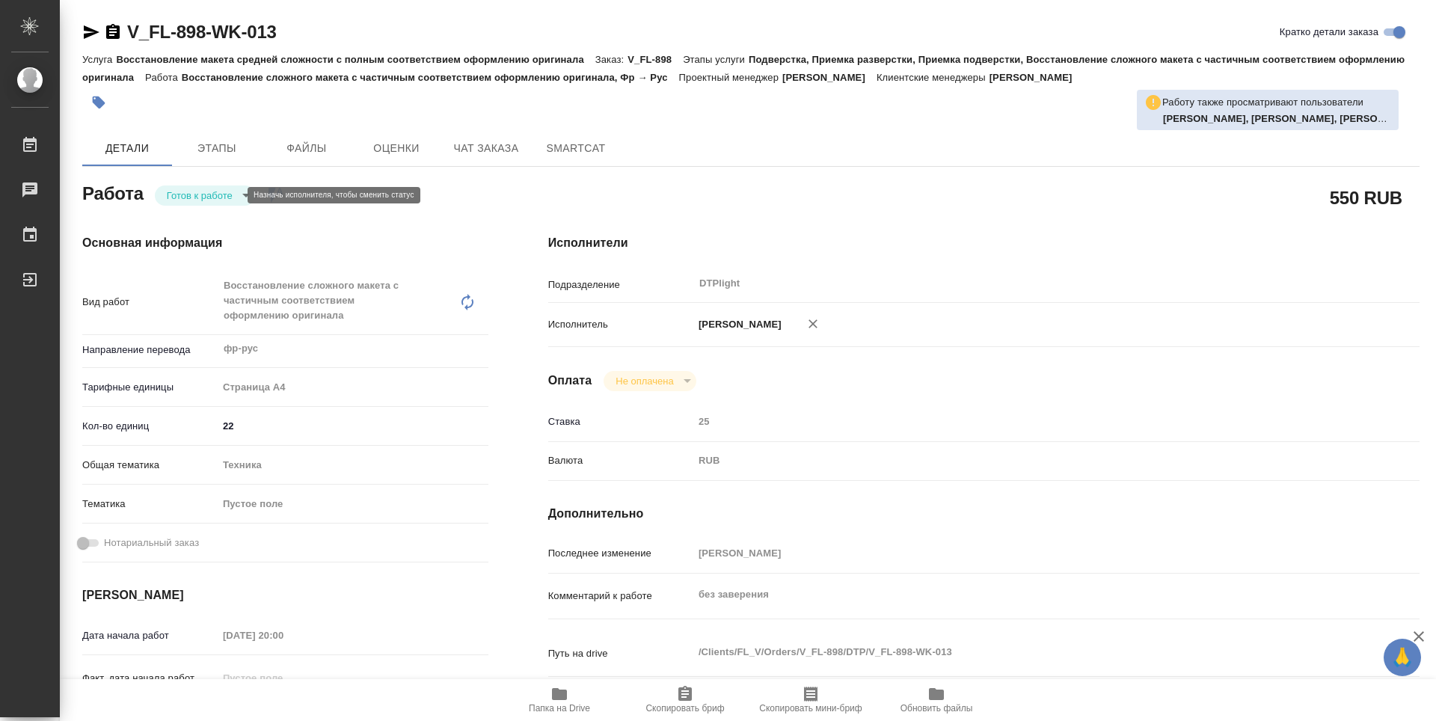
click at [233, 191] on body "🙏 .cls-1 fill:#fff; AWATERA Guselnikov Roman Работы Чаты График Выйти V_FL-898-…" at bounding box center [718, 360] width 1436 height 721
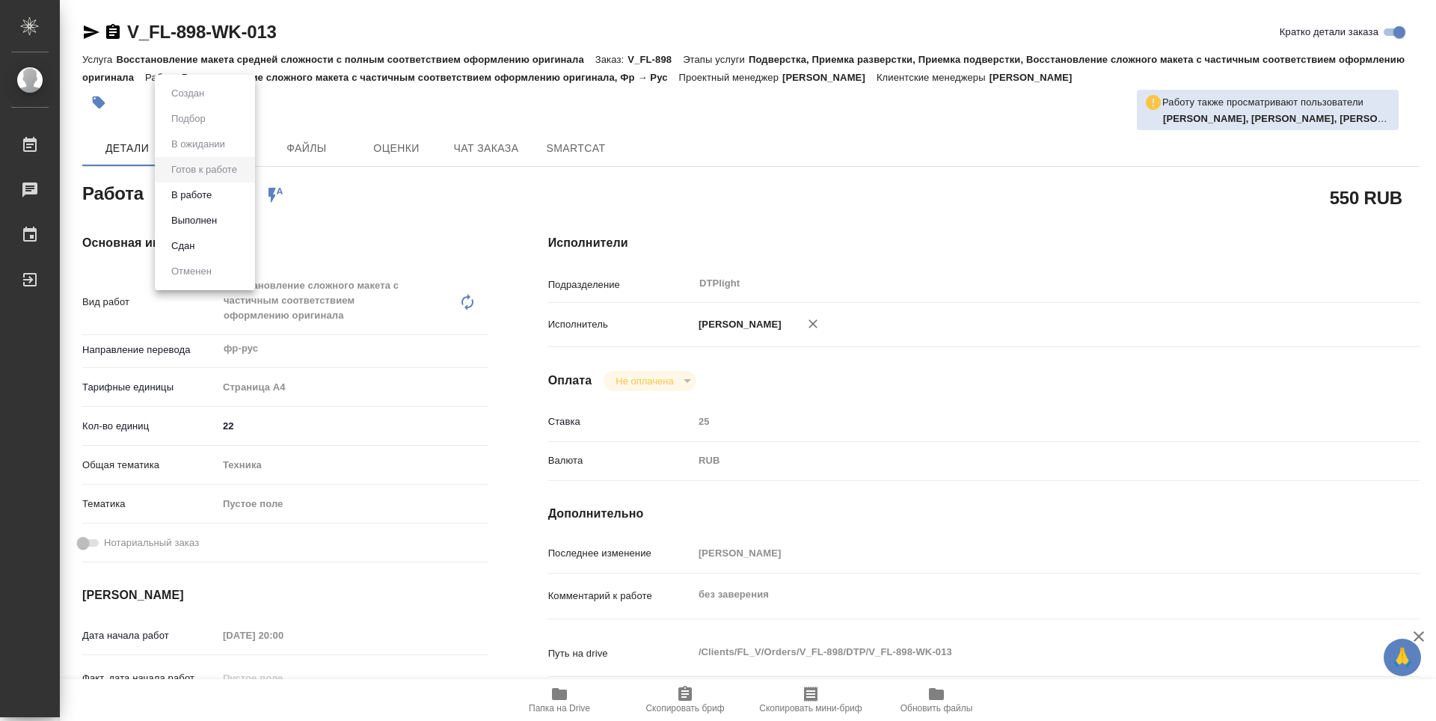
type textarea "x"
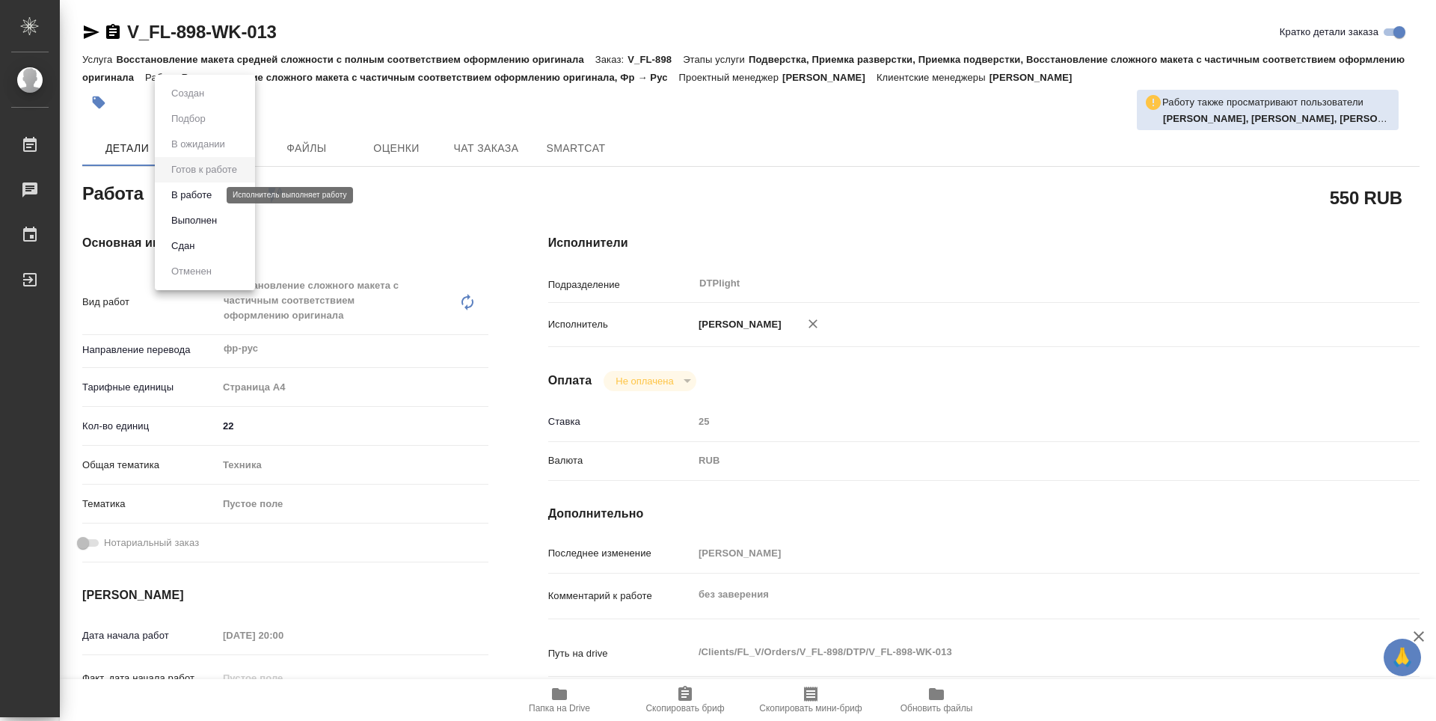
click at [197, 201] on button "В работе" at bounding box center [191, 195] width 49 height 16
type textarea "x"
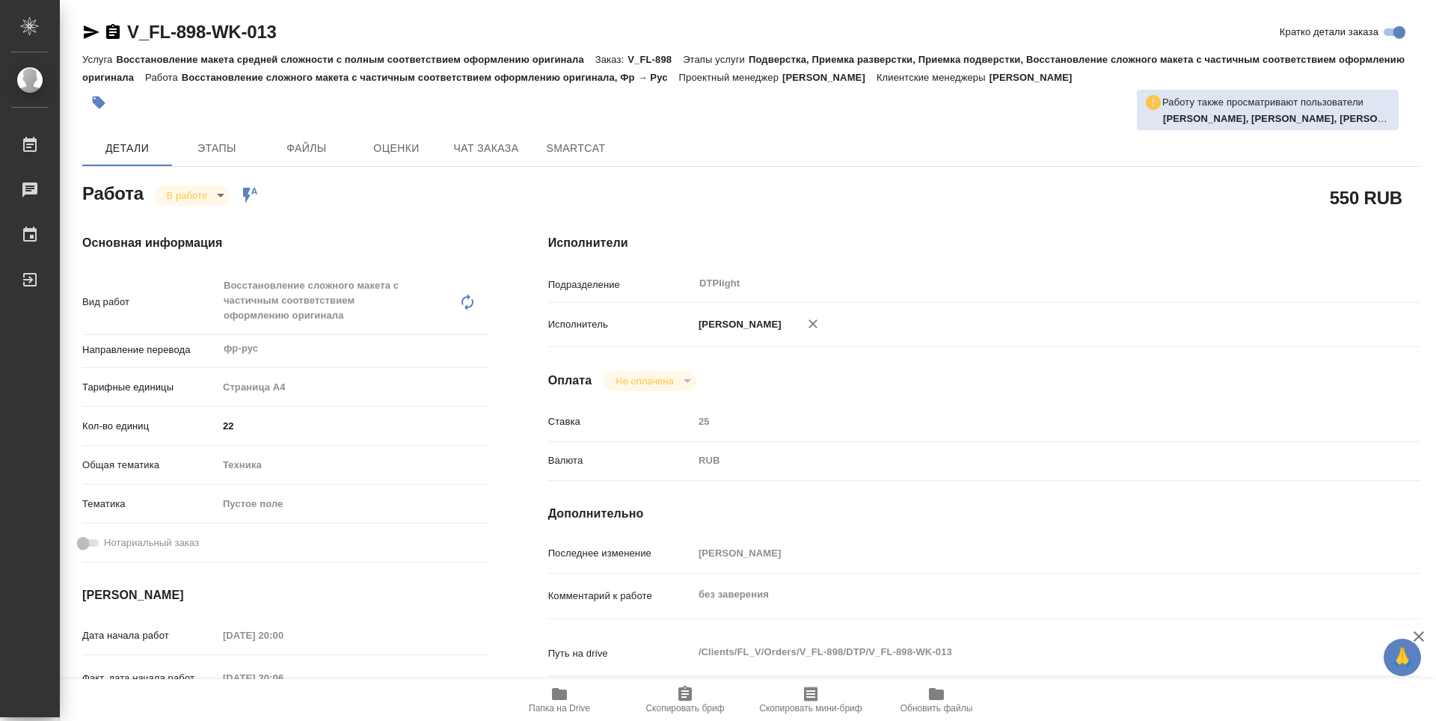
type textarea "x"
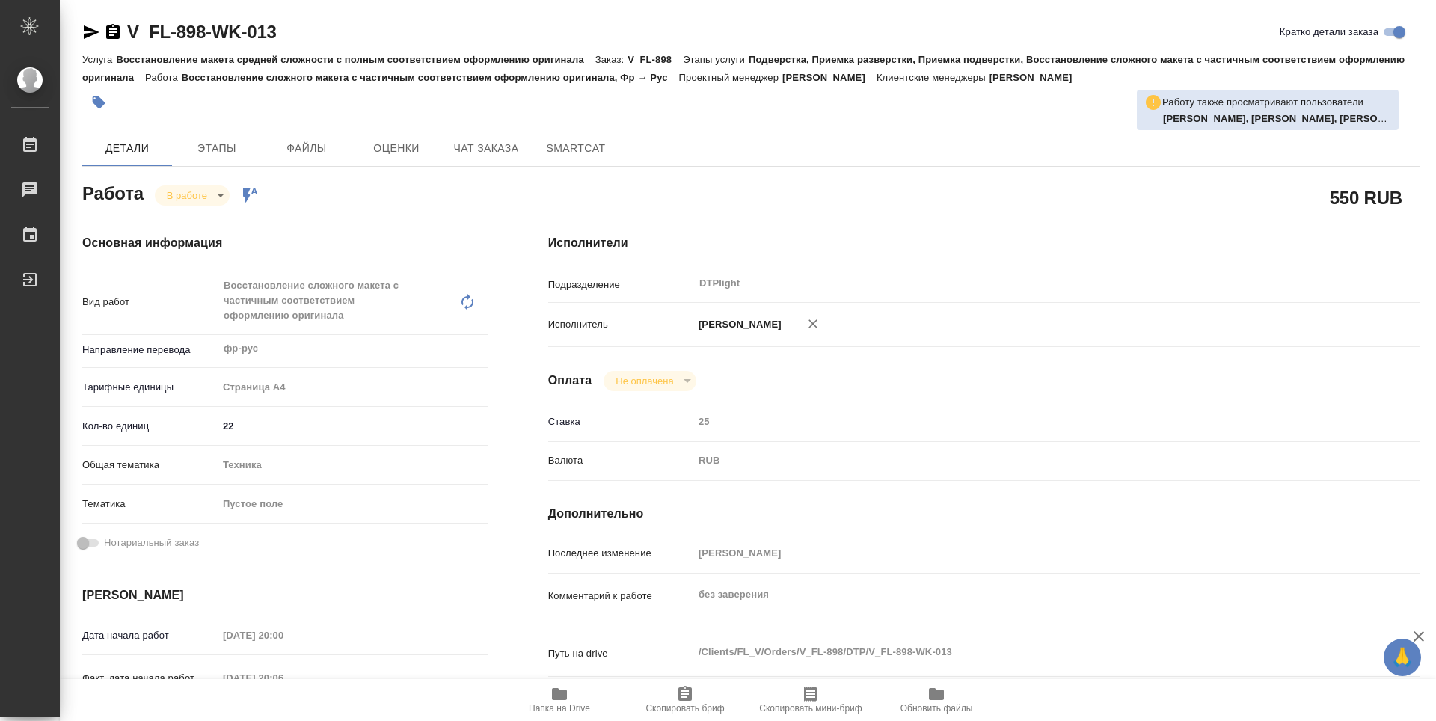
type textarea "x"
click at [112, 28] on icon "button" at bounding box center [112, 31] width 13 height 15
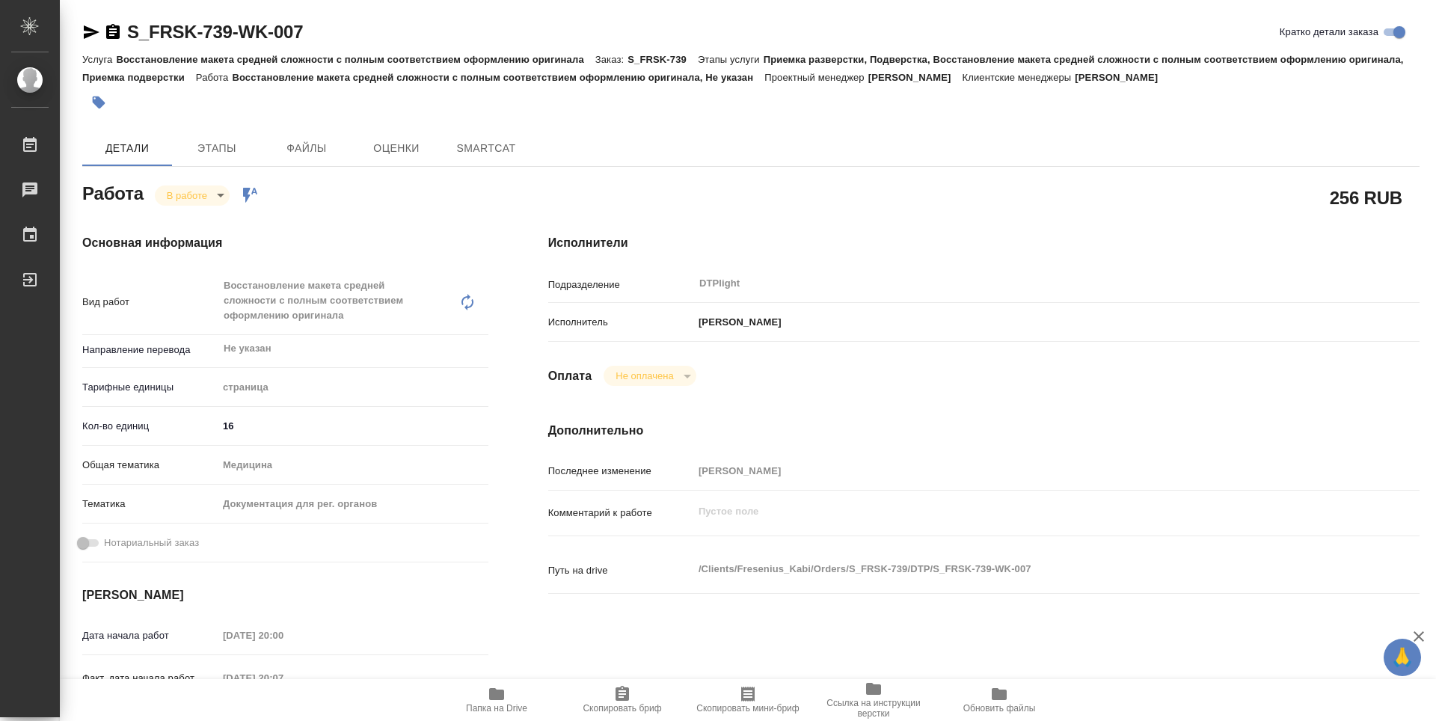
type textarea "x"
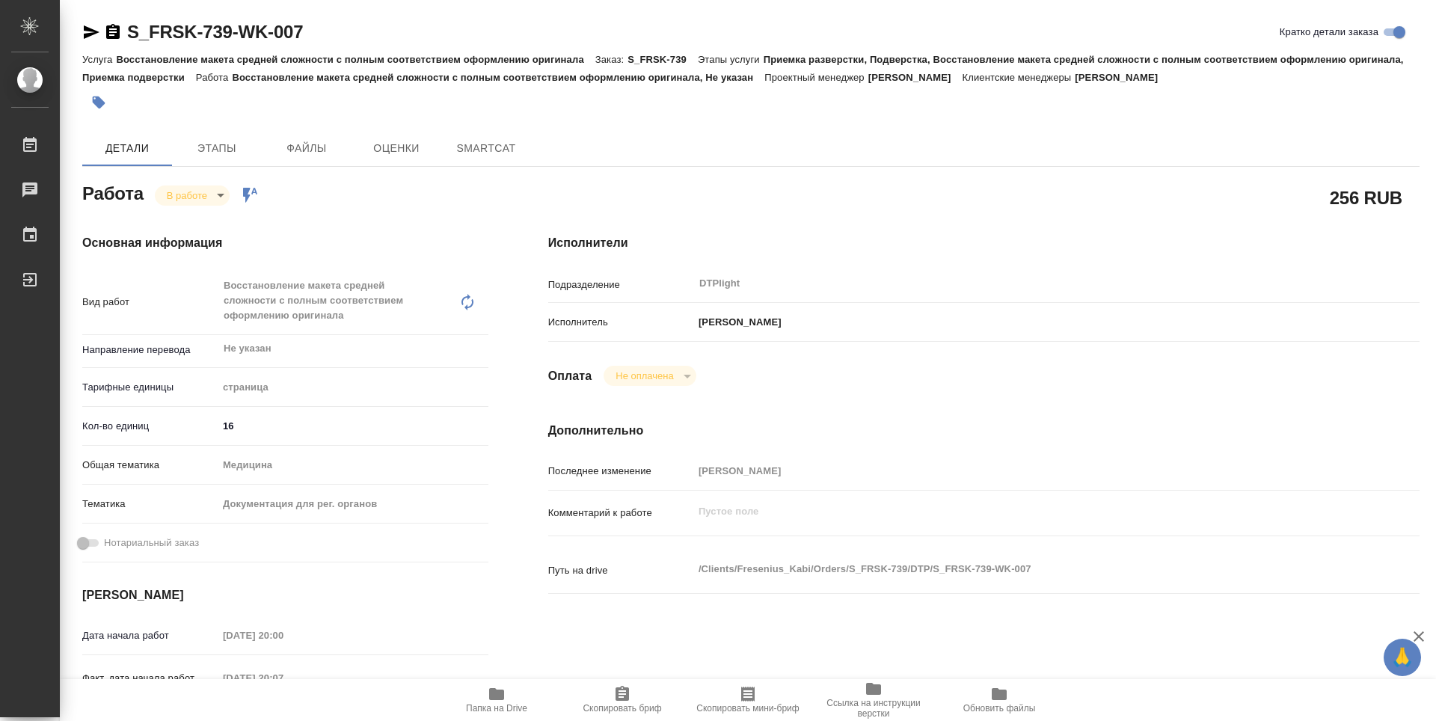
type textarea "x"
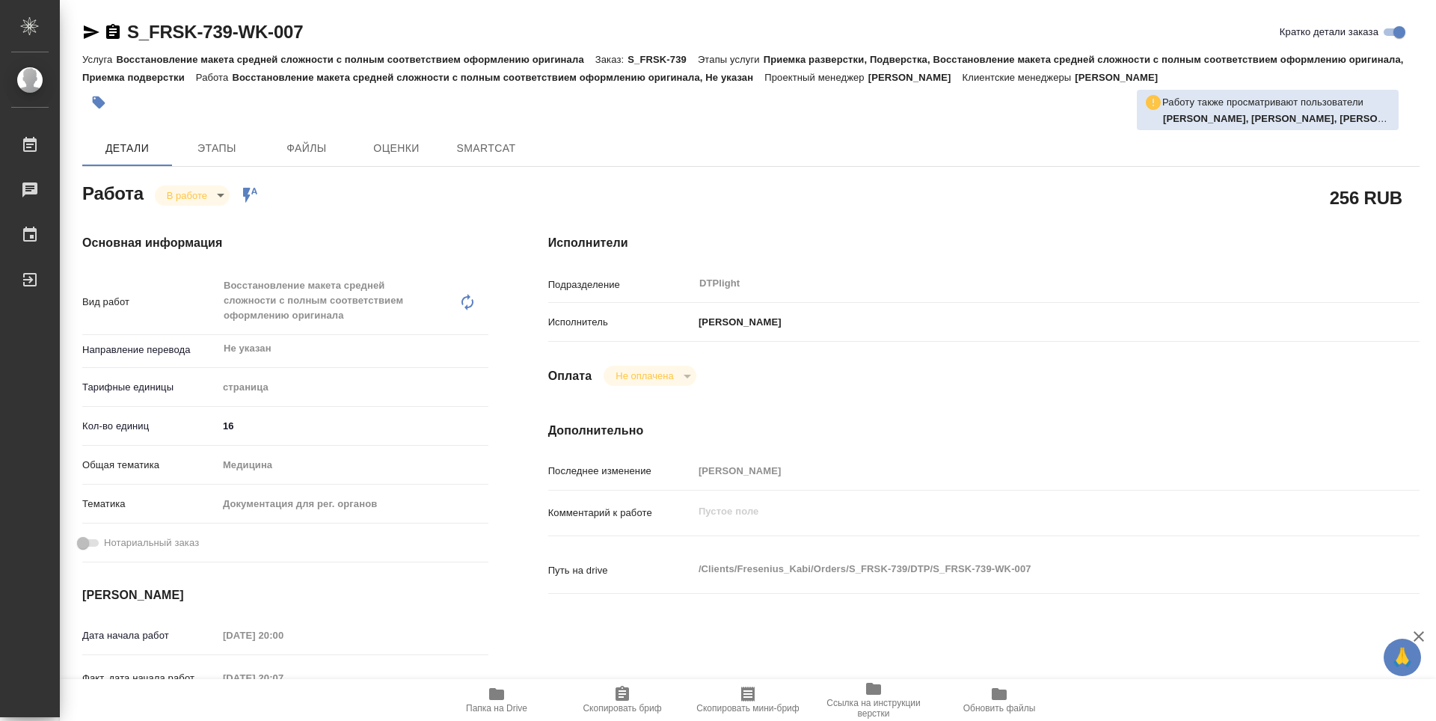
type textarea "x"
